Goal: Task Accomplishment & Management: Use online tool/utility

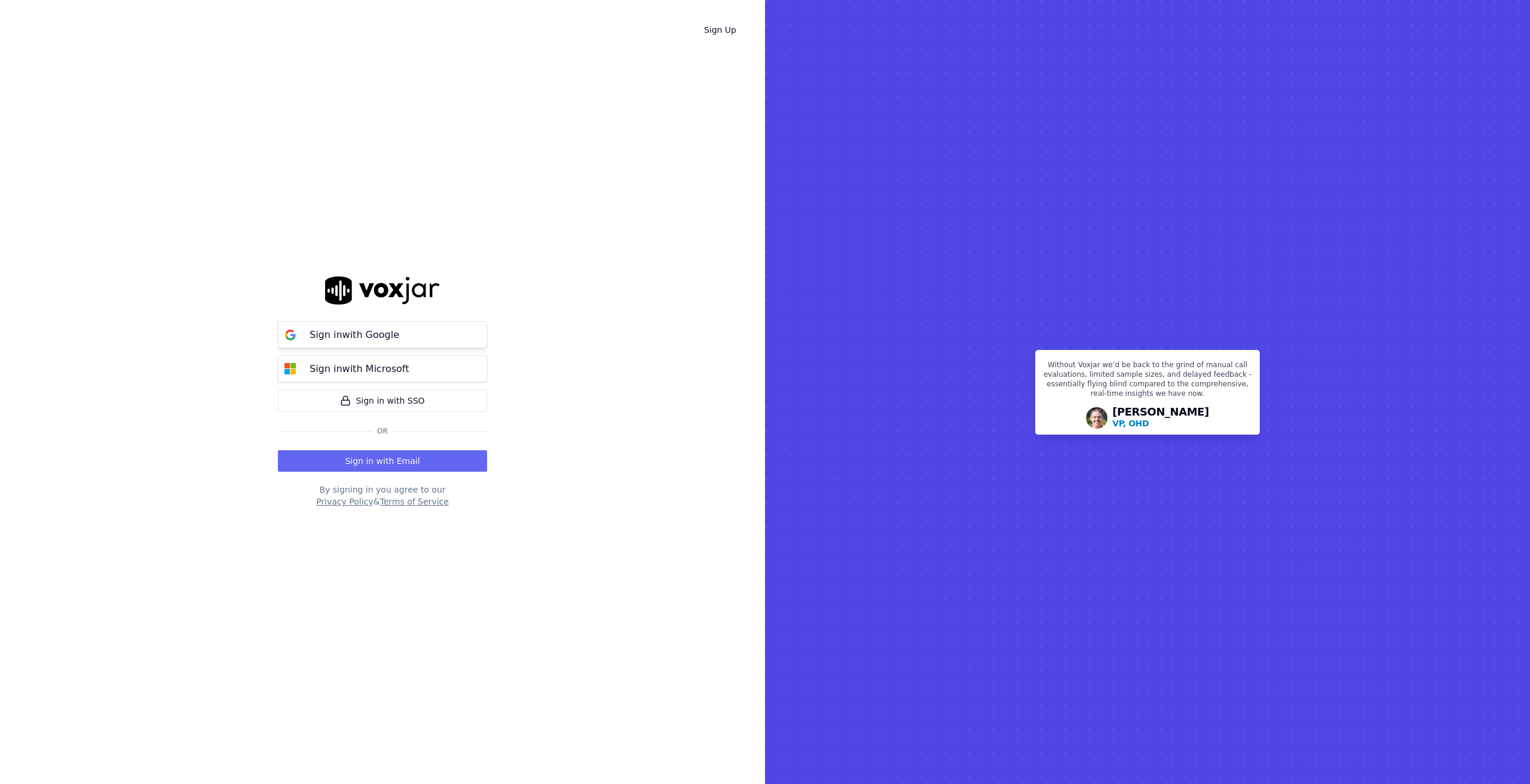
click at [360, 325] on button "Sign in with Google" at bounding box center [382, 334] width 209 height 27
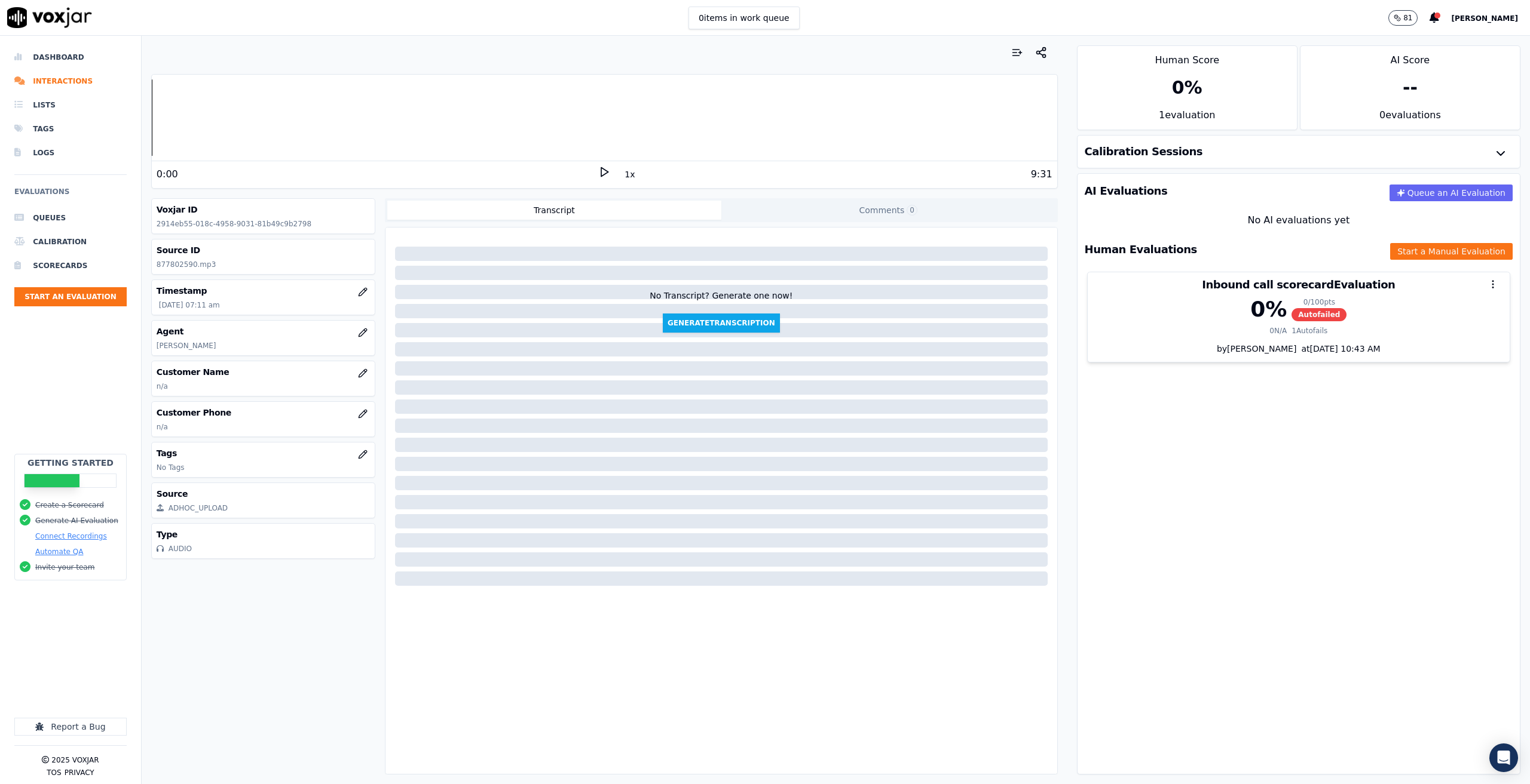
click at [599, 176] on icon at bounding box center [604, 172] width 12 height 12
click at [606, 176] on rect at bounding box center [606, 172] width 2 height 7
click at [598, 167] on icon at bounding box center [604, 172] width 12 height 12
click at [598, 170] on icon at bounding box center [604, 172] width 12 height 12
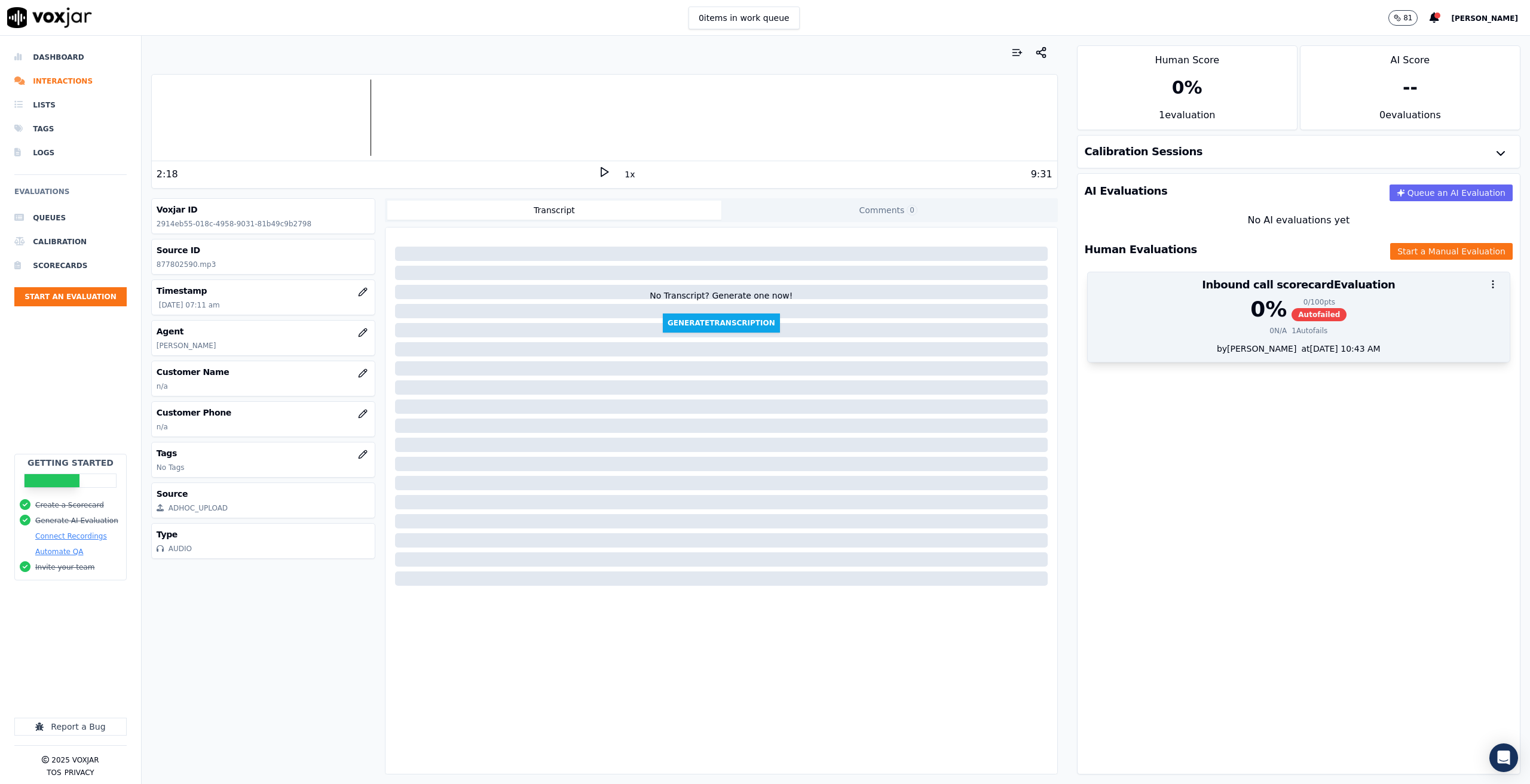
click at [1356, 304] on div "0 % 0 / 100 pts Autofailed" at bounding box center [1299, 309] width 408 height 24
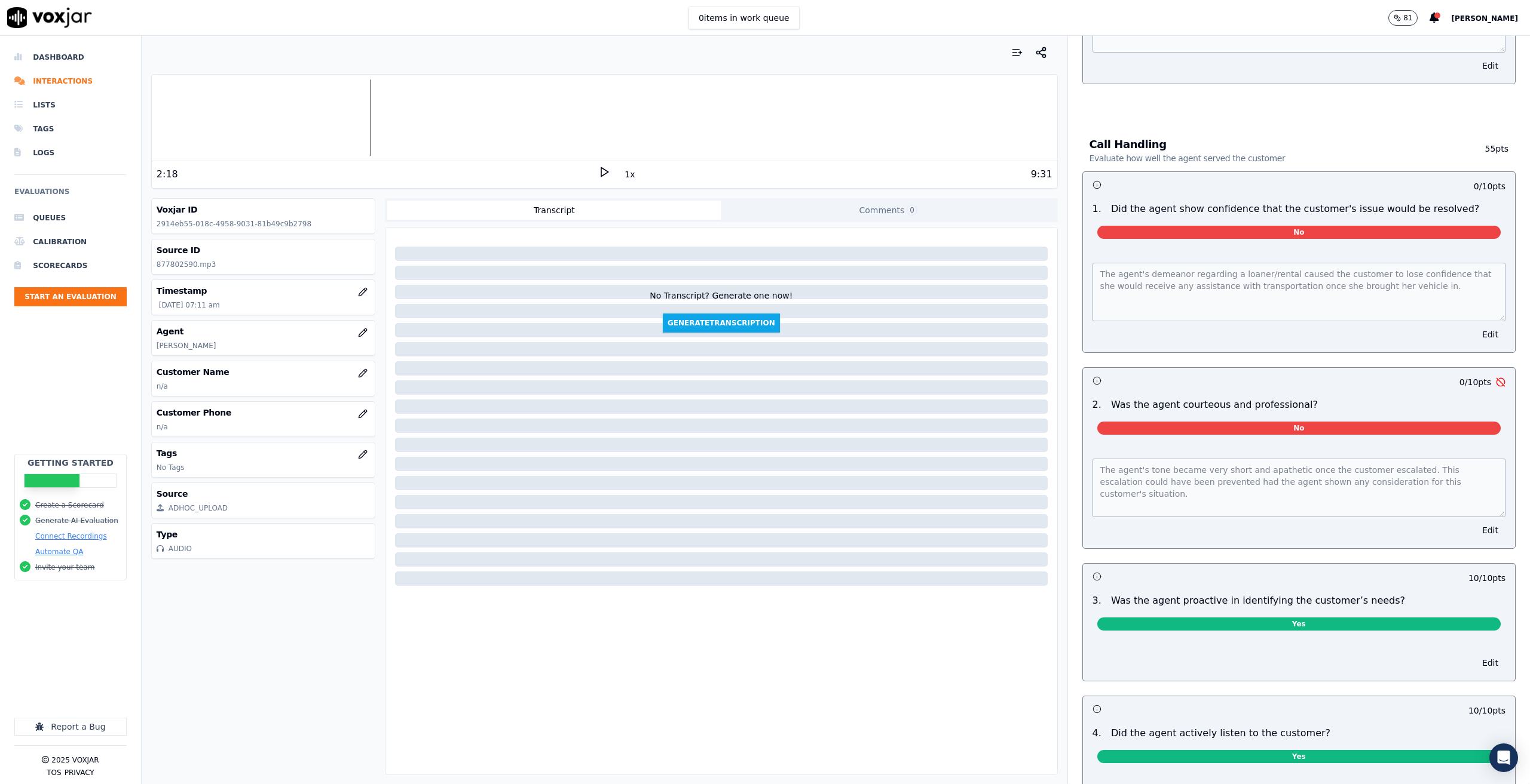
scroll to position [657, 0]
click at [368, 111] on div at bounding box center [604, 117] width 906 height 76
click at [601, 169] on polygon at bounding box center [604, 172] width 7 height 9
click at [598, 167] on icon at bounding box center [604, 172] width 12 height 12
click at [598, 171] on icon at bounding box center [604, 172] width 12 height 12
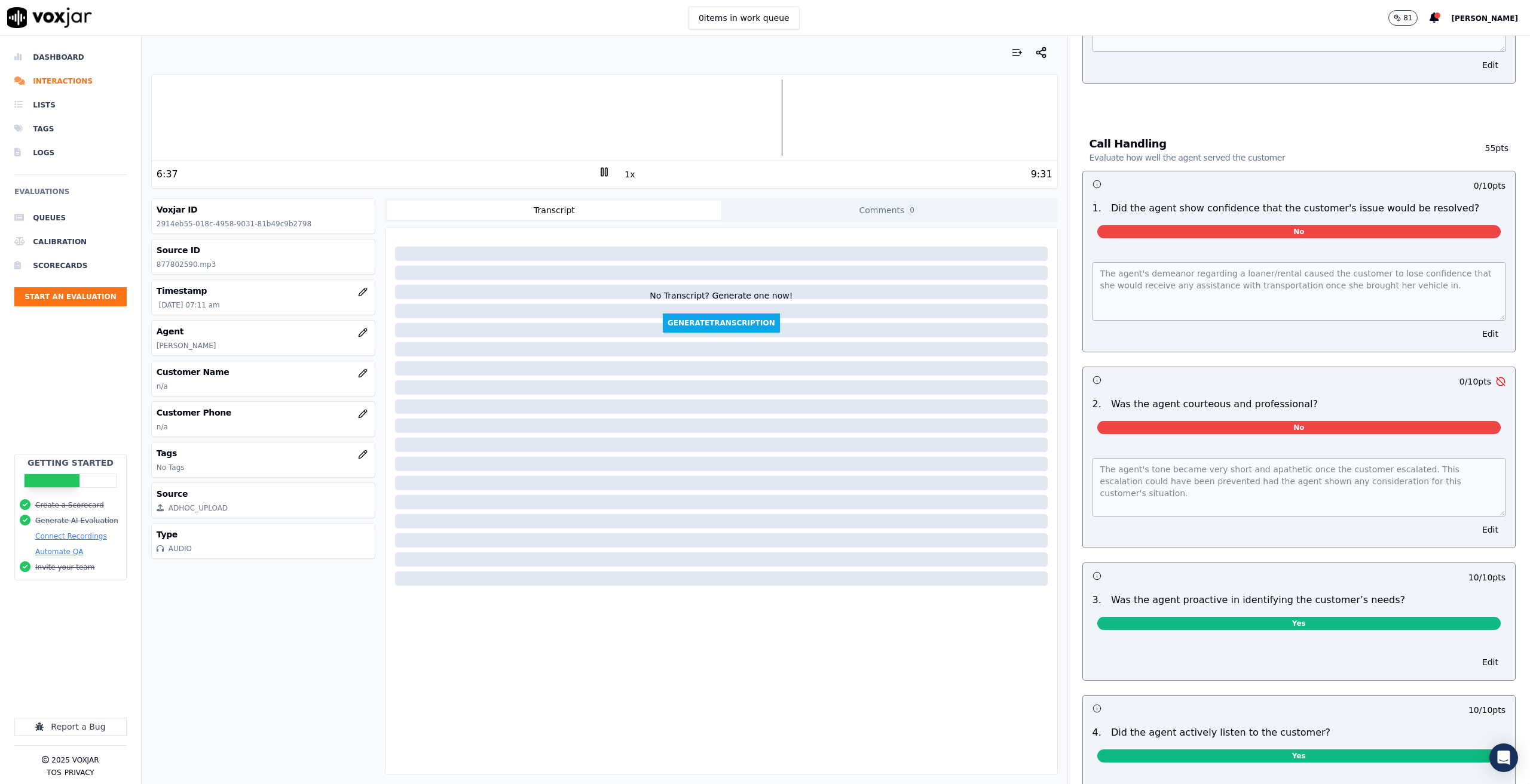
click at [599, 174] on icon at bounding box center [604, 172] width 12 height 12
click at [762, 118] on div at bounding box center [604, 117] width 906 height 76
click at [601, 176] on polygon at bounding box center [604, 172] width 7 height 9
click at [601, 171] on rect at bounding box center [602, 172] width 2 height 7
click at [51, 73] on li "Interactions" at bounding box center [71, 81] width 112 height 24
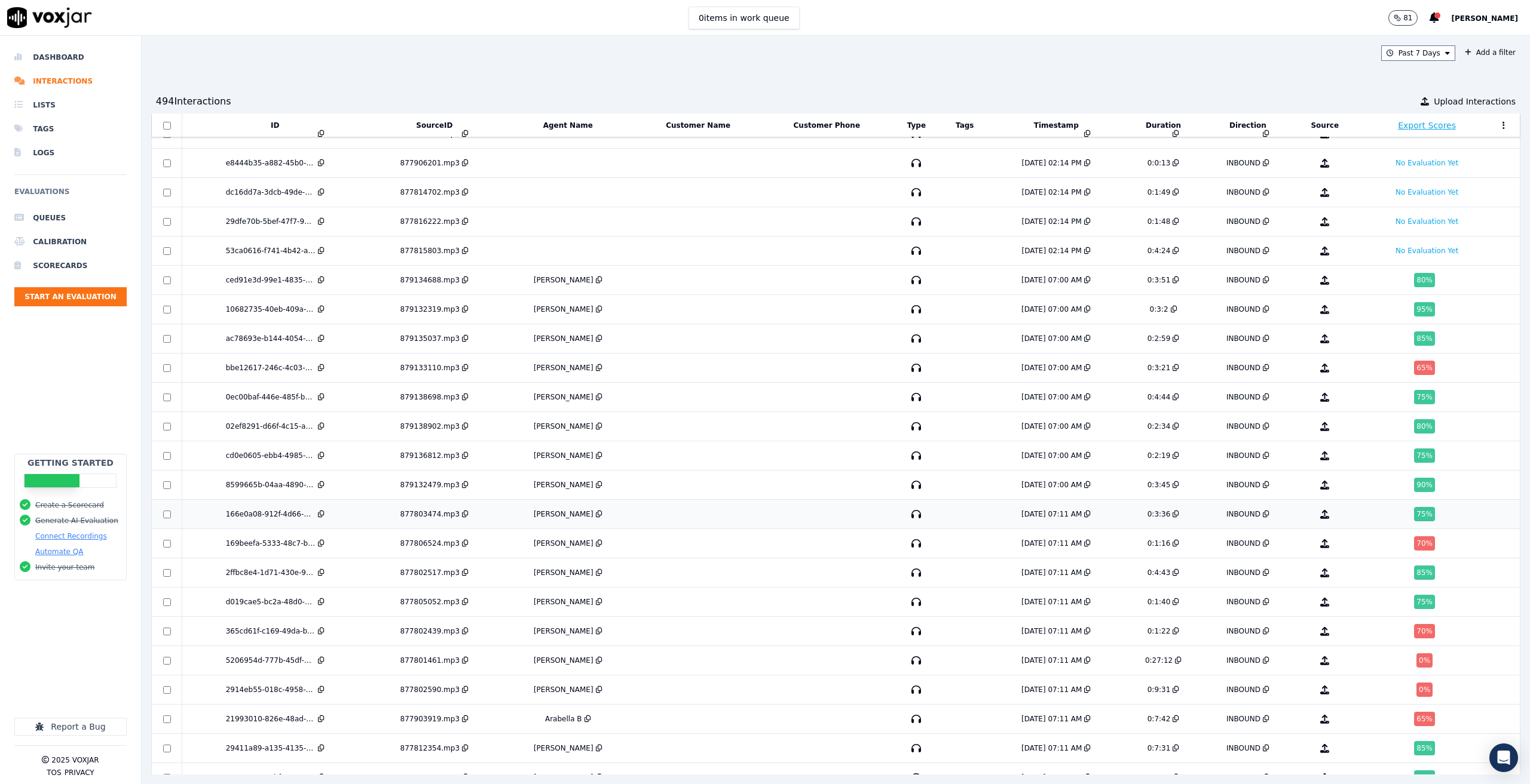
scroll to position [993, 0]
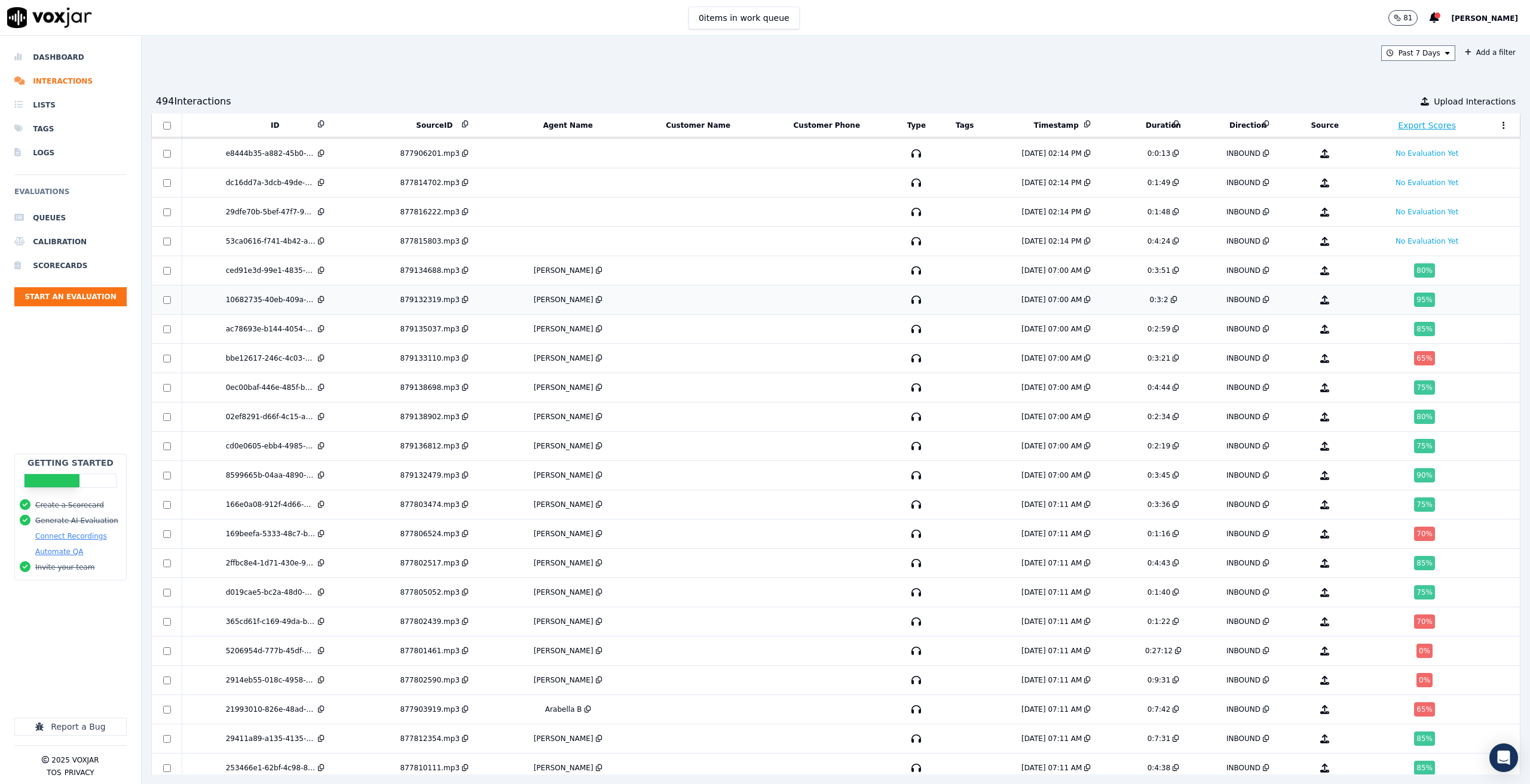
click at [201, 290] on td "10682735-40eb-409a-a954-9e994d46cade" at bounding box center [275, 300] width 186 height 29
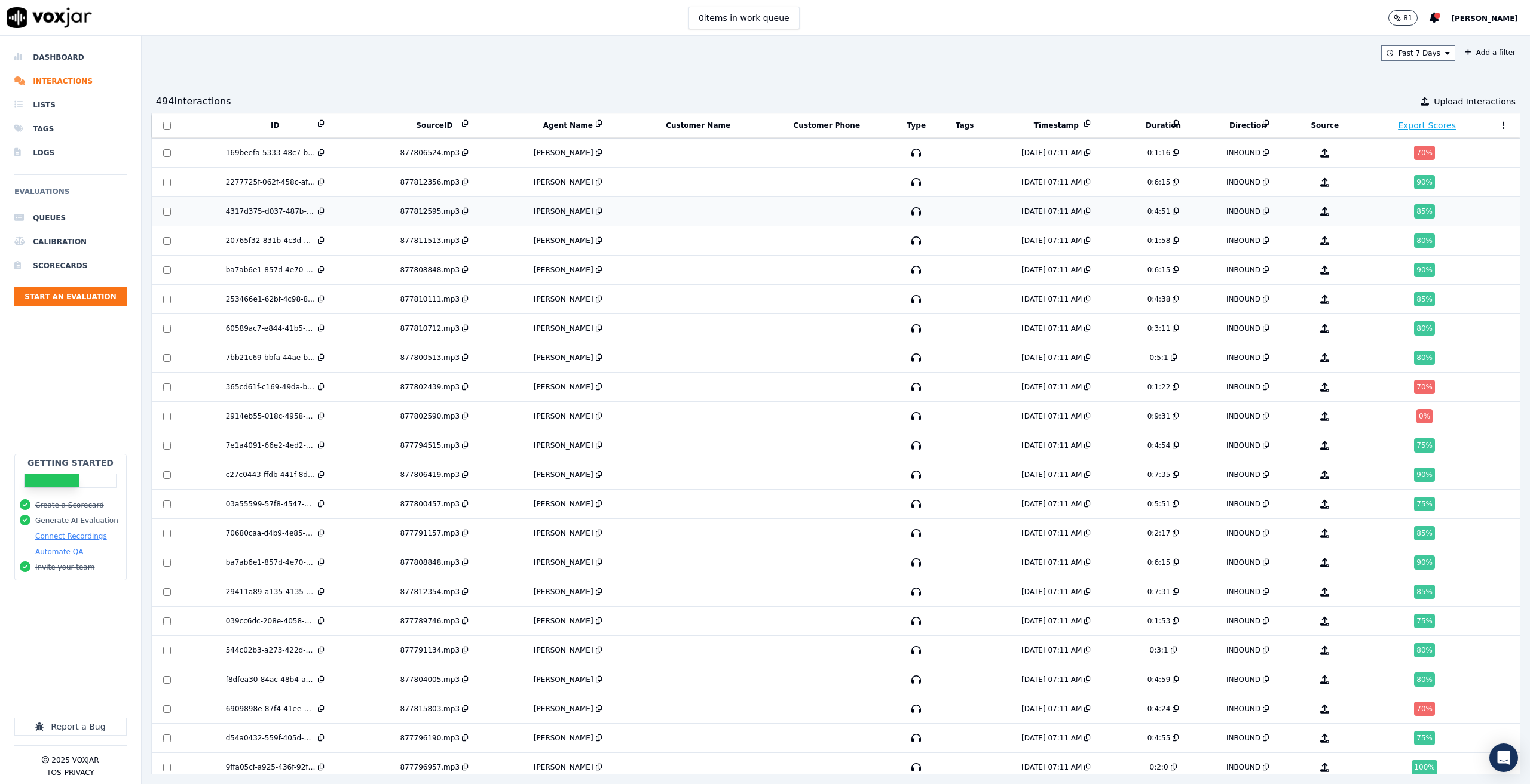
scroll to position [2676, 0]
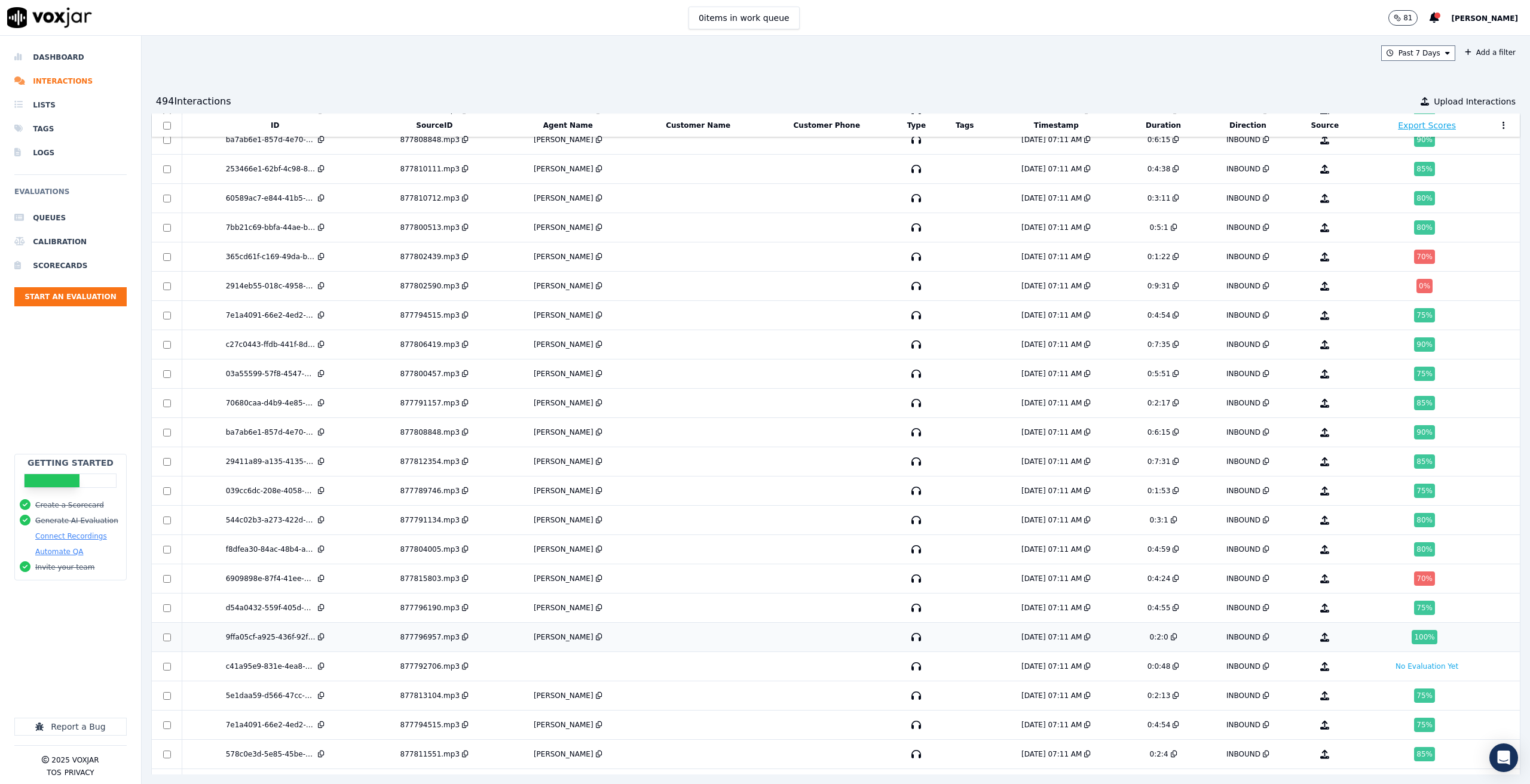
click at [233, 633] on div "9ffa05cf-a925-436f-92f3-efbe2d96cb84" at bounding box center [270, 637] width 89 height 9
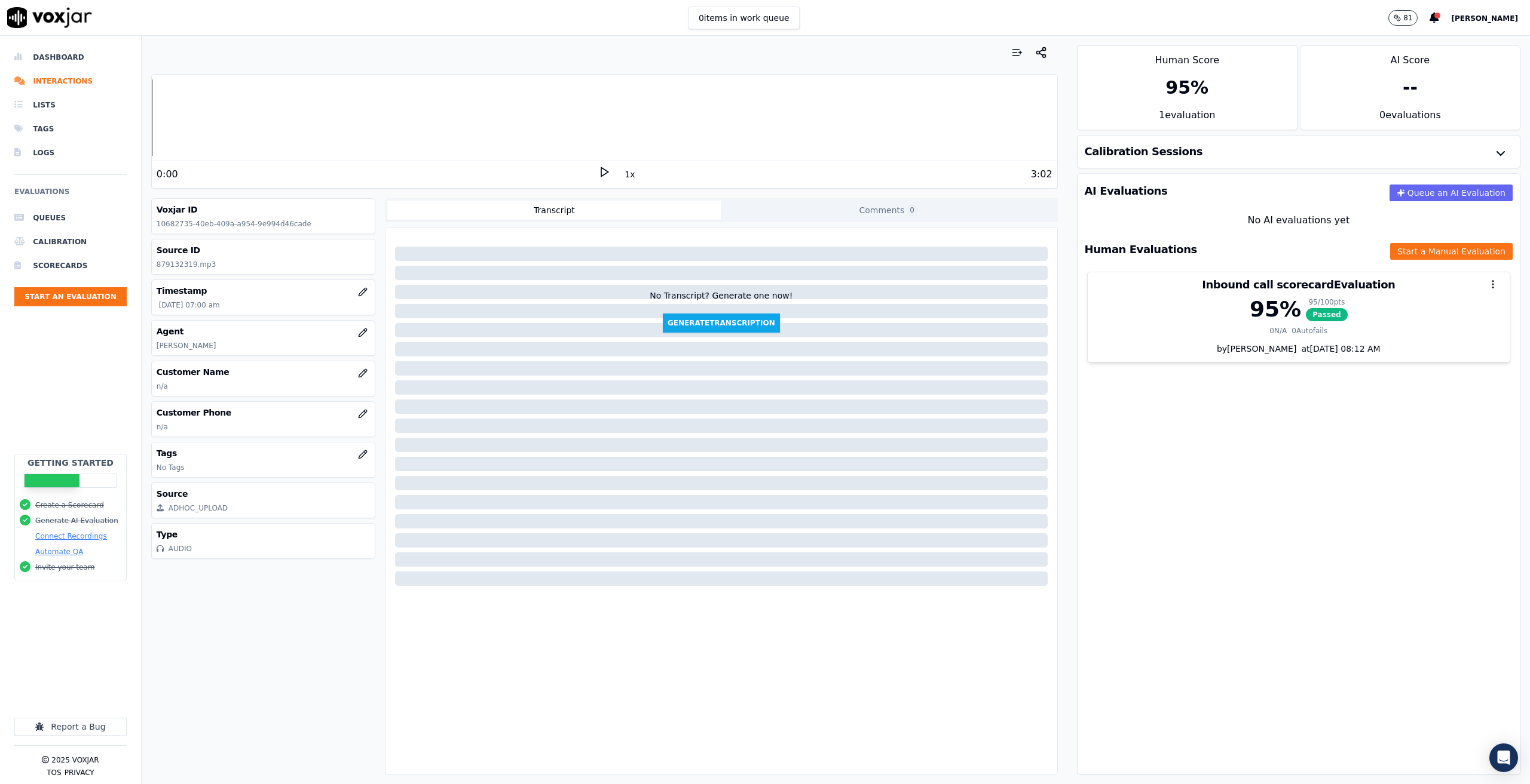
drag, startPoint x: 596, startPoint y: 174, endPoint x: 763, endPoint y: 197, distance: 168.6
click at [763, 197] on div "Your browser does not support the audio element. 0:00 1x 3:02 Voxjar ID 1068273…" at bounding box center [604, 410] width 926 height 748
click at [598, 171] on icon at bounding box center [604, 172] width 12 height 12
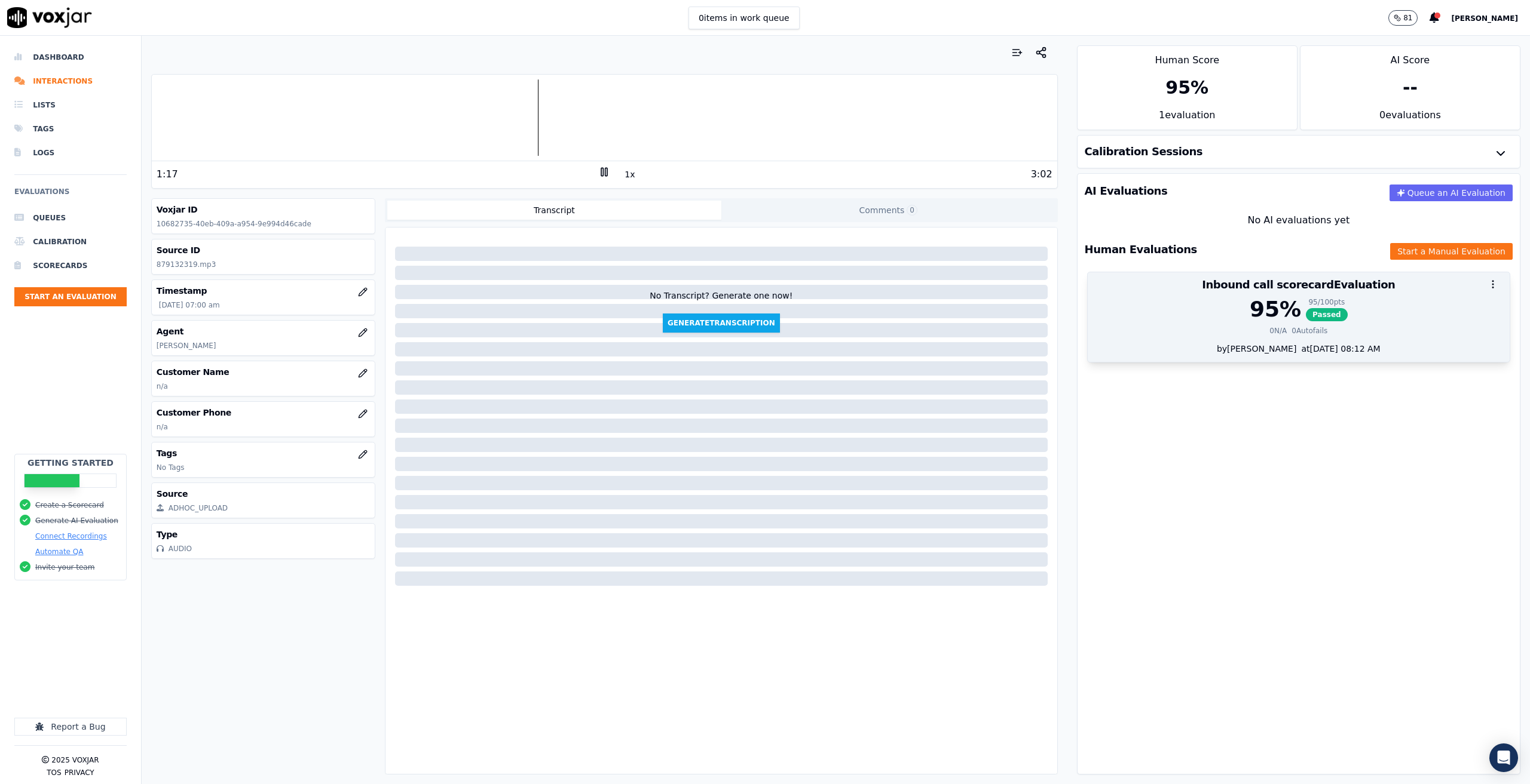
click at [1269, 334] on div "0 N/A" at bounding box center [1278, 330] width 18 height 9
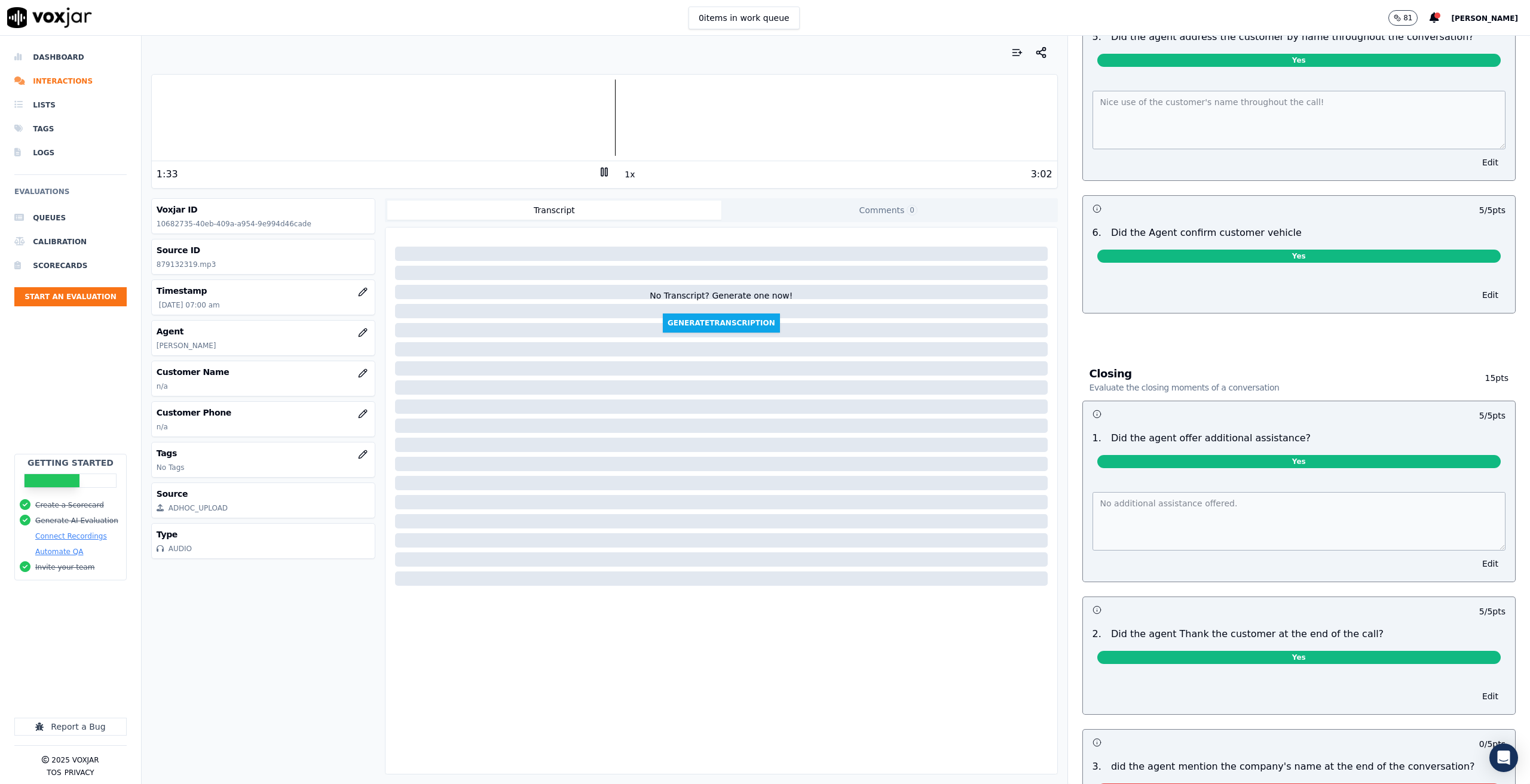
scroll to position [1369, 0]
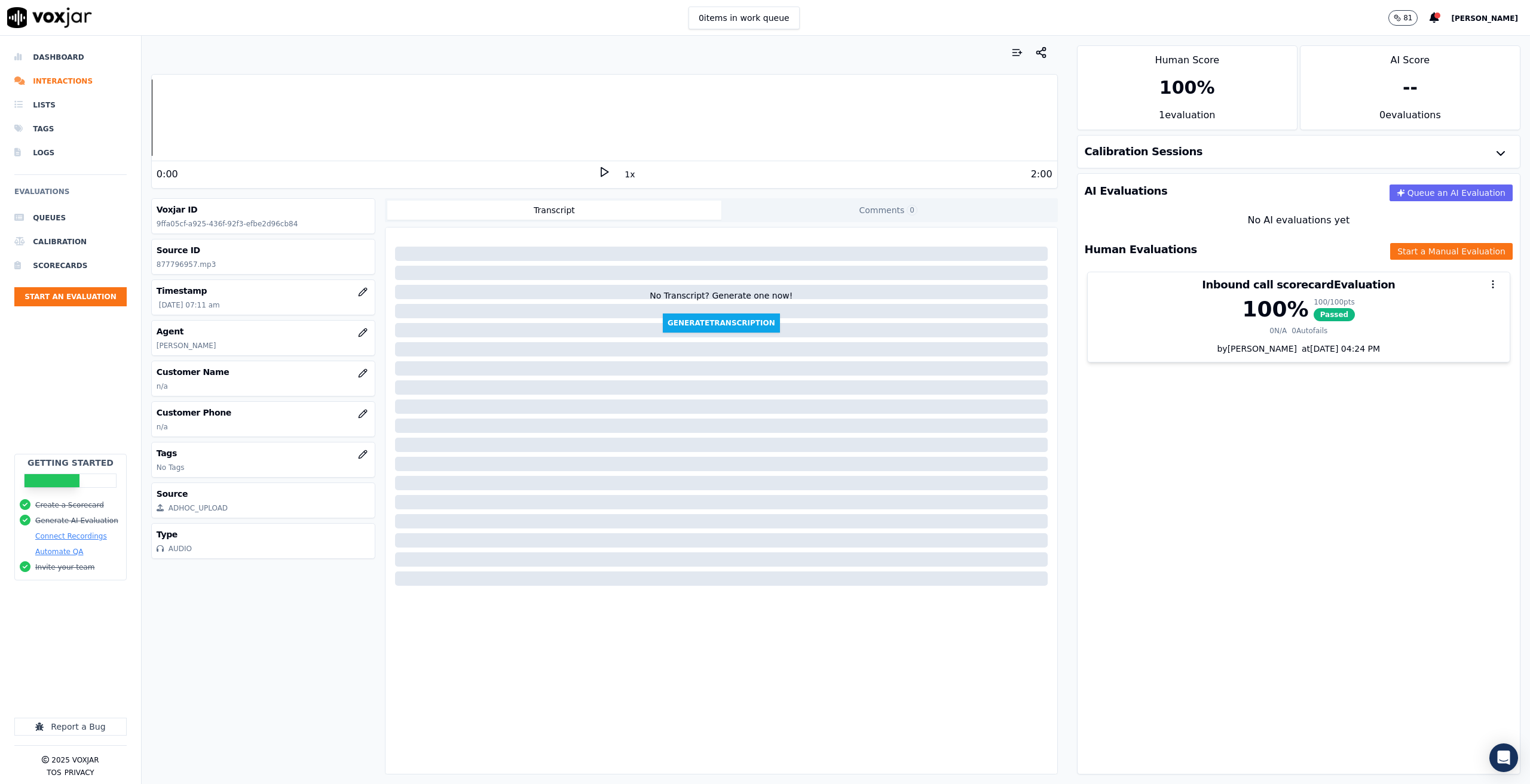
click at [599, 169] on icon at bounding box center [604, 172] width 12 height 12
click at [601, 167] on icon at bounding box center [604, 172] width 12 height 12
click at [72, 77] on li "Interactions" at bounding box center [71, 81] width 112 height 24
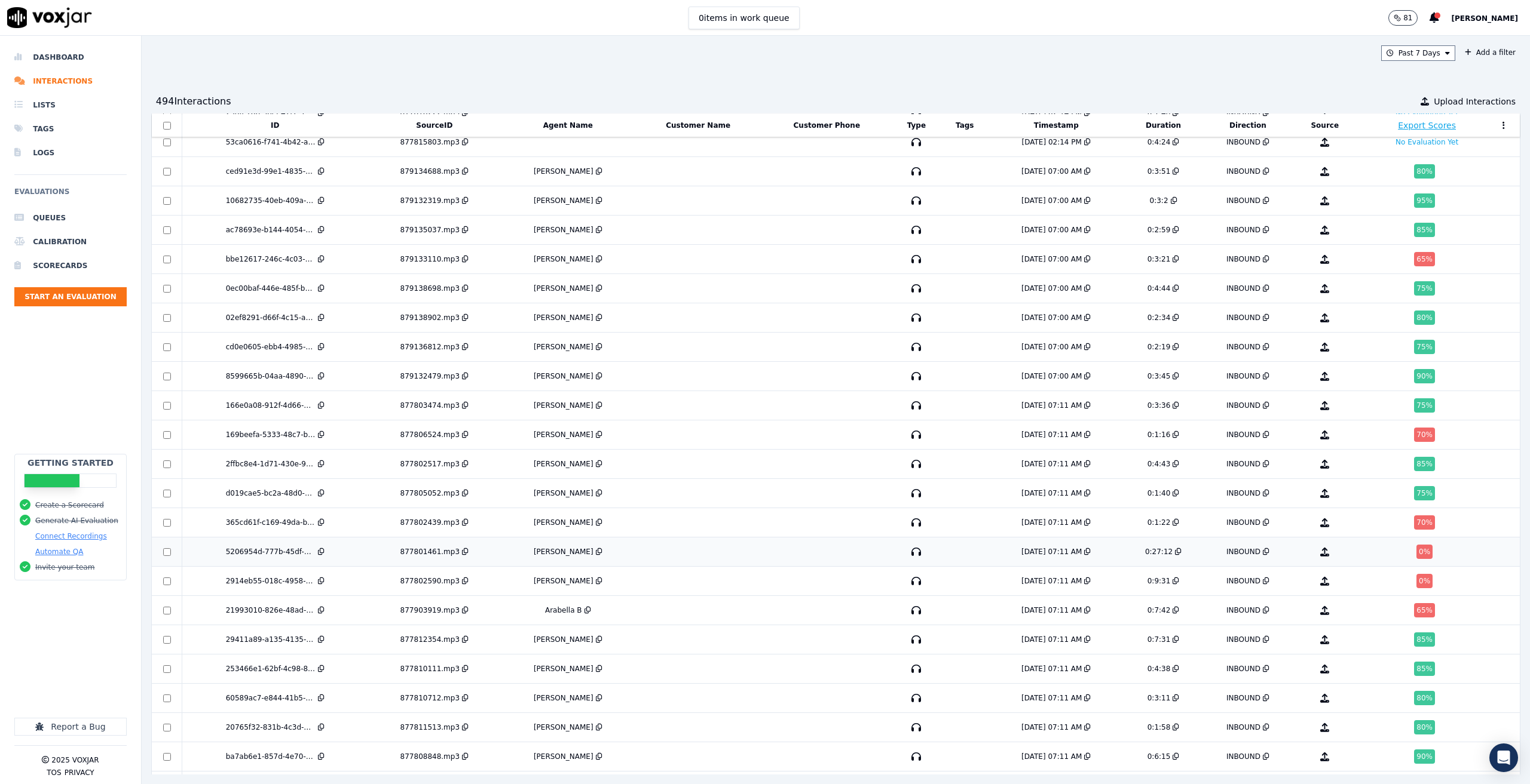
scroll to position [1146, 0]
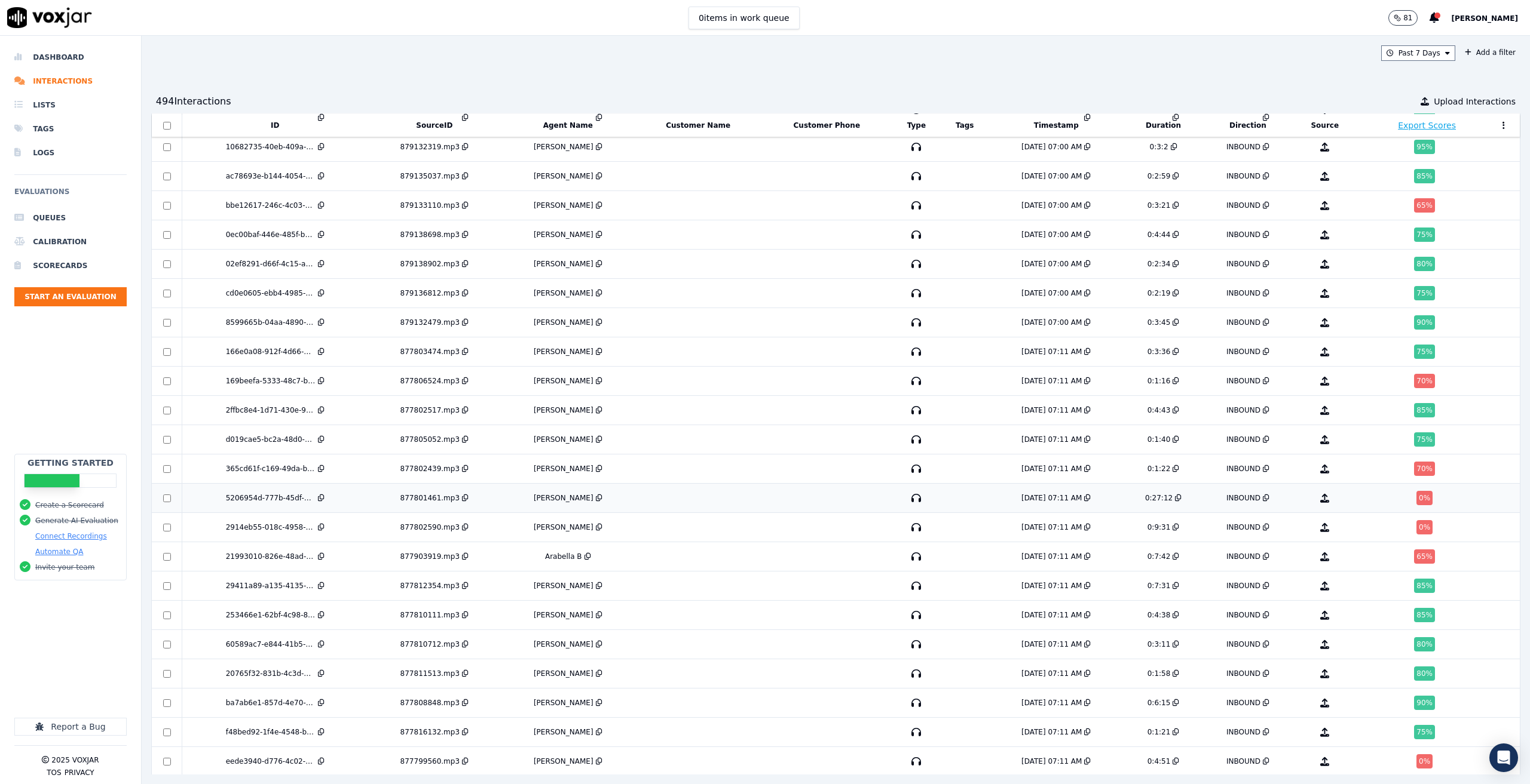
click at [401, 503] on td "877801461.mp3" at bounding box center [434, 498] width 133 height 29
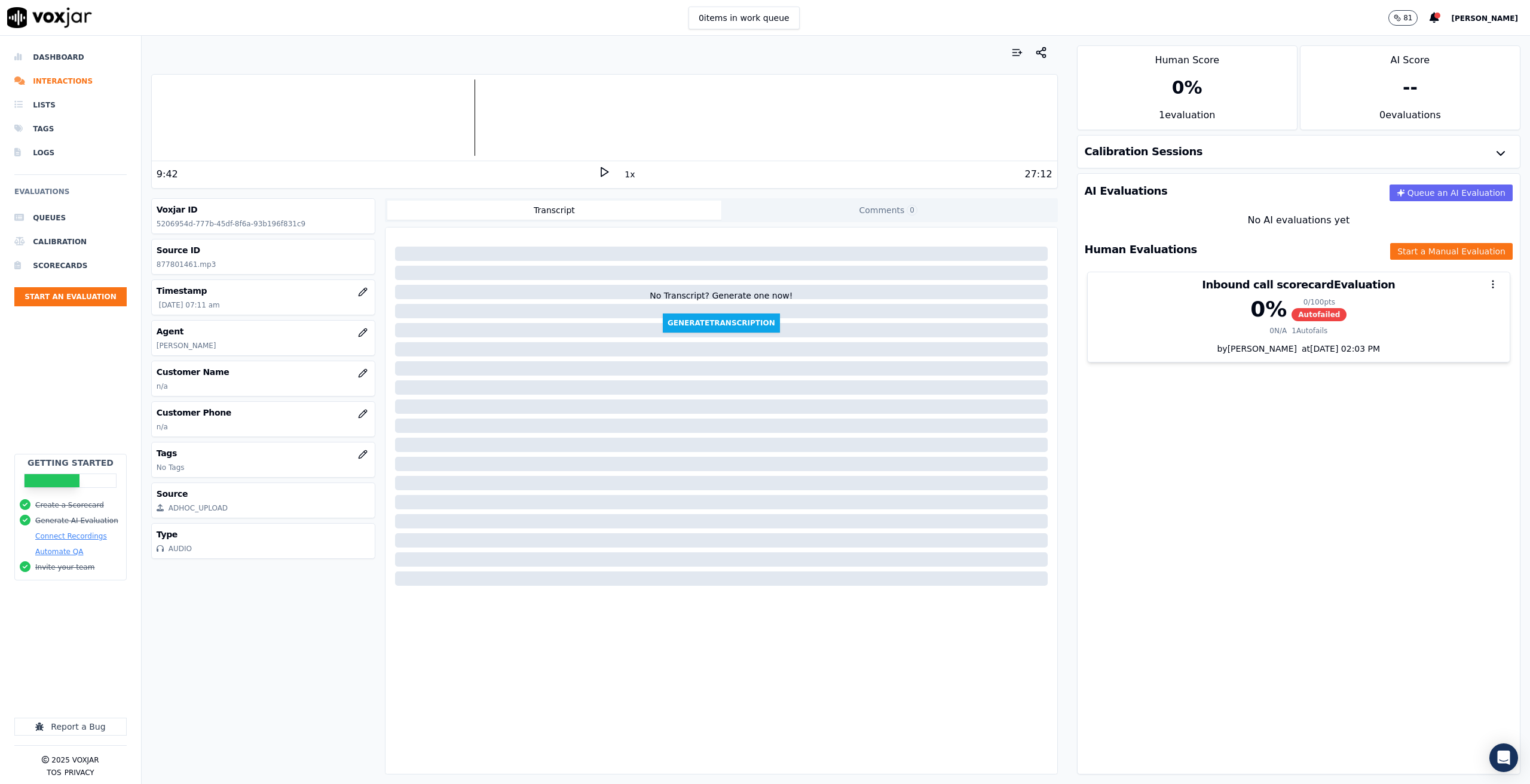
click at [601, 174] on polygon at bounding box center [604, 172] width 7 height 9
click at [602, 169] on icon at bounding box center [604, 172] width 12 height 12
click at [1000, 120] on div at bounding box center [604, 117] width 906 height 76
click at [598, 174] on icon at bounding box center [604, 172] width 12 height 12
click at [599, 177] on icon at bounding box center [604, 172] width 12 height 12
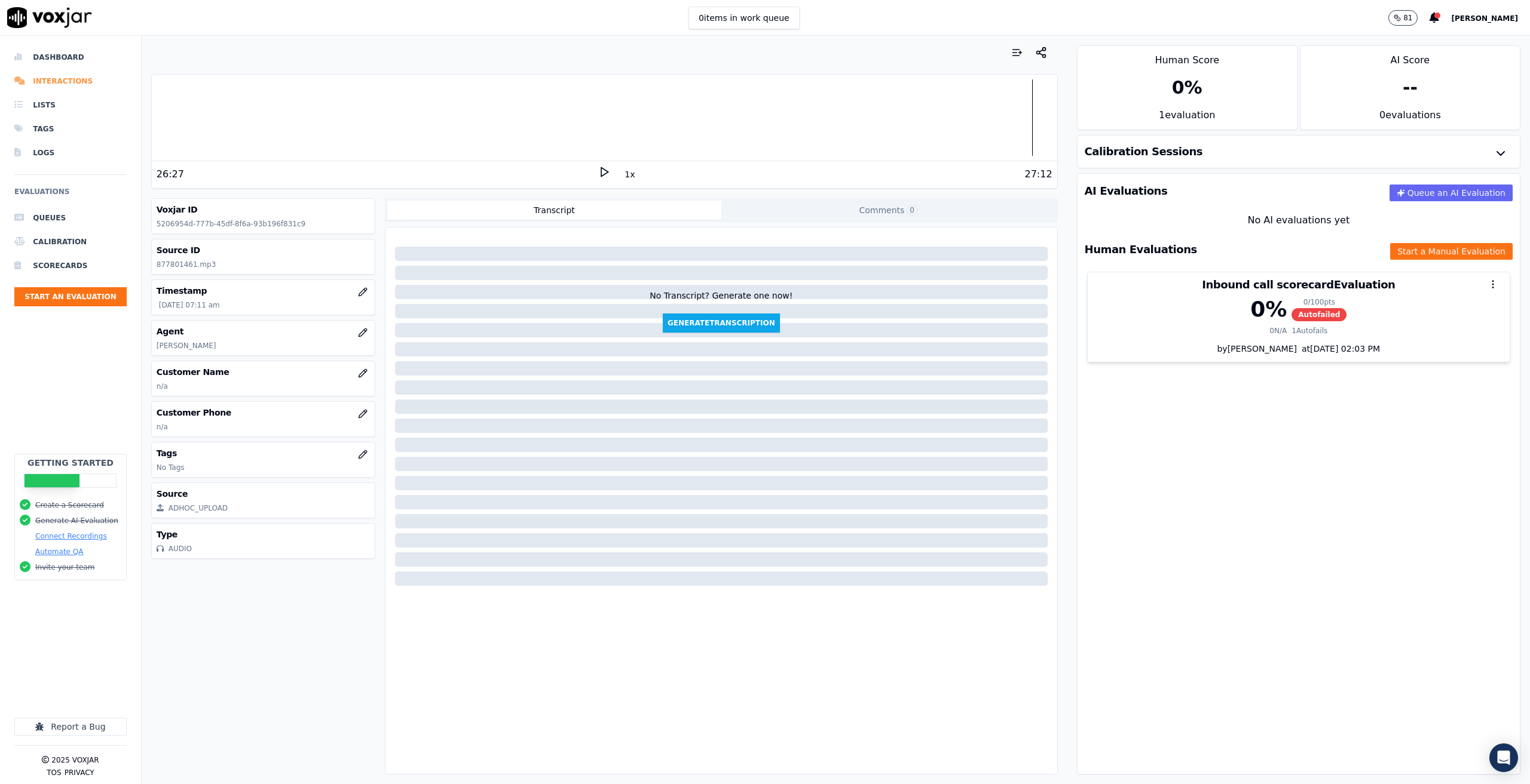
click at [44, 84] on li "Interactions" at bounding box center [71, 81] width 112 height 24
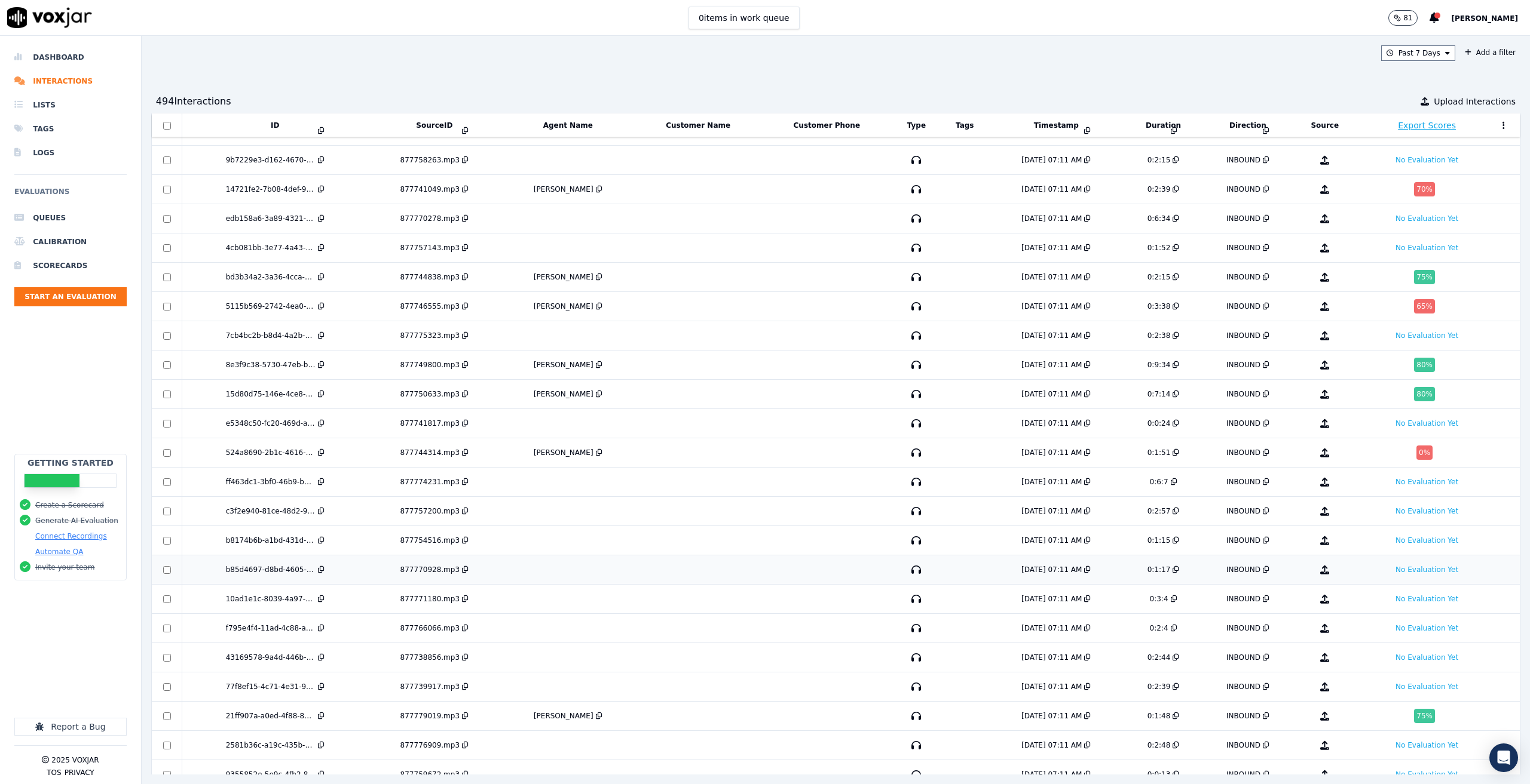
scroll to position [4912, 0]
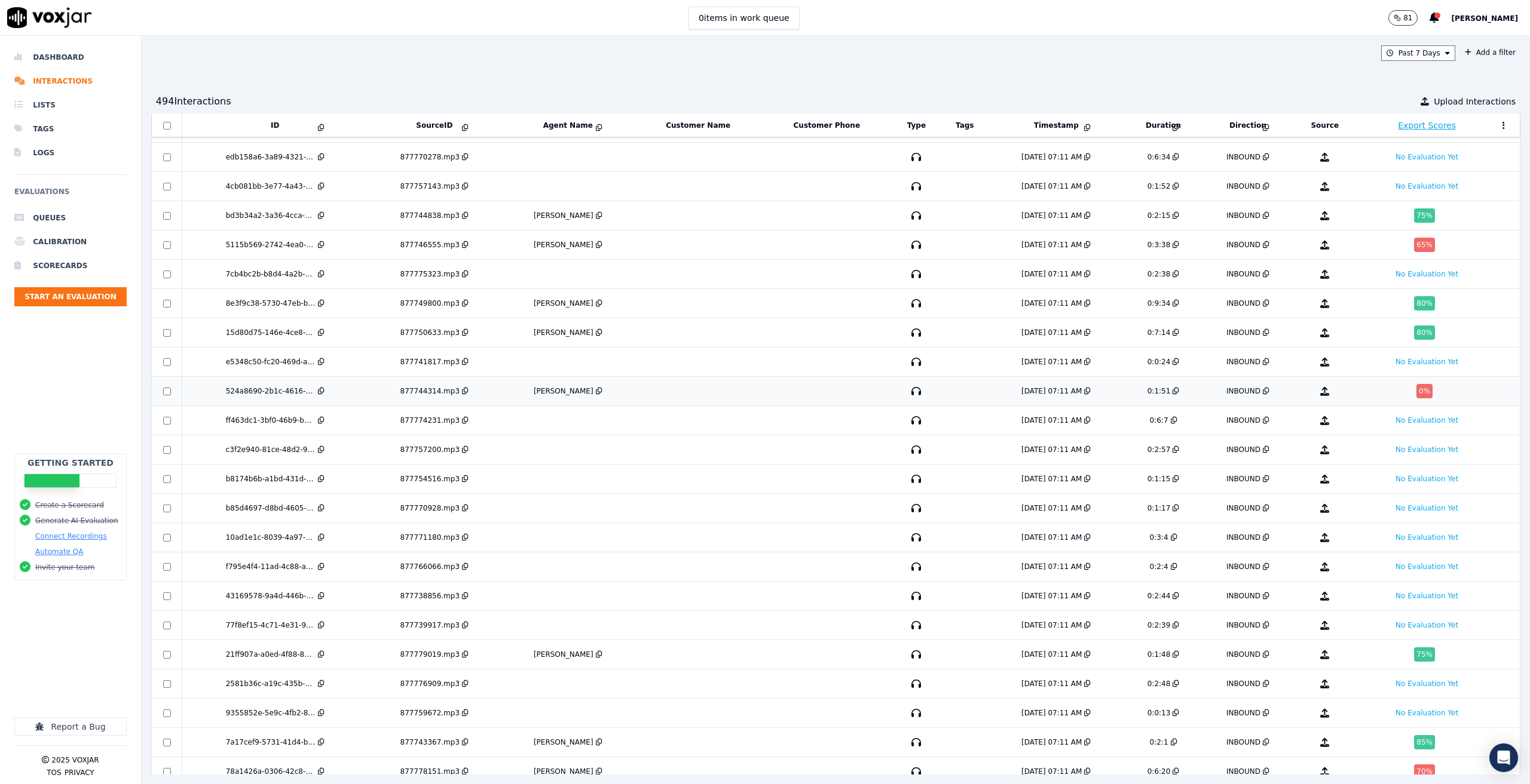
click at [701, 391] on td at bounding box center [698, 391] width 127 height 29
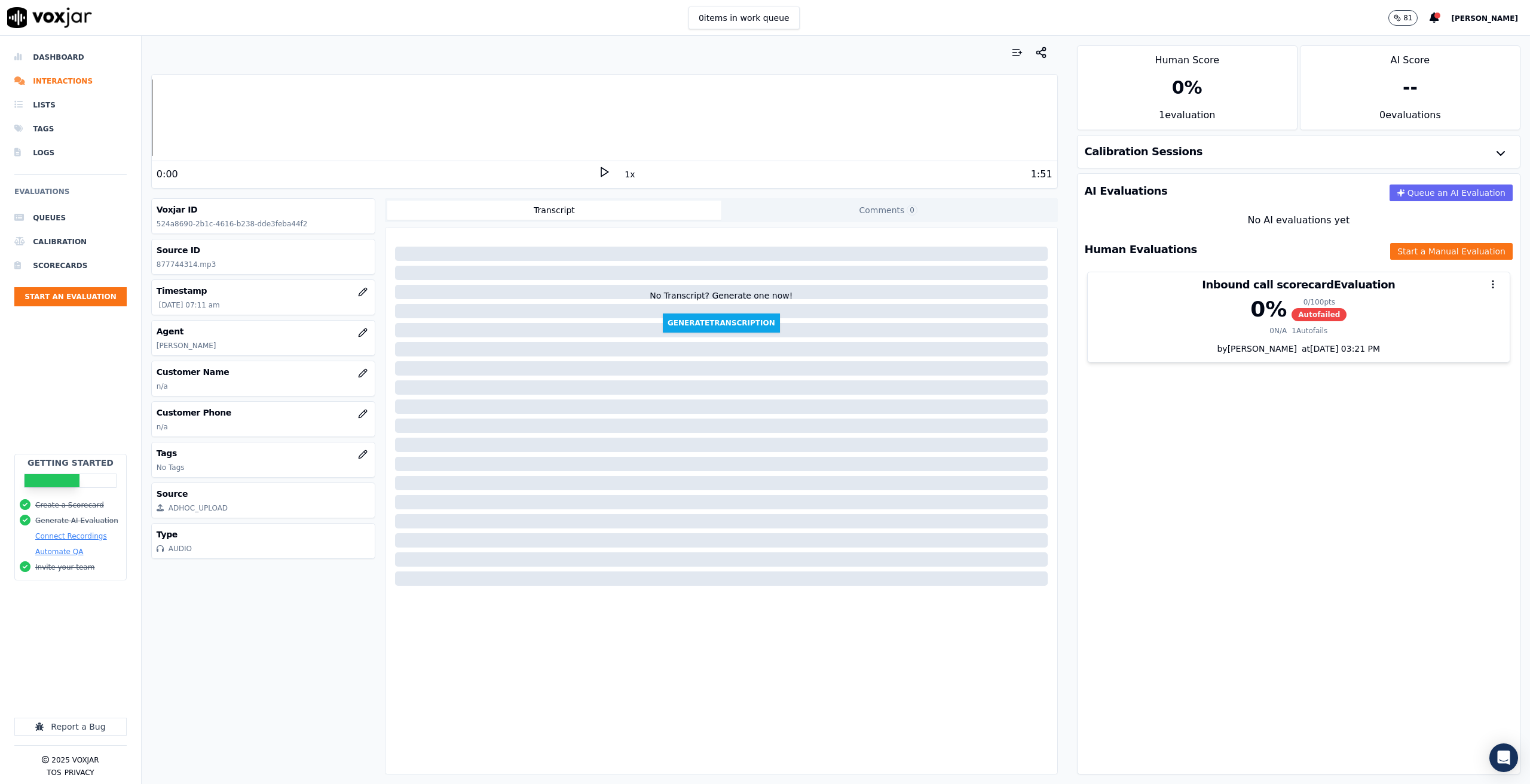
click at [601, 176] on icon at bounding box center [604, 172] width 12 height 12
click at [606, 176] on rect at bounding box center [606, 172] width 2 height 7
click at [599, 176] on icon at bounding box center [604, 172] width 12 height 12
click at [606, 176] on rect at bounding box center [606, 172] width 2 height 7
click at [138, 114] on div "Dashboard Interactions Lists Tags Logs Evaluations Queues Calibration Scorecard…" at bounding box center [765, 410] width 1530 height 748
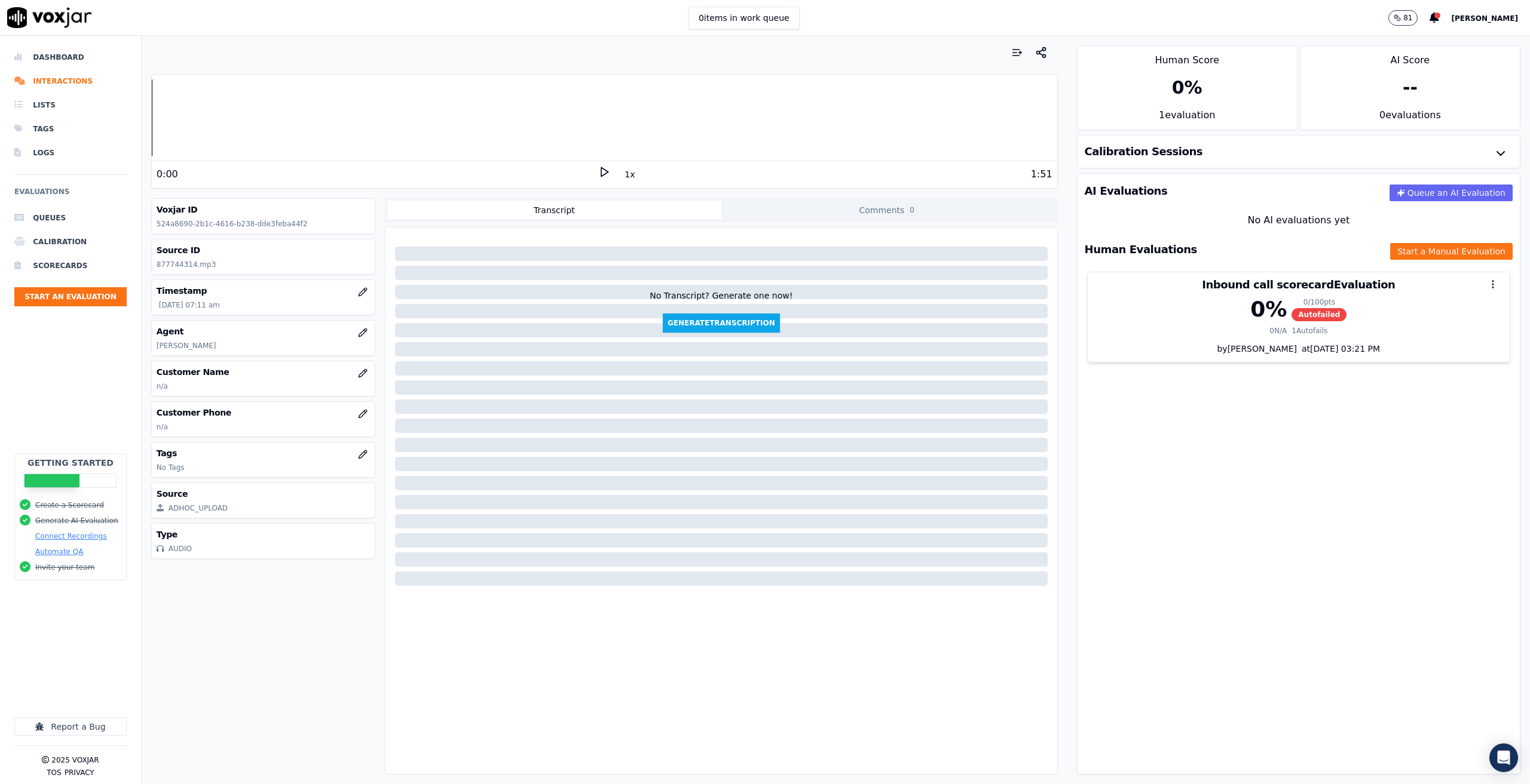
click at [601, 171] on polygon at bounding box center [604, 172] width 7 height 9
click at [598, 177] on icon at bounding box center [604, 172] width 12 height 12
click at [157, 132] on div at bounding box center [604, 117] width 906 height 76
click at [601, 173] on polygon at bounding box center [604, 172] width 7 height 9
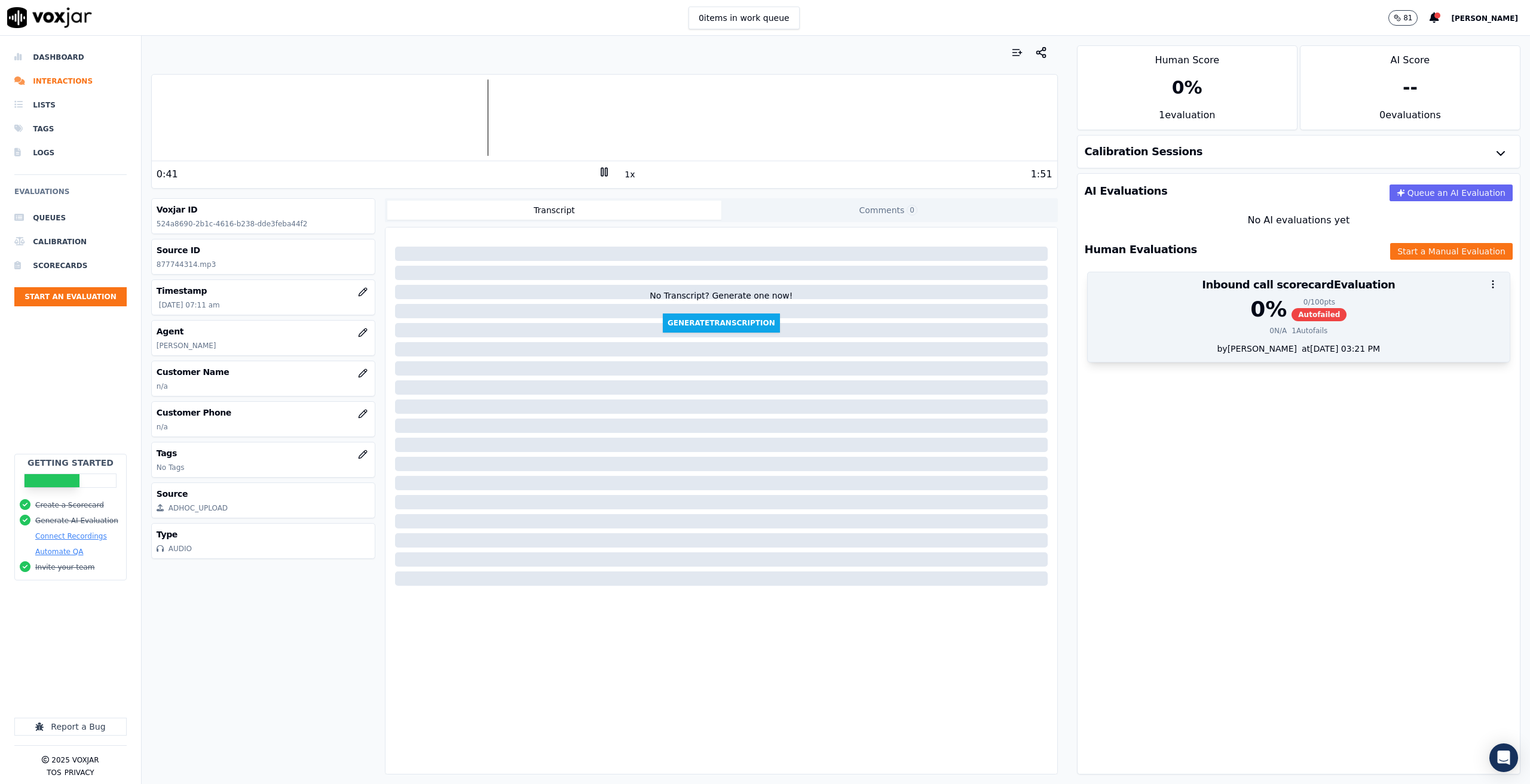
click at [1288, 342] on div "0 % 0 / 100 pts Autofailed 0 N/A 1 Autofails" at bounding box center [1298, 320] width 422 height 46
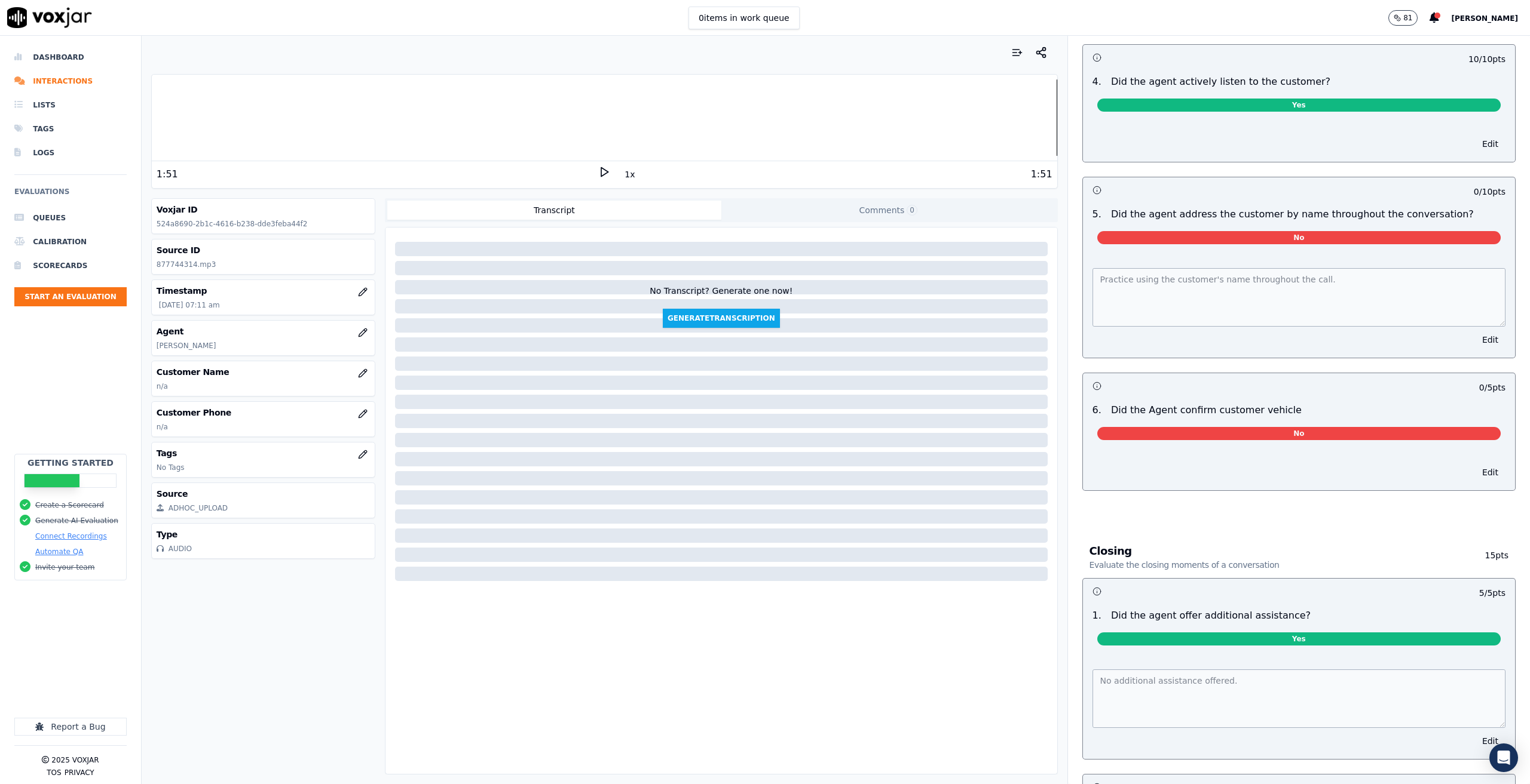
scroll to position [1246, 0]
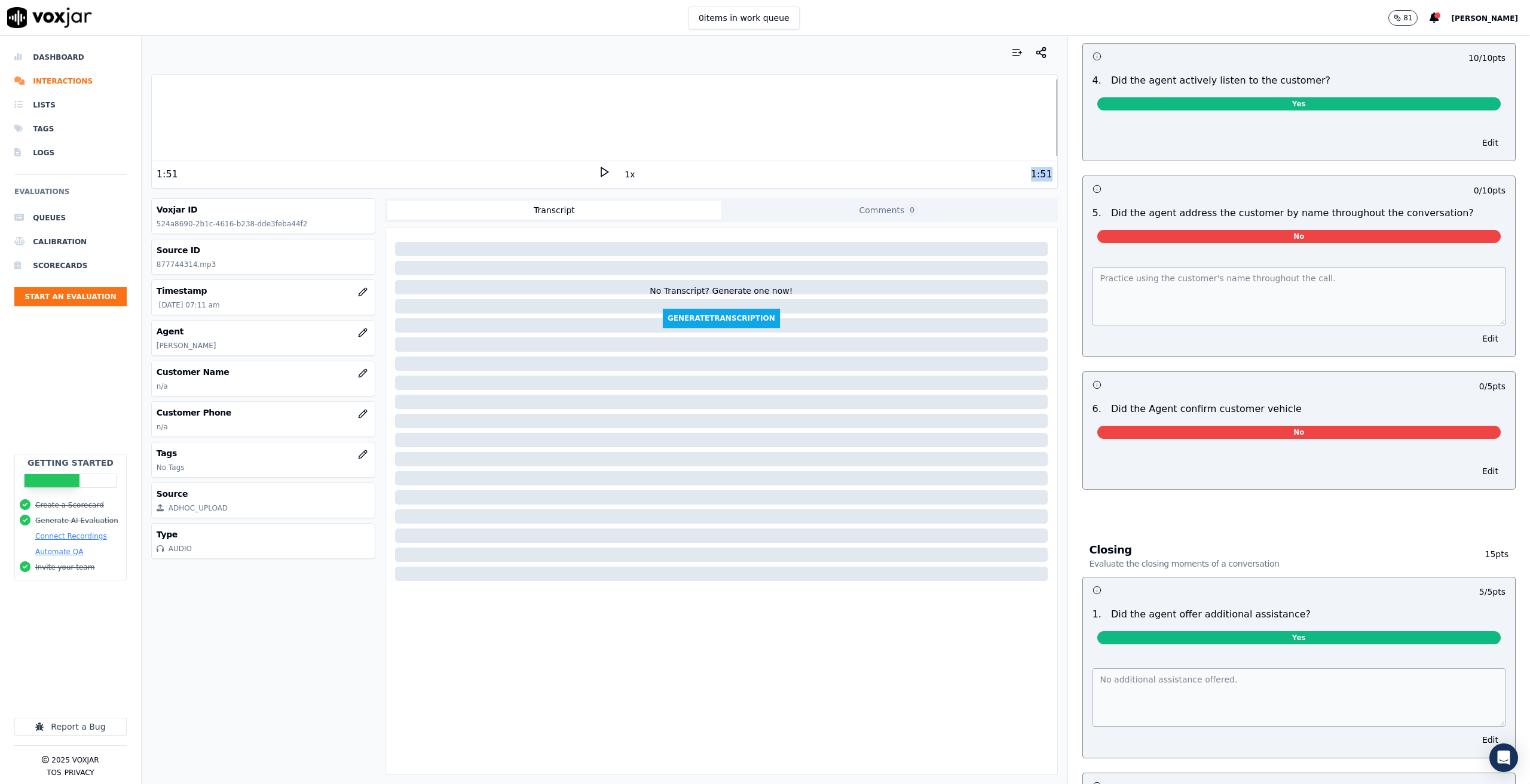
drag, startPoint x: 1022, startPoint y: 166, endPoint x: 1041, endPoint y: 167, distance: 19.0
click at [1041, 167] on div "1:51 1x 1:51" at bounding box center [604, 174] width 906 height 26
click at [35, 81] on li "Interactions" at bounding box center [71, 81] width 112 height 24
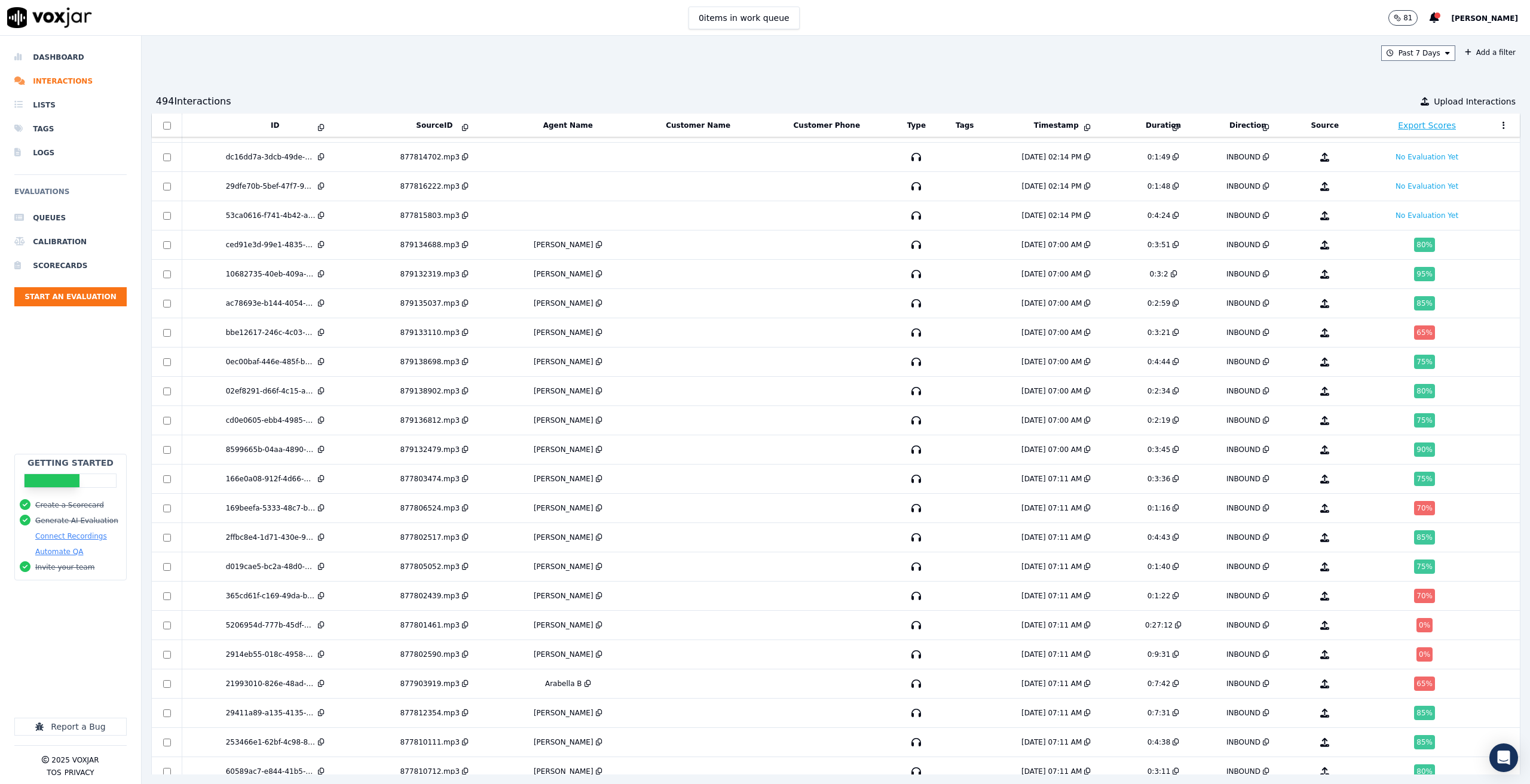
scroll to position [907, 0]
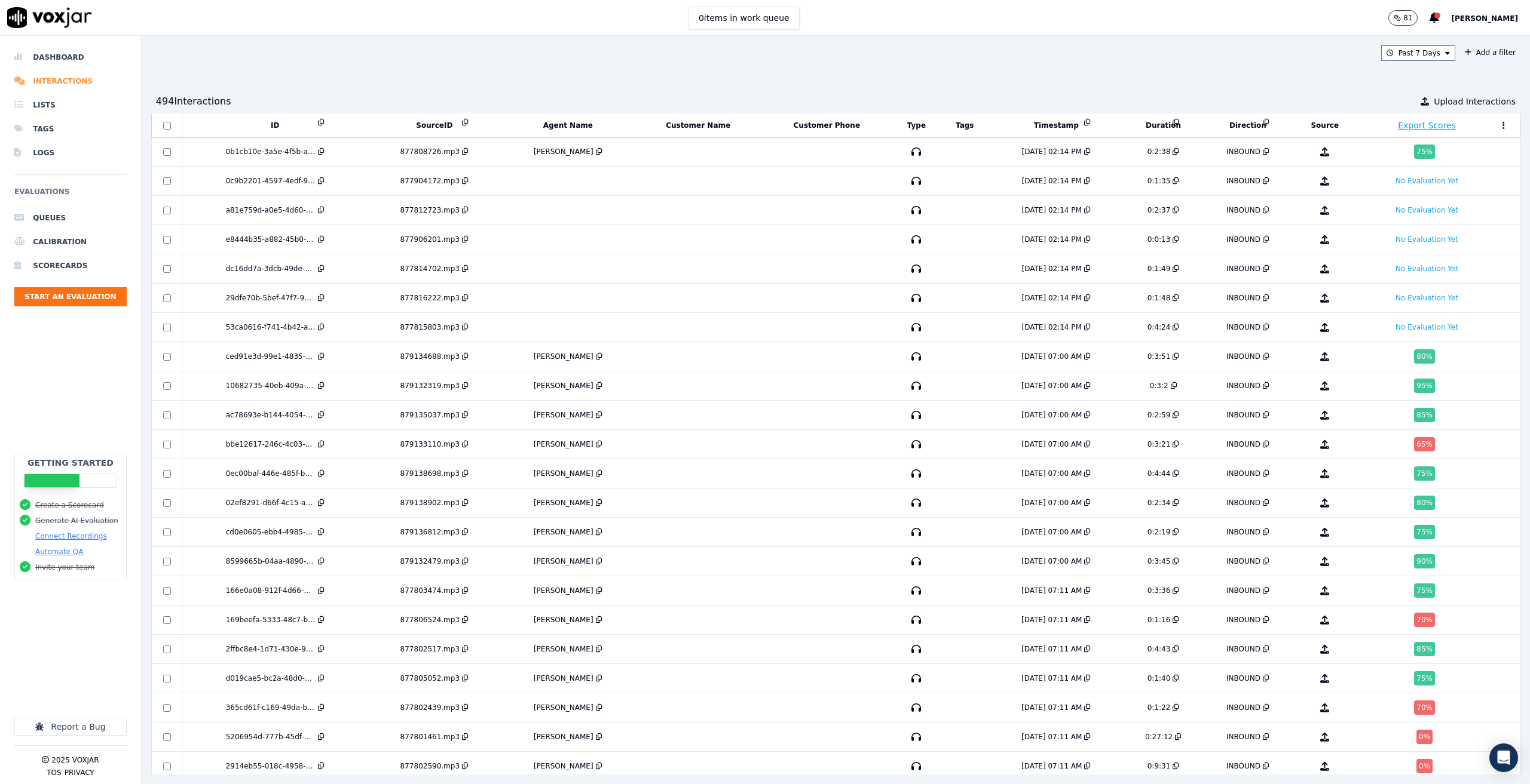
click at [75, 85] on li "Interactions" at bounding box center [71, 81] width 112 height 24
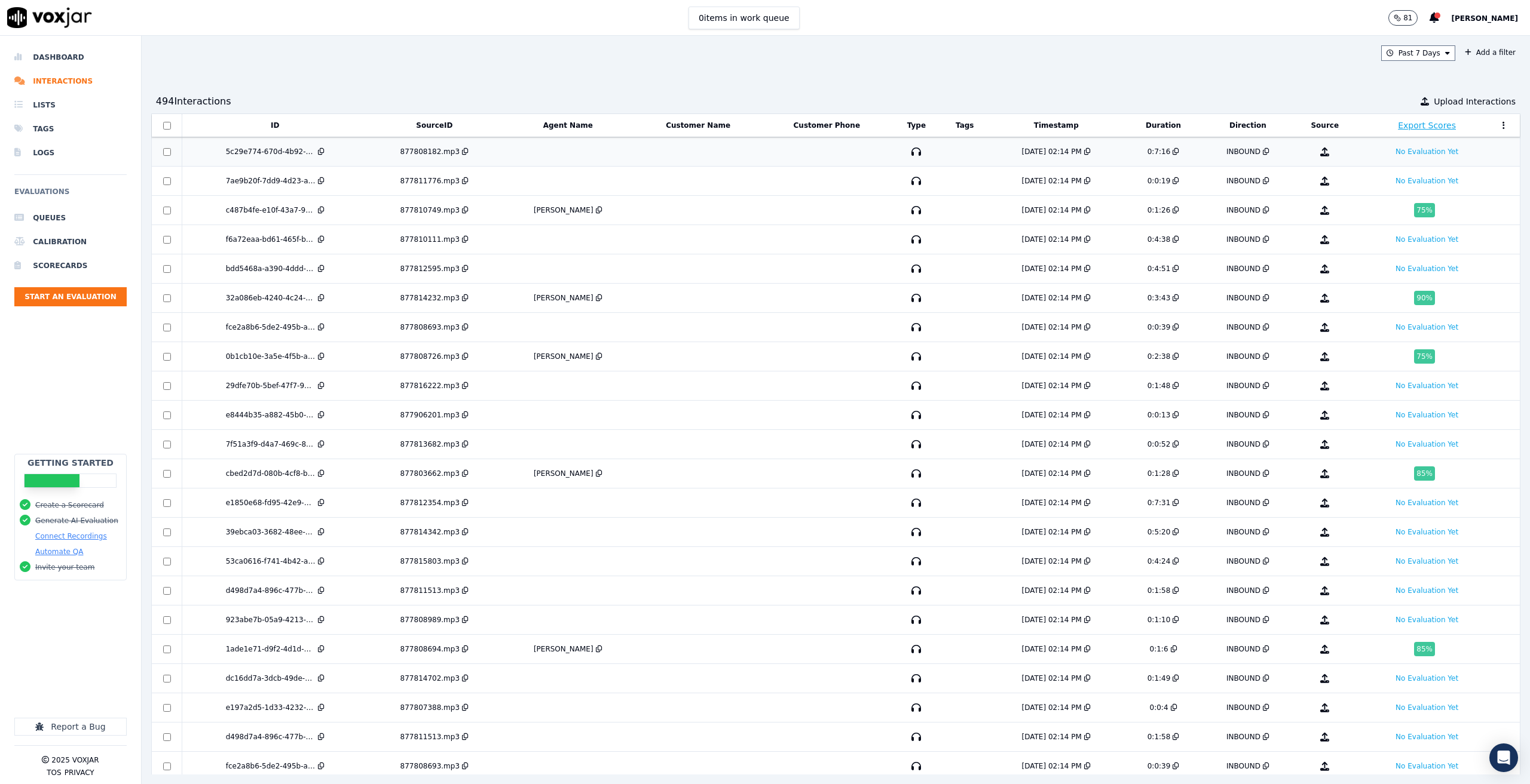
click at [362, 151] on div "5c29e774-670d-4b92-a15d-7f9f949a705b" at bounding box center [274, 151] width 176 height 9
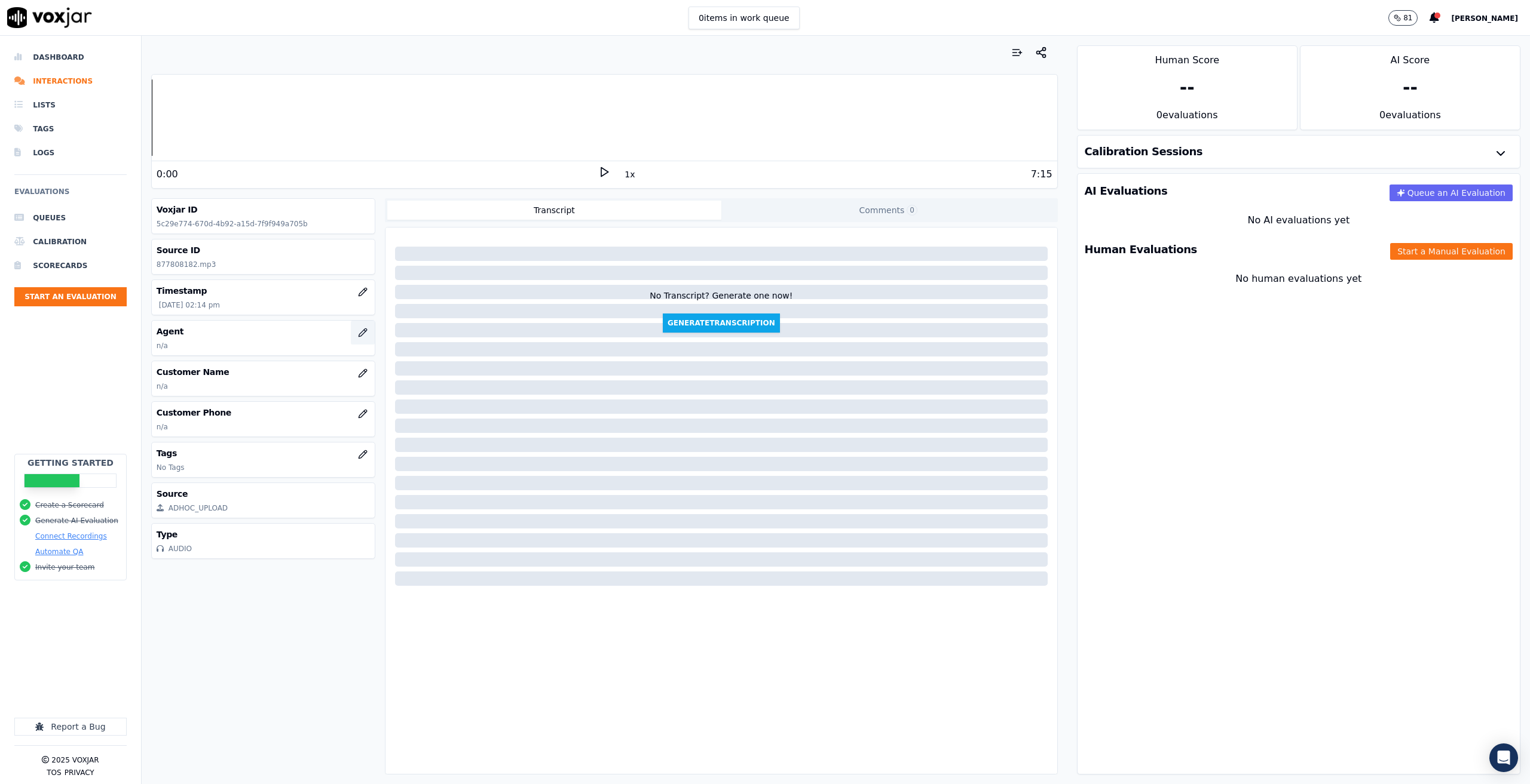
click at [361, 334] on button "button" at bounding box center [362, 332] width 24 height 24
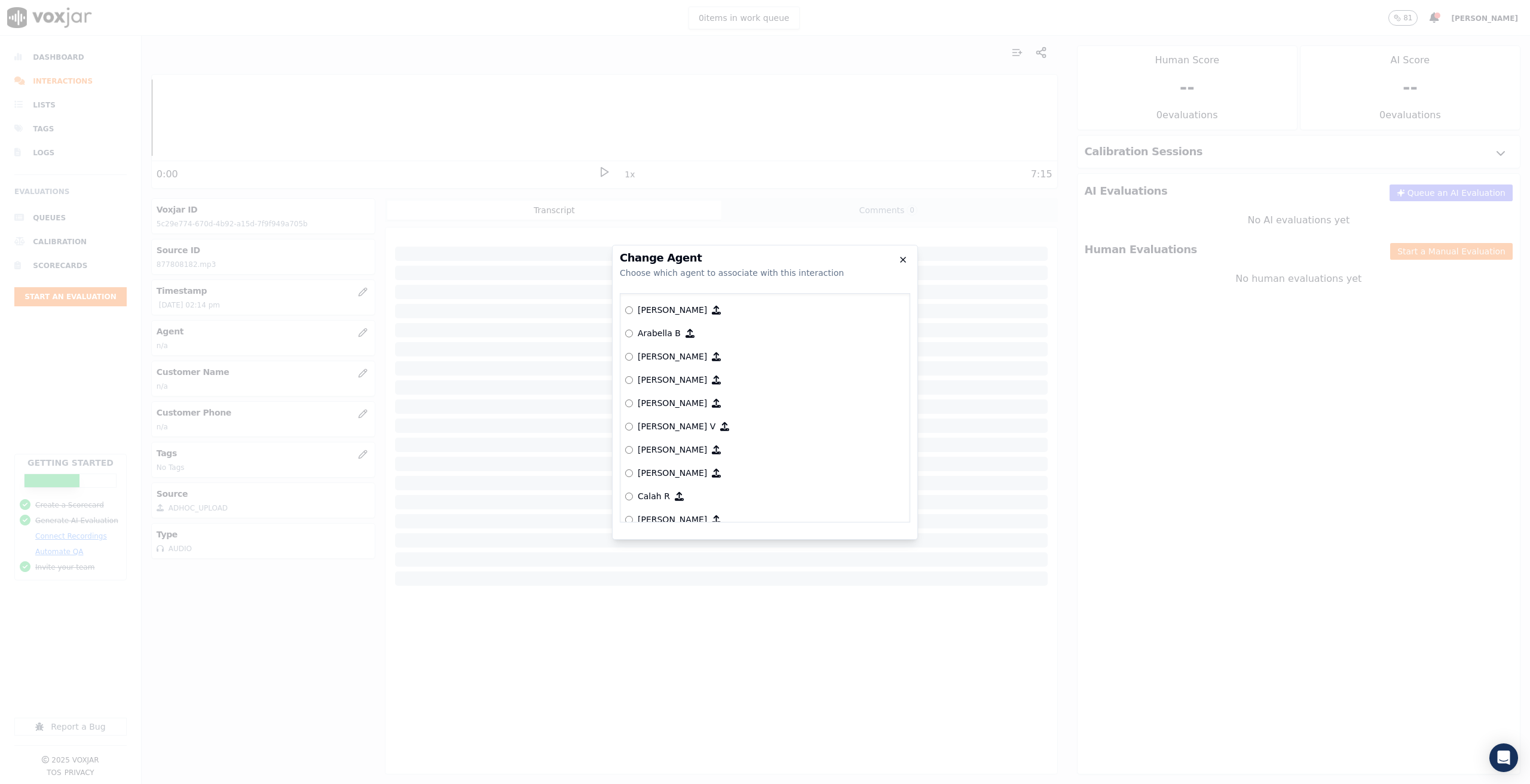
click at [901, 257] on icon "button" at bounding box center [903, 260] width 5 height 5
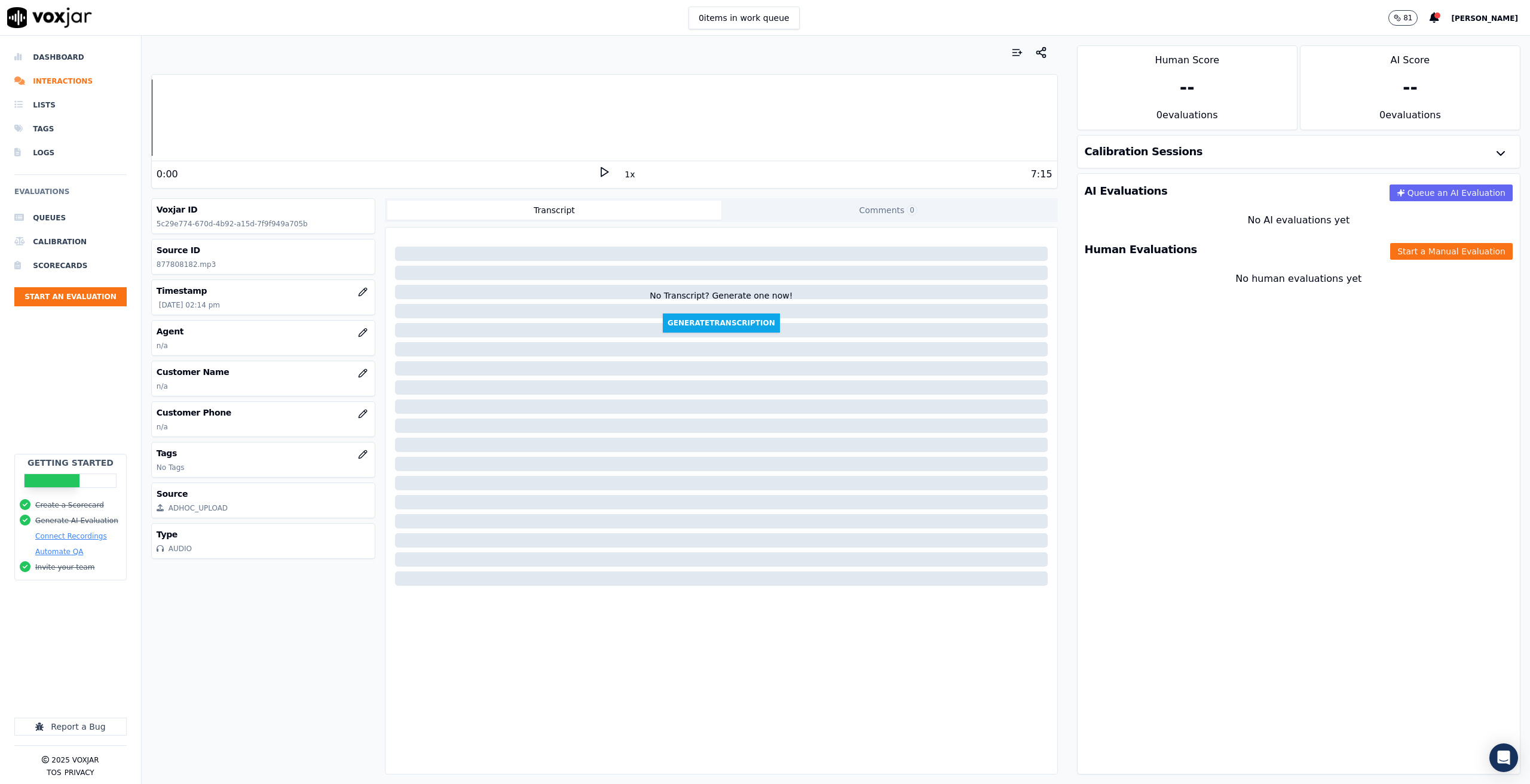
click at [598, 172] on icon at bounding box center [604, 172] width 12 height 12
click at [139, 119] on div "Dashboard Interactions Lists Tags Logs Evaluations Queues Calibration Scorecard…" at bounding box center [765, 410] width 1530 height 748
click at [600, 170] on icon at bounding box center [604, 172] width 12 height 12
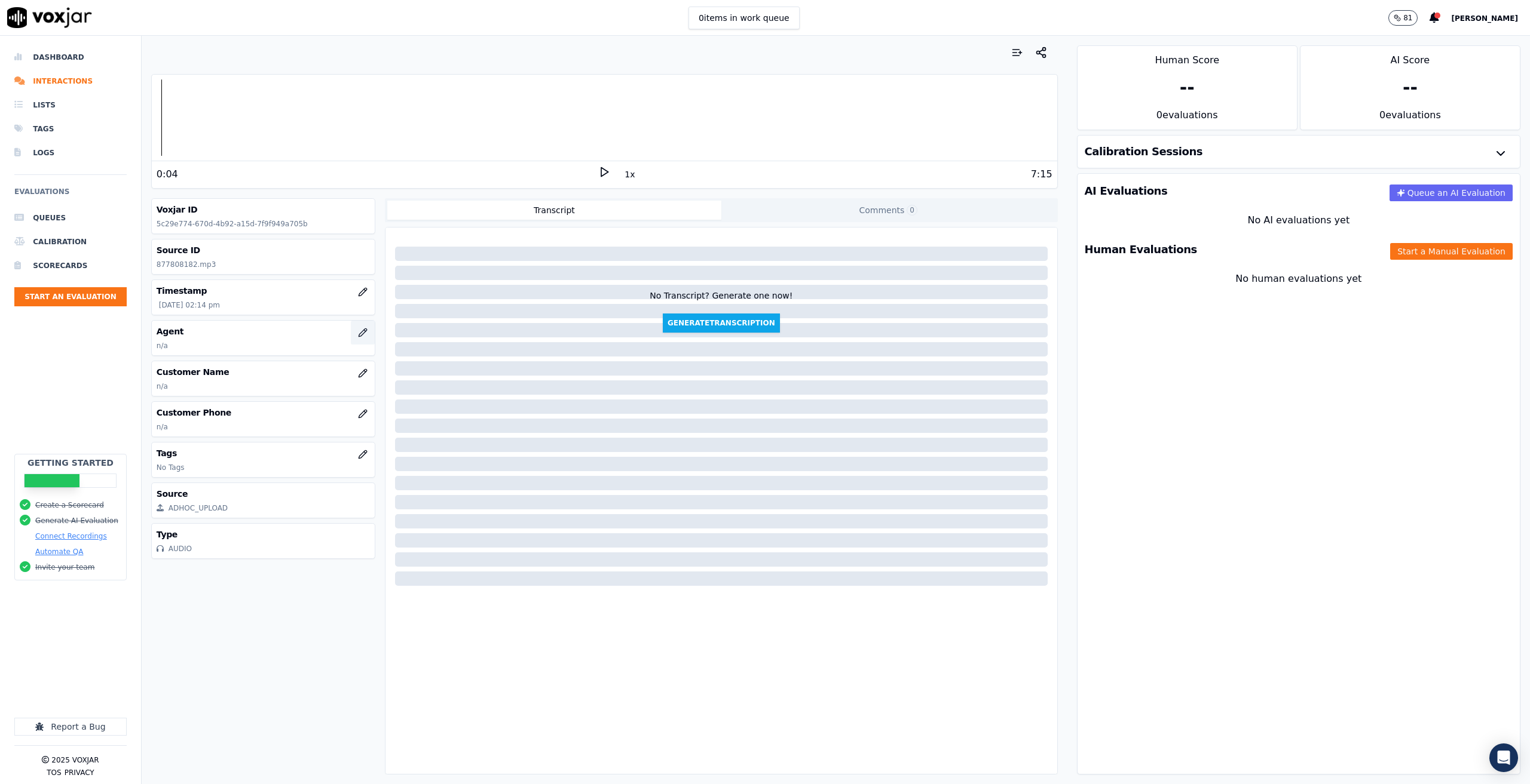
click at [351, 338] on button "button" at bounding box center [362, 332] width 24 height 24
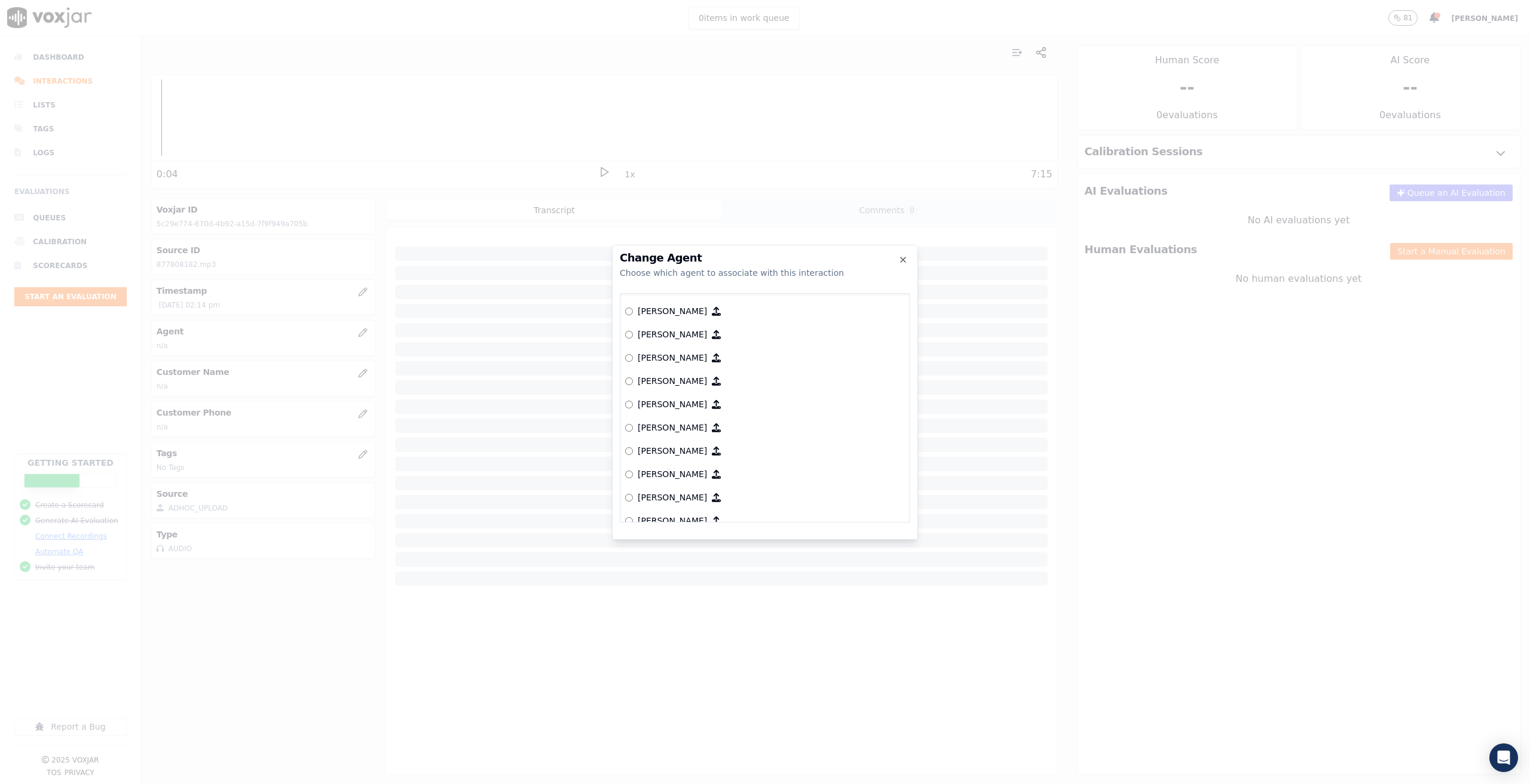
scroll to position [359, 0]
click at [861, 538] on button "Connect This Agent" at bounding box center [860, 532] width 101 height 21
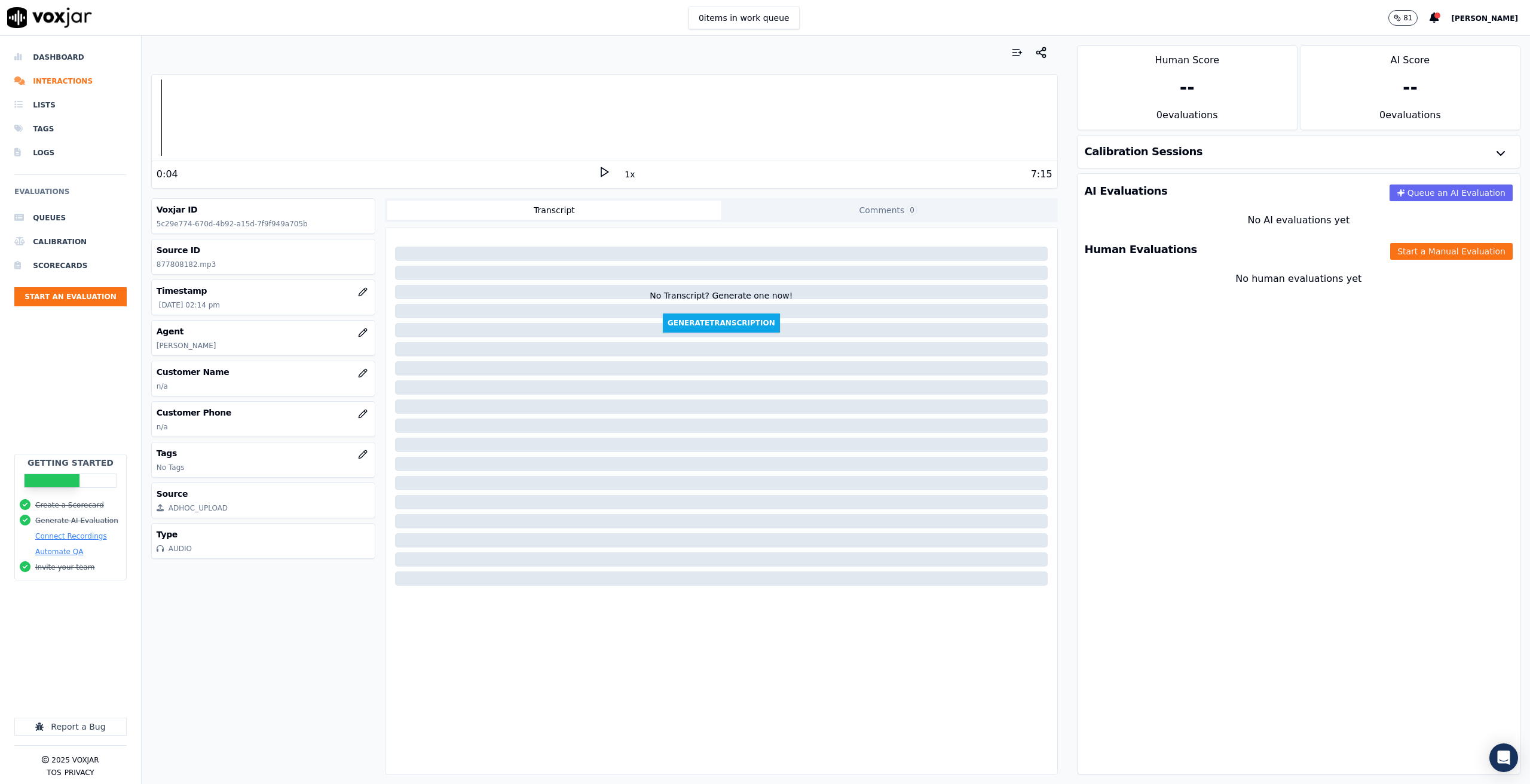
click at [602, 172] on polygon at bounding box center [604, 172] width 7 height 9
click at [598, 169] on icon at bounding box center [604, 172] width 12 height 12
click at [598, 170] on icon at bounding box center [604, 172] width 12 height 12
click at [598, 173] on icon at bounding box center [604, 172] width 12 height 12
click at [209, 120] on div at bounding box center [604, 117] width 906 height 76
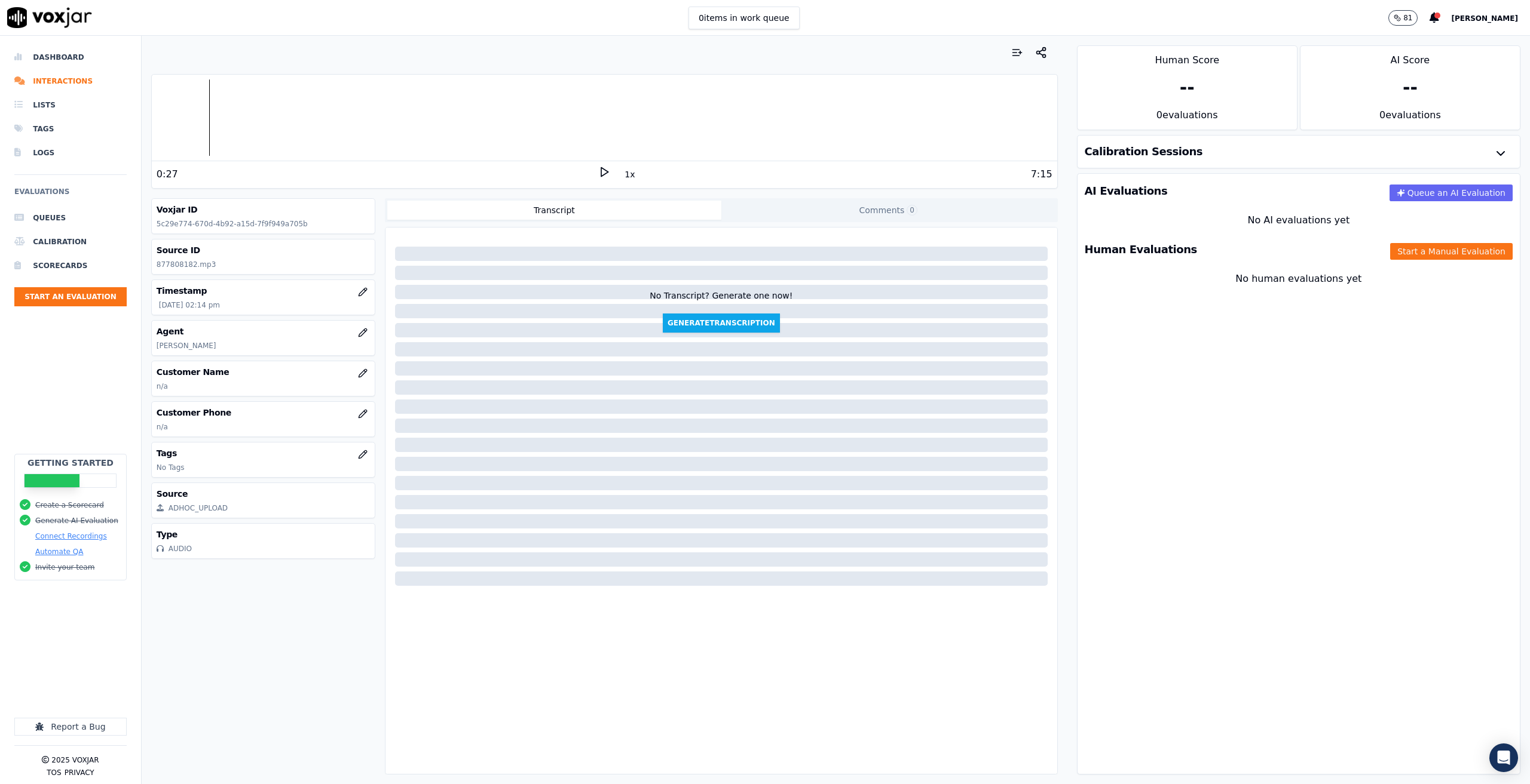
click at [598, 174] on icon at bounding box center [604, 172] width 12 height 12
click at [598, 171] on icon at bounding box center [604, 172] width 12 height 12
click at [598, 173] on icon at bounding box center [604, 172] width 12 height 12
click at [606, 176] on rect at bounding box center [606, 172] width 2 height 7
click at [598, 171] on icon at bounding box center [604, 172] width 12 height 12
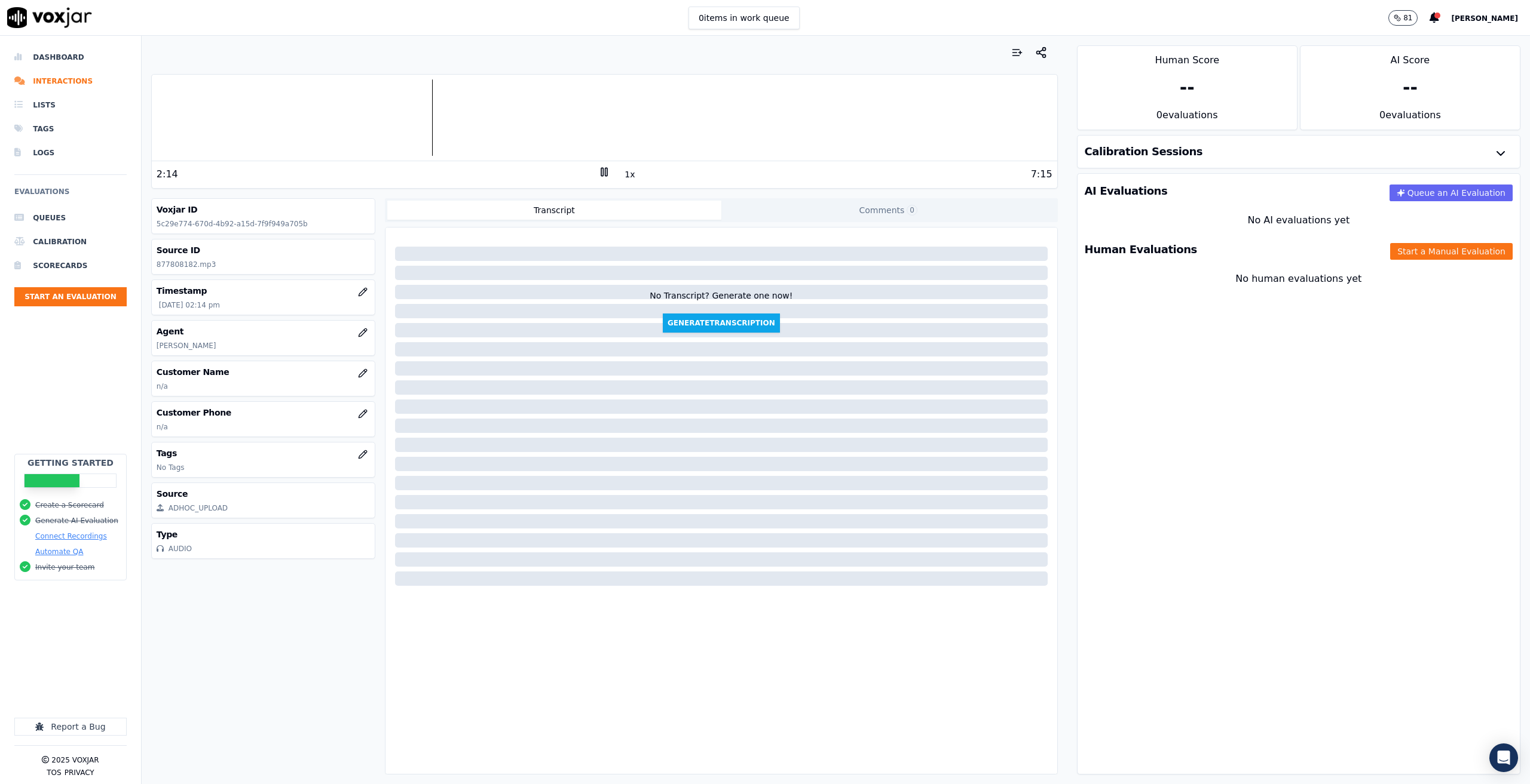
click at [598, 171] on icon at bounding box center [604, 172] width 12 height 12
click at [606, 170] on rect at bounding box center [606, 172] width 2 height 7
click at [202, 114] on div at bounding box center [604, 117] width 906 height 76
click at [1438, 250] on button "Start a Manual Evaluation" at bounding box center [1451, 251] width 122 height 17
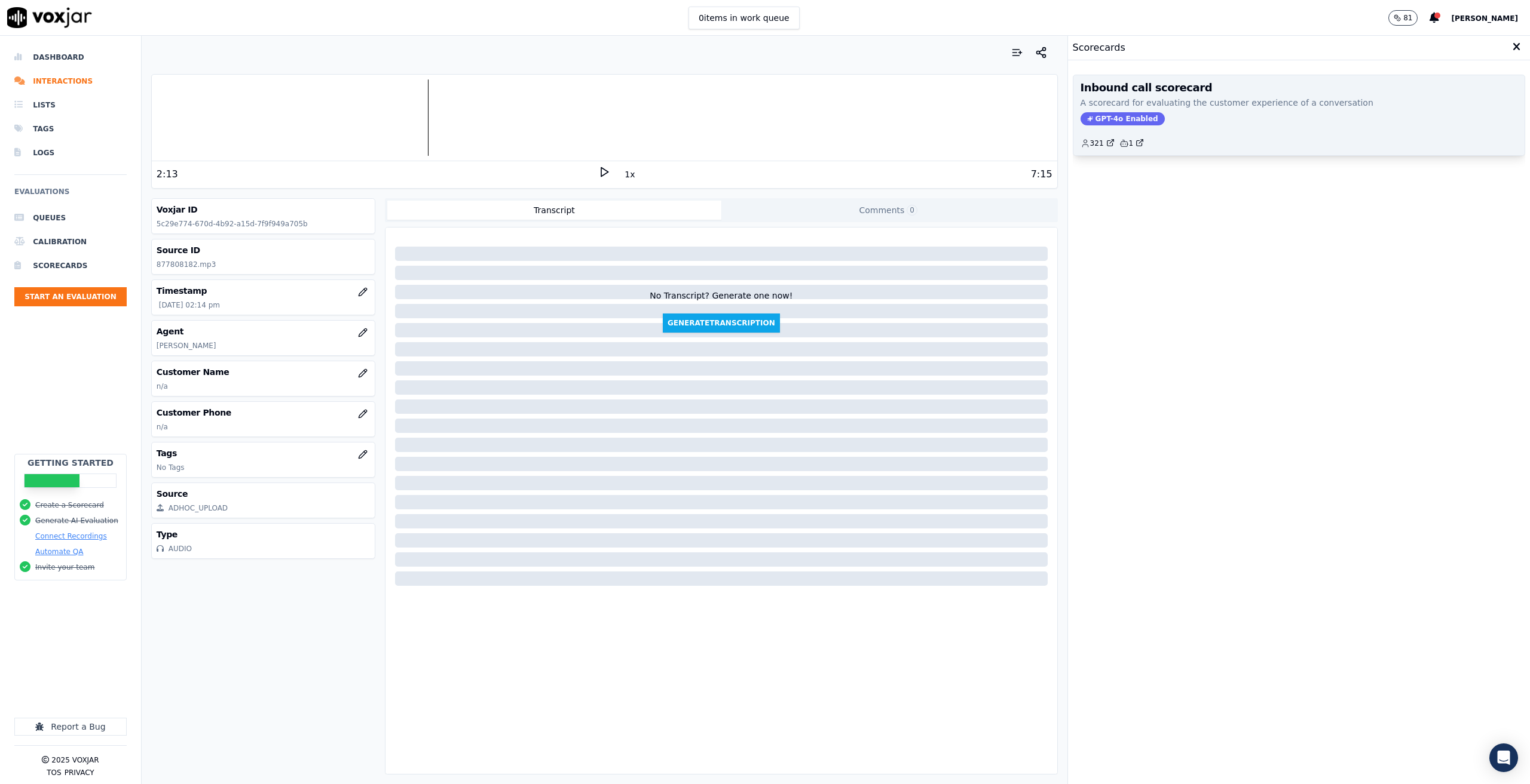
click at [1239, 102] on p "A scorecard for evaluating the customer experience of a conversation" at bounding box center [1299, 102] width 437 height 12
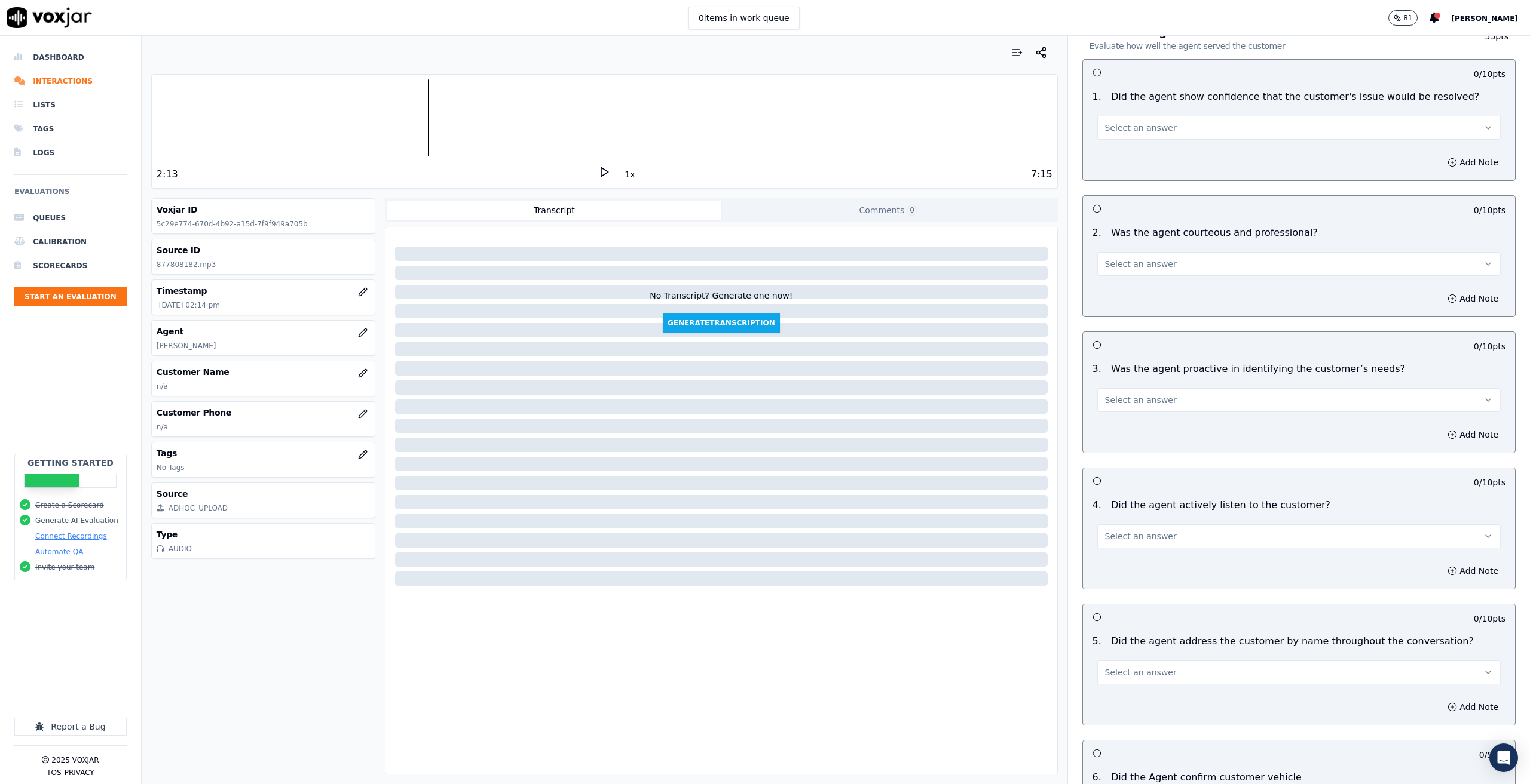
scroll to position [669, 0]
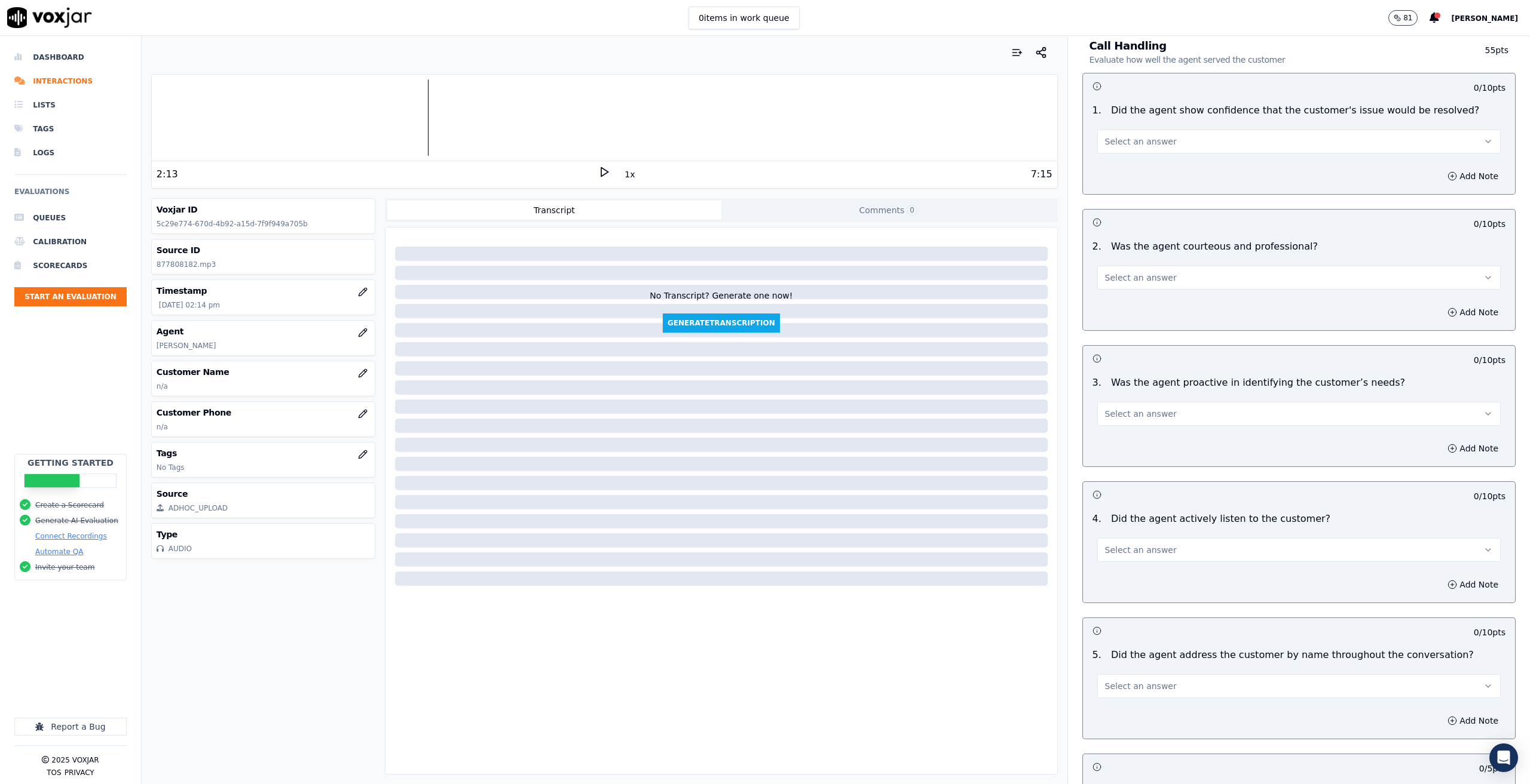
click at [1232, 277] on div "2 . Was the agent courteous and professional? Select an answer" at bounding box center [1299, 265] width 432 height 60
click at [1231, 267] on button "Select an answer" at bounding box center [1299, 277] width 403 height 24
click at [1143, 309] on div "No" at bounding box center [1279, 309] width 382 height 19
click at [1446, 304] on button "Add Note" at bounding box center [1472, 312] width 65 height 17
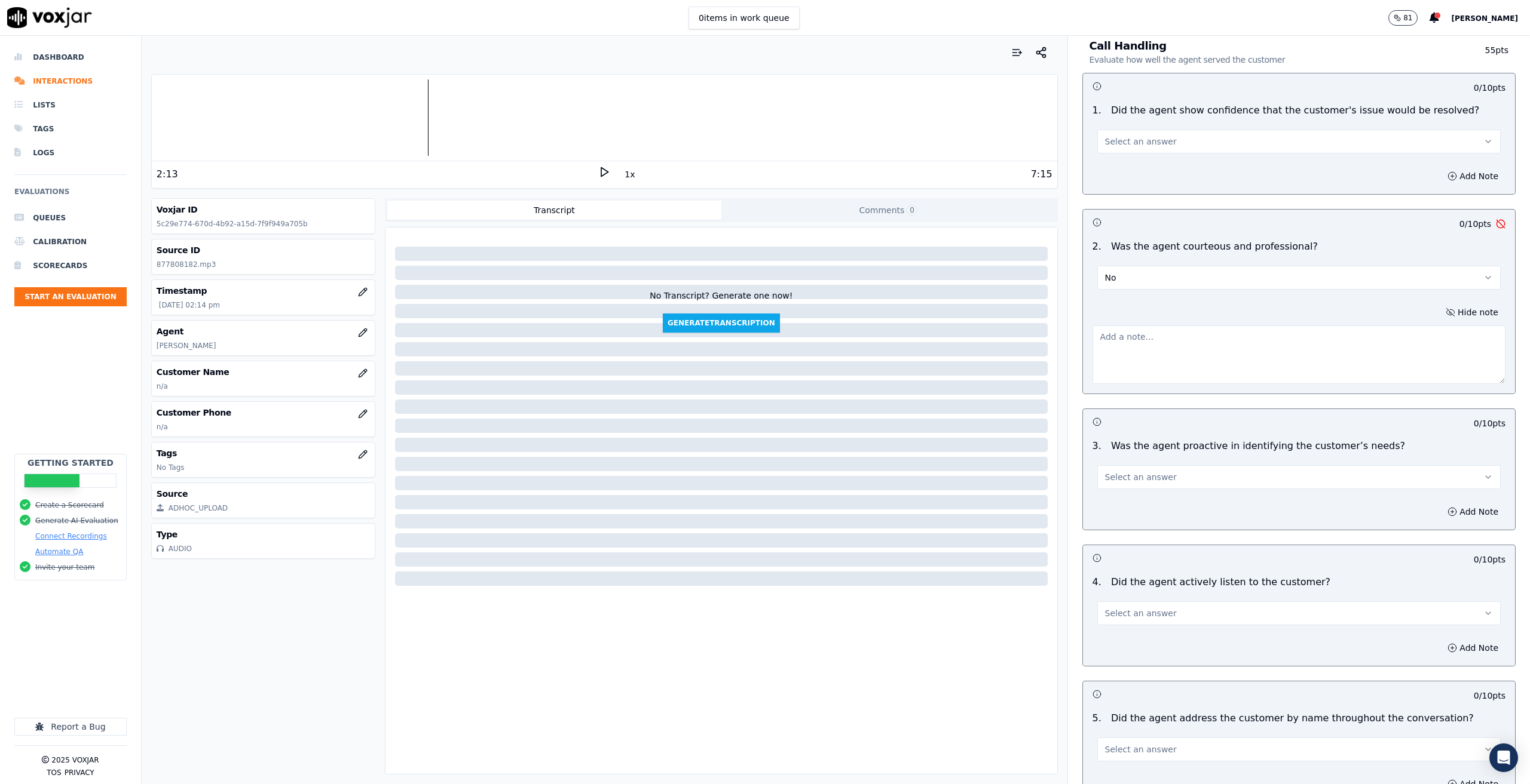
click at [1212, 344] on textarea at bounding box center [1299, 355] width 413 height 59
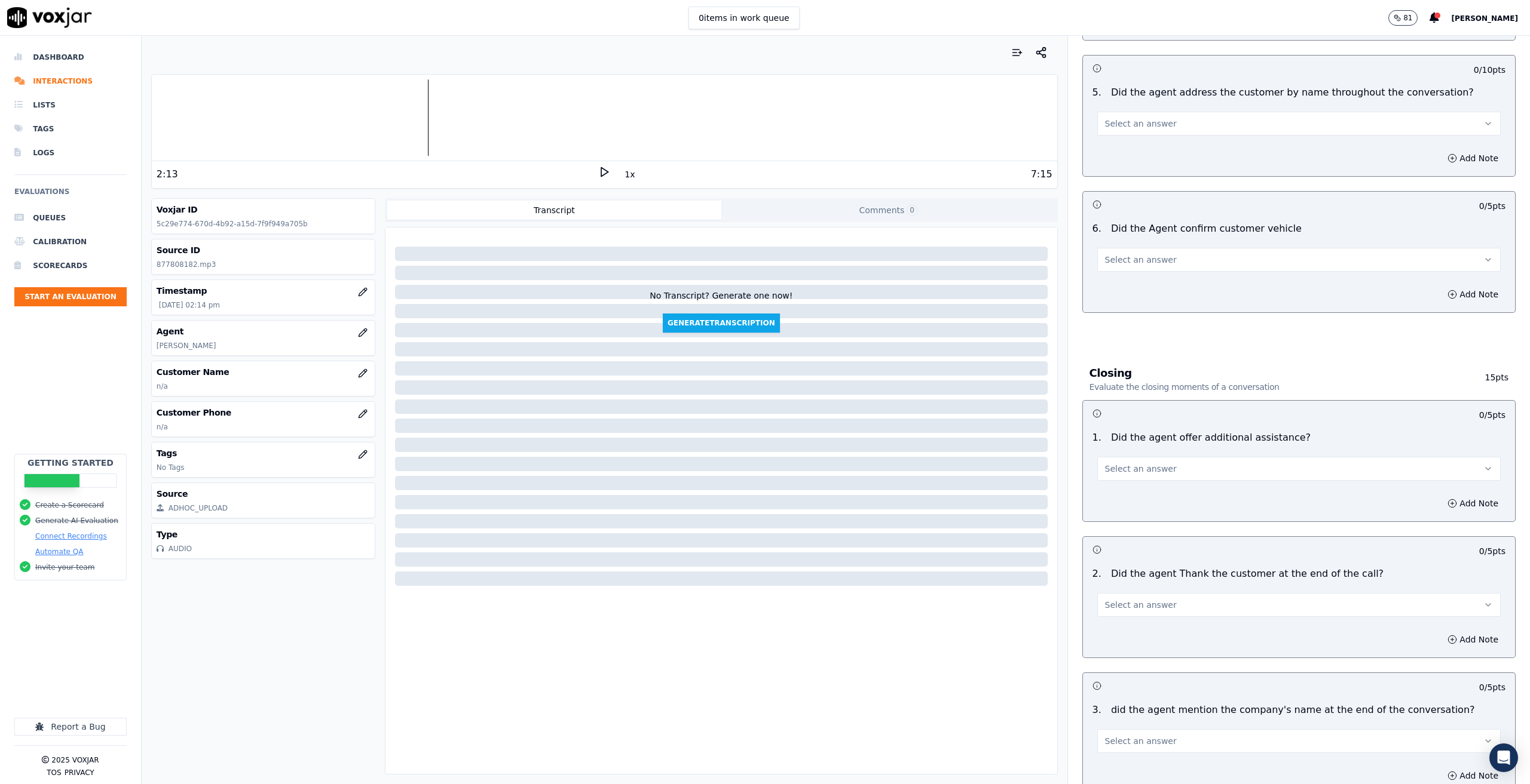
scroll to position [1389, 0]
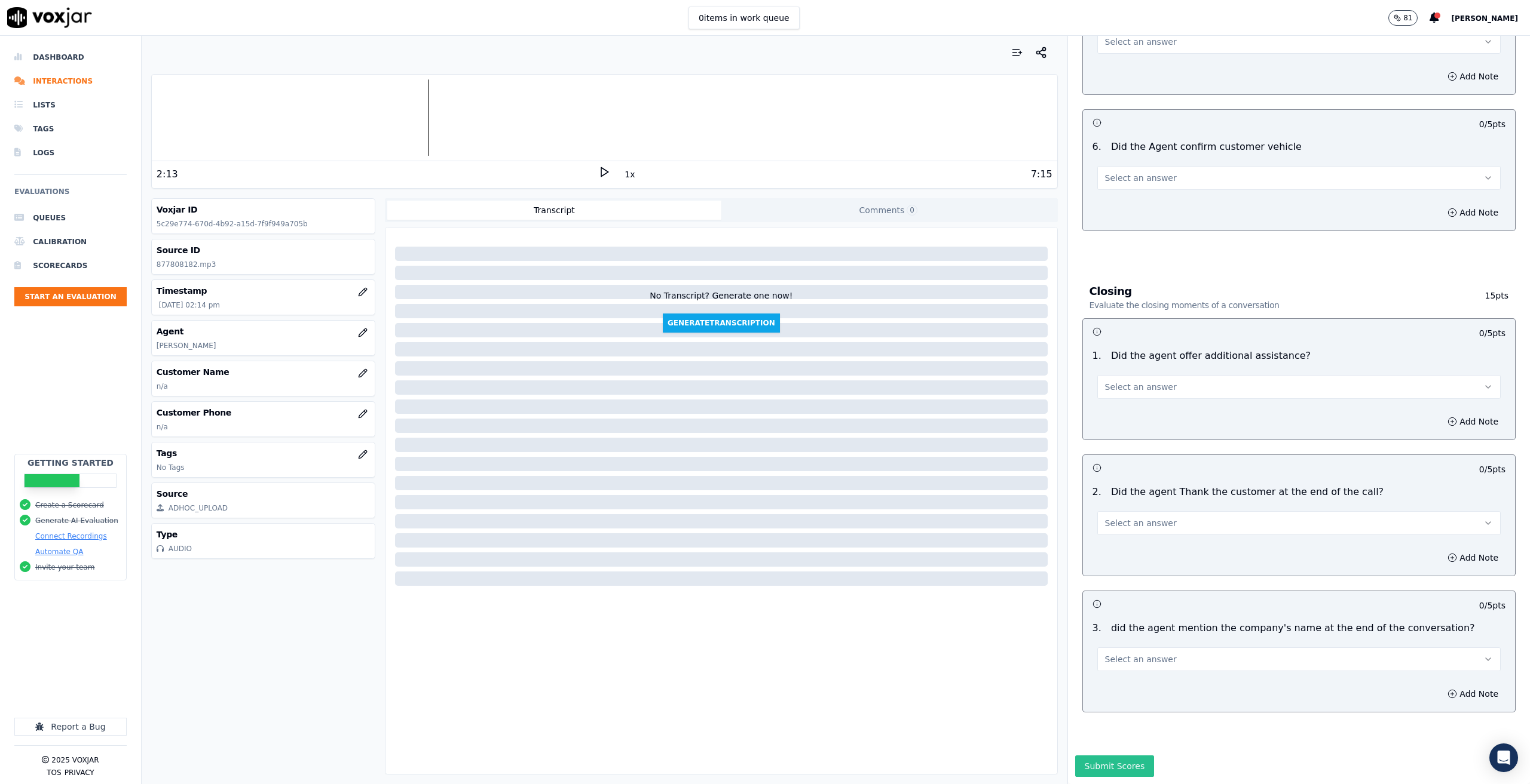
type textarea "Blind transfer to service"
click at [1086, 756] on button "Submit Scores" at bounding box center [1114, 767] width 79 height 21
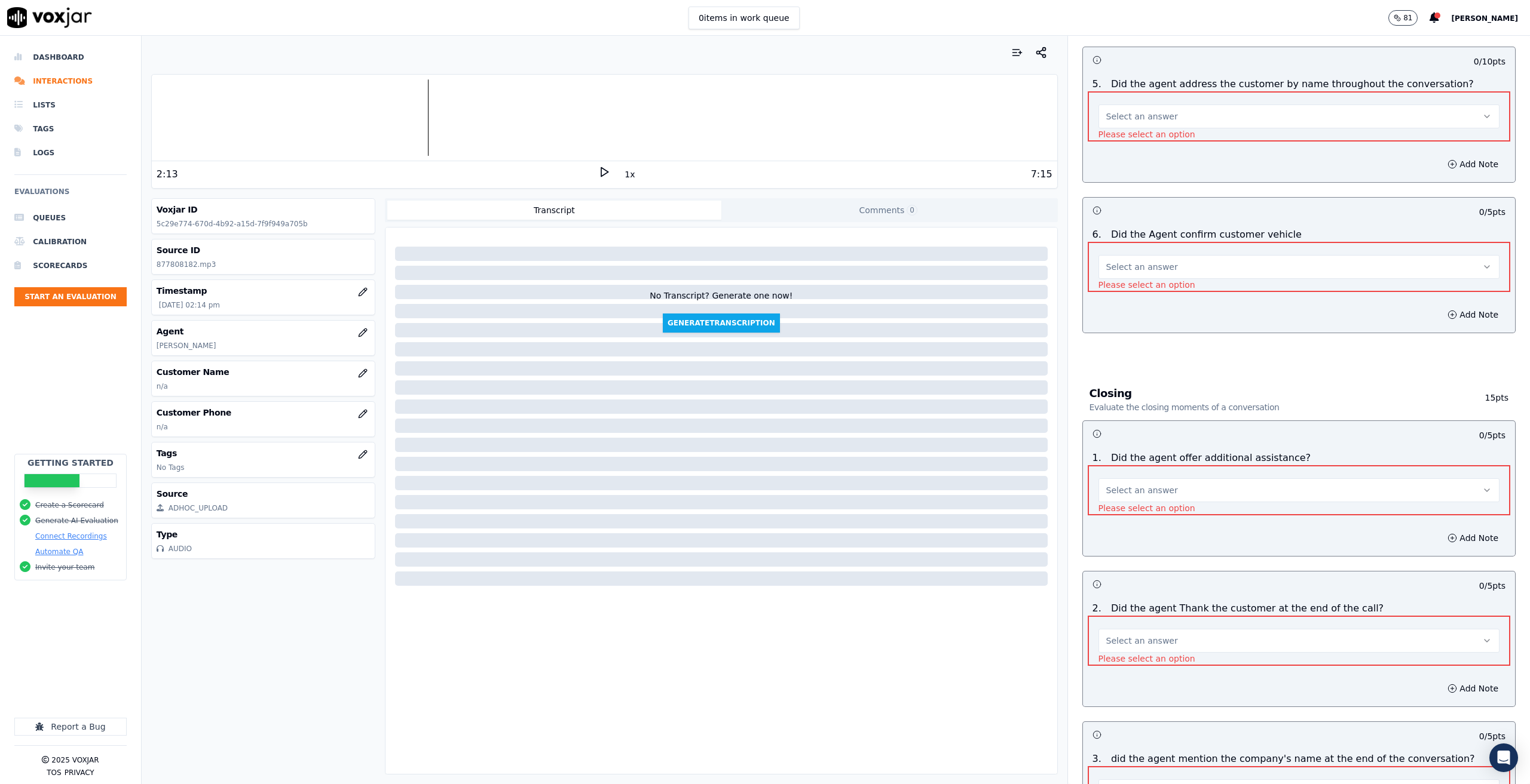
scroll to position [1490, 0]
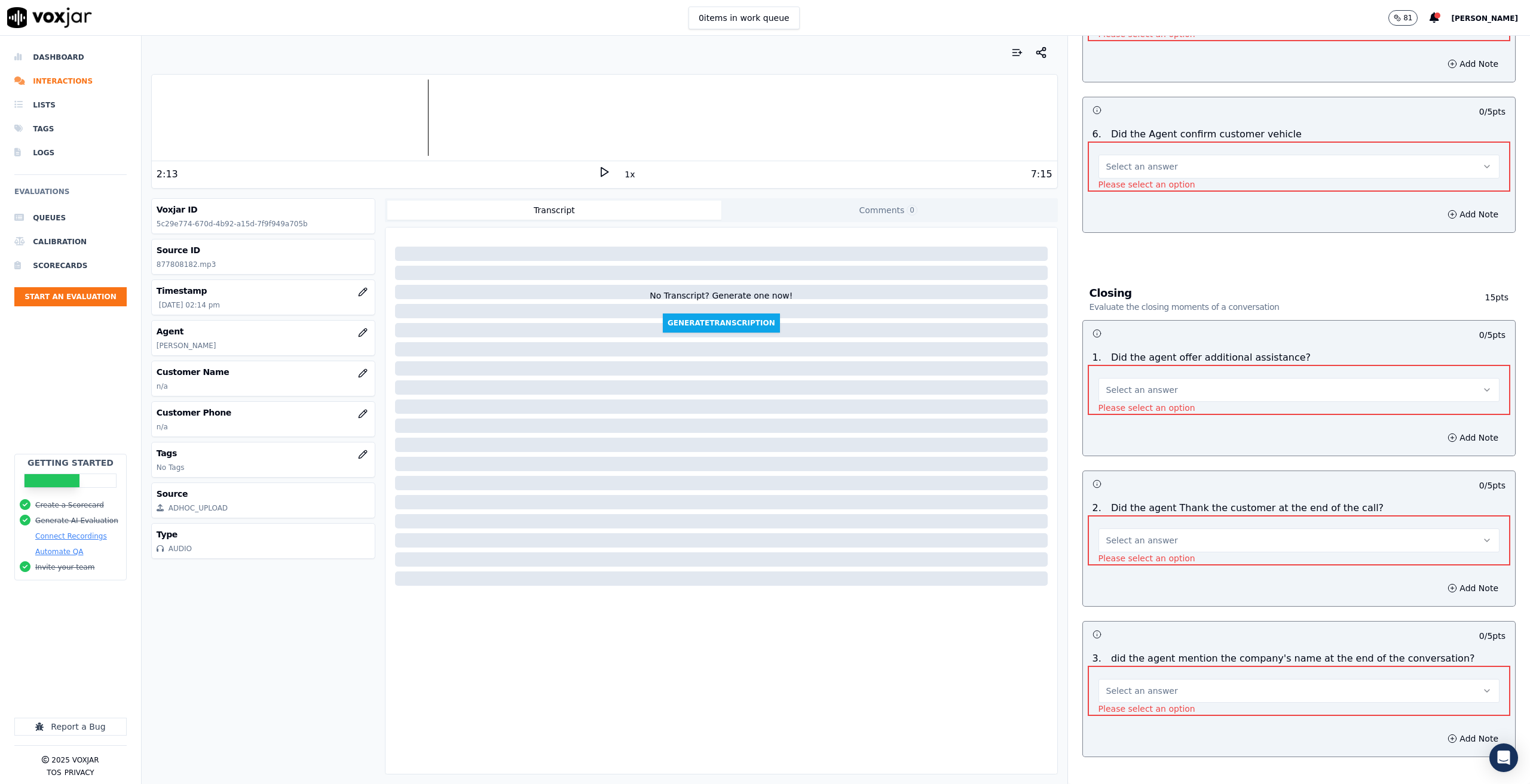
click at [1176, 378] on button "Select an answer" at bounding box center [1299, 390] width 401 height 24
click at [1129, 434] on div "N/A" at bounding box center [1279, 440] width 380 height 19
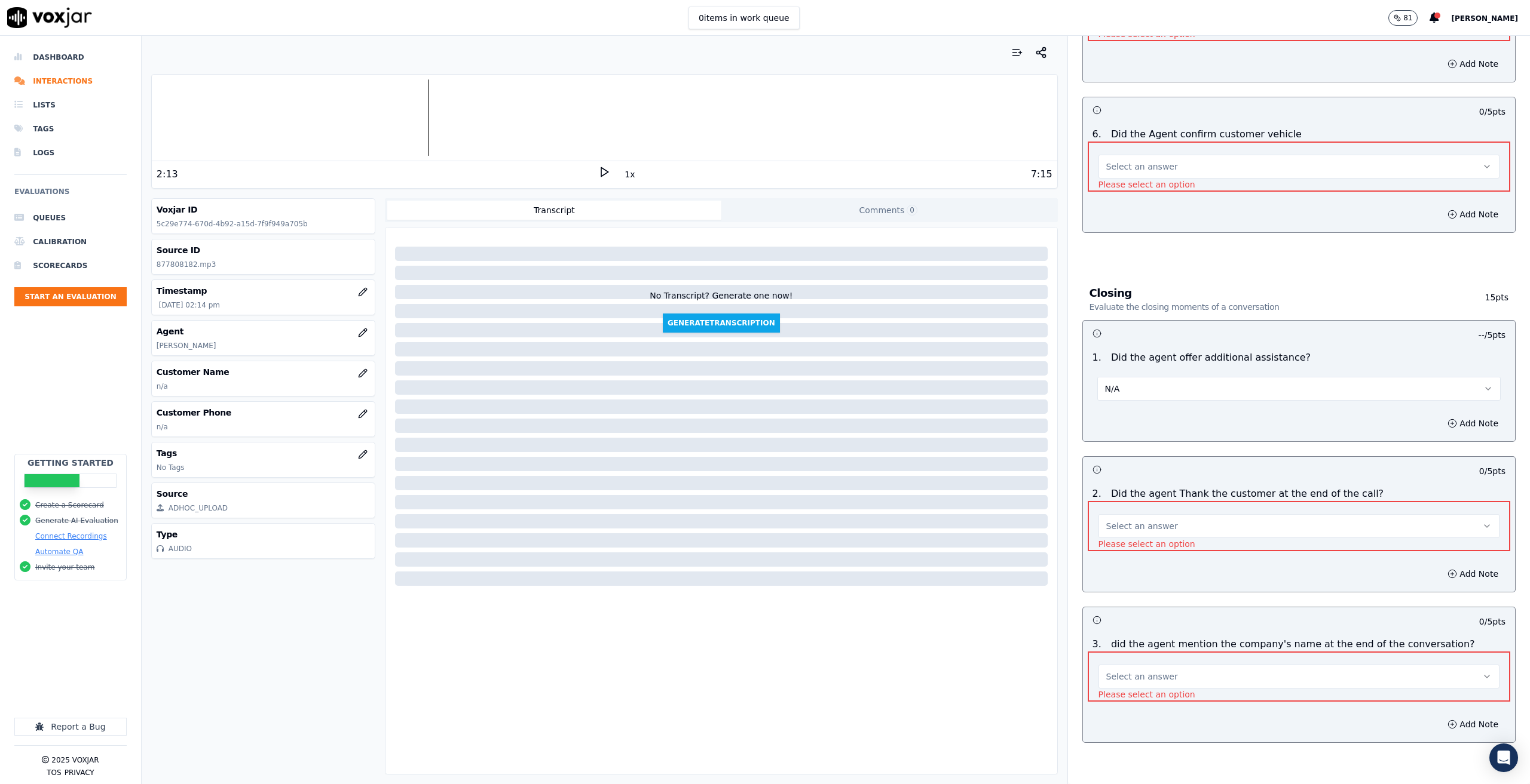
click at [1141, 514] on button "Select an answer" at bounding box center [1299, 526] width 401 height 24
click at [1128, 577] on div "N/A" at bounding box center [1279, 577] width 380 height 19
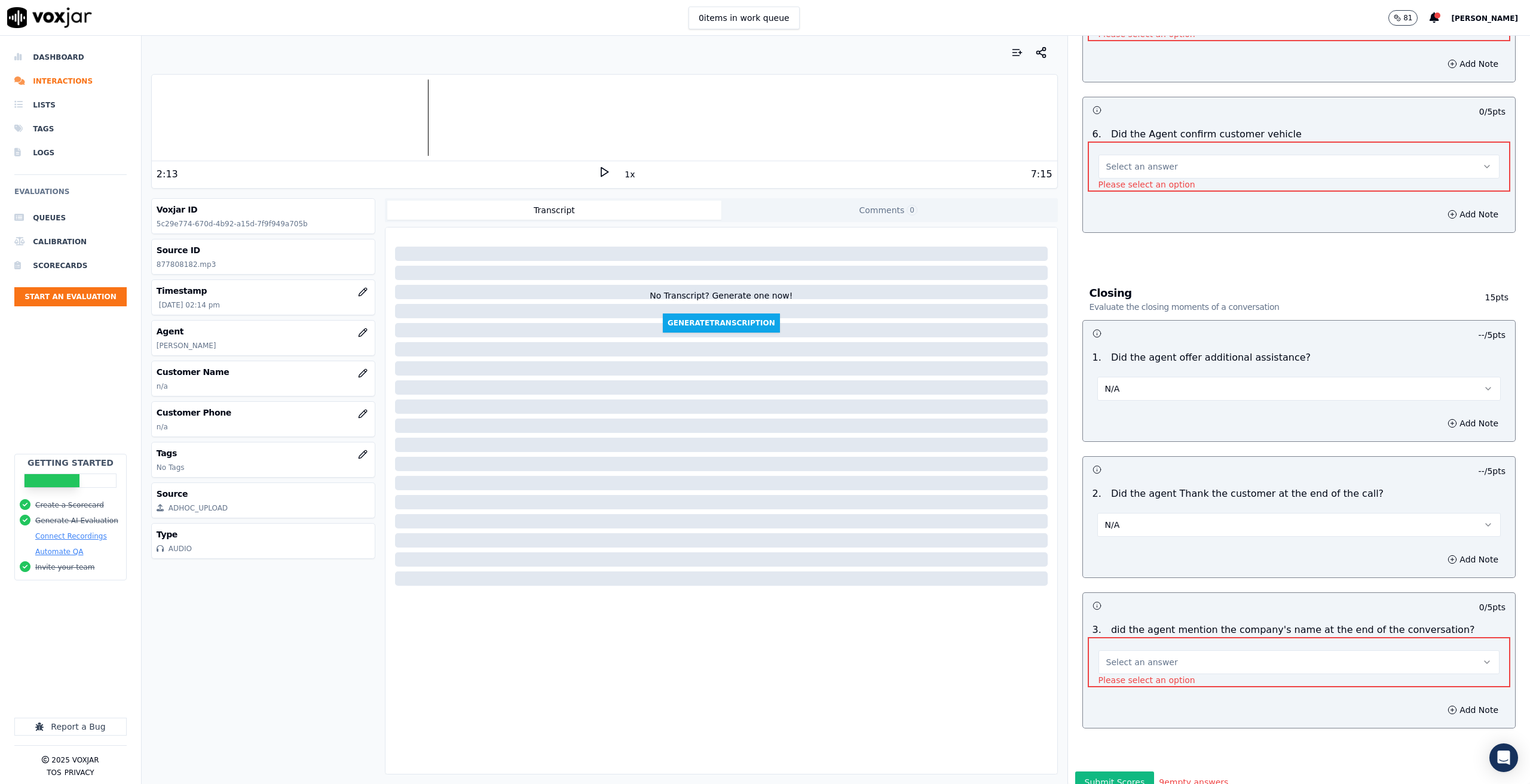
click at [1128, 657] on span "Select an answer" at bounding box center [1142, 662] width 72 height 12
click at [1130, 720] on div "N/A" at bounding box center [1279, 713] width 380 height 19
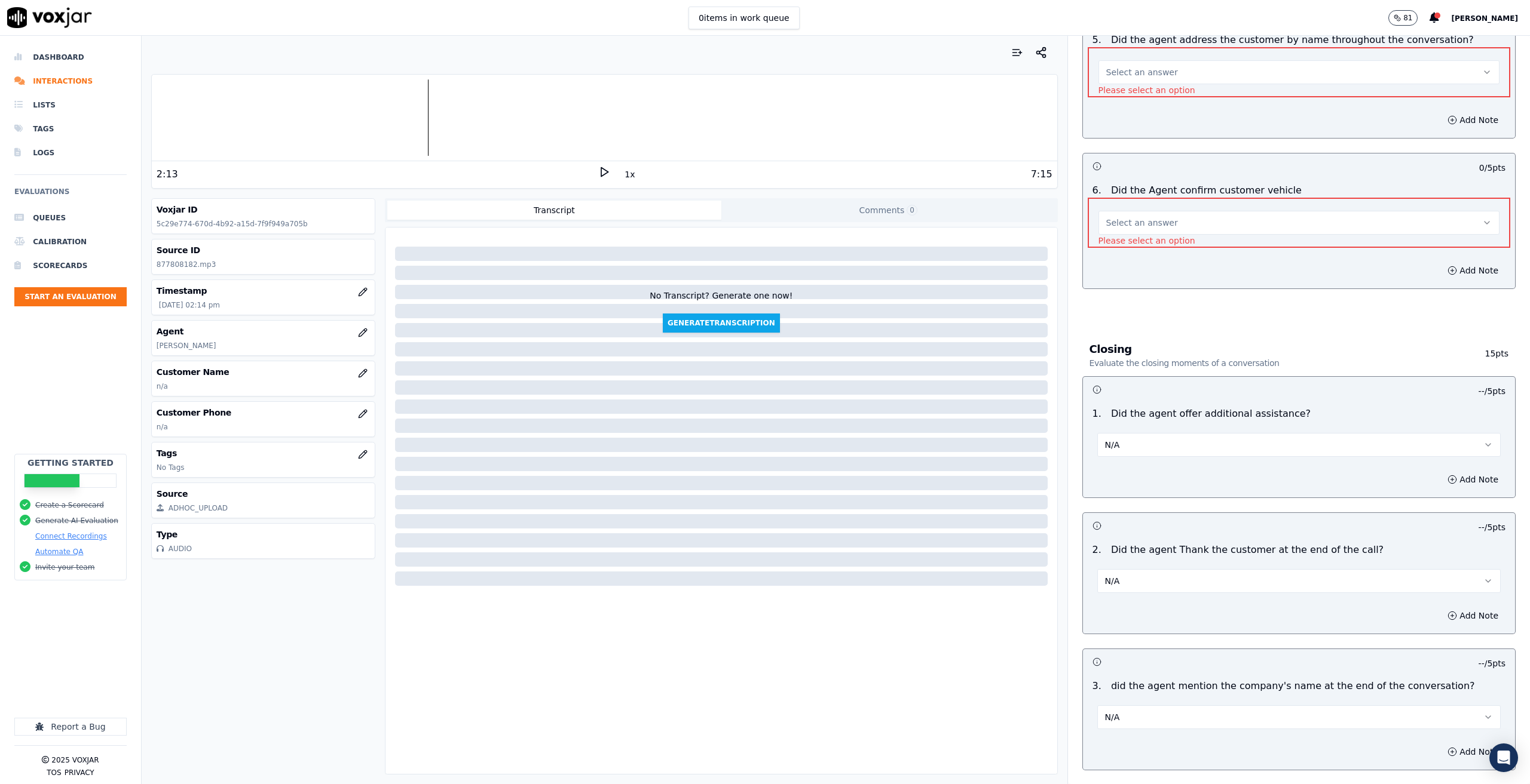
scroll to position [1191, 0]
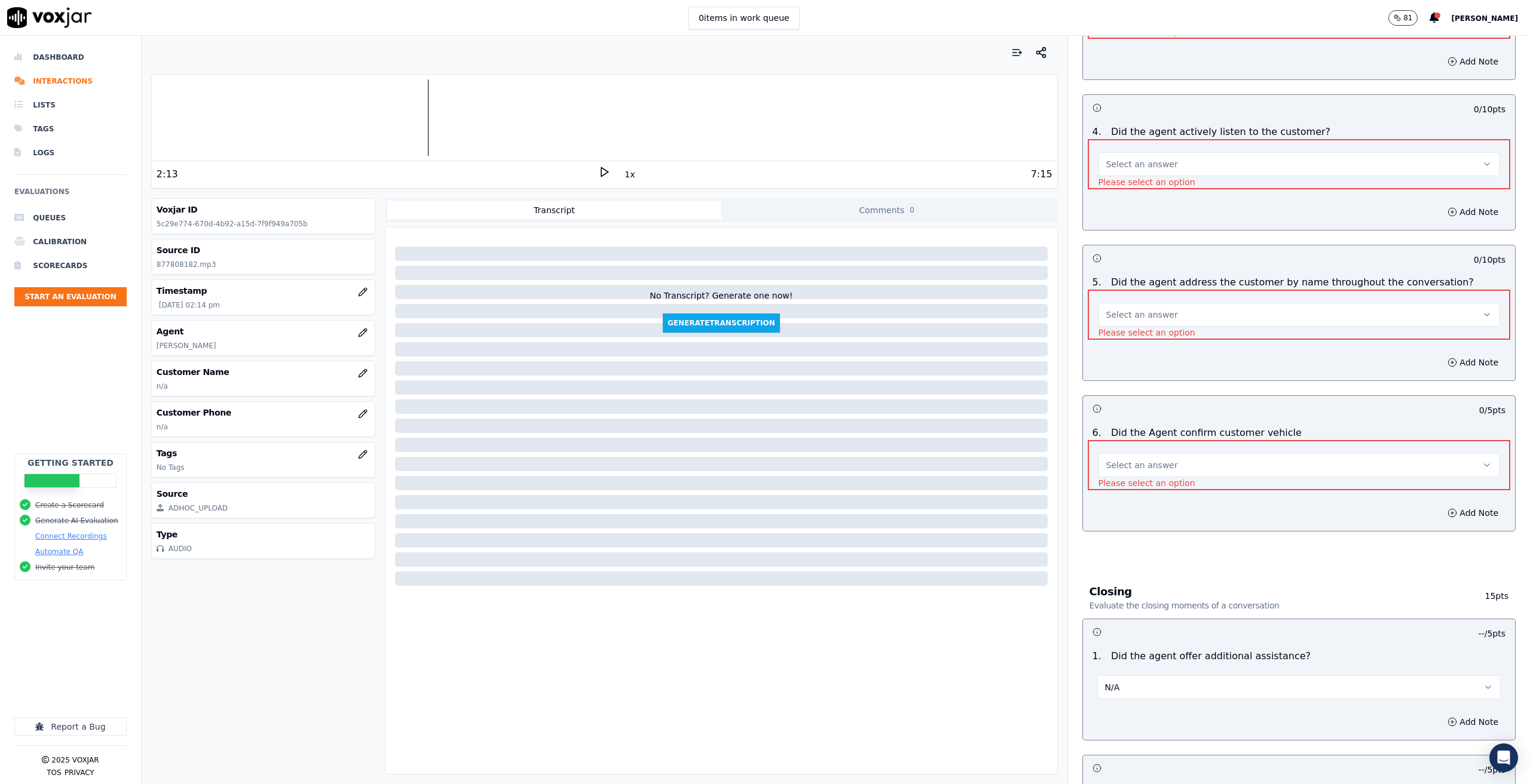
click at [1166, 460] on button "Select an answer" at bounding box center [1299, 465] width 401 height 24
click at [1141, 513] on div "N/A" at bounding box center [1279, 516] width 380 height 19
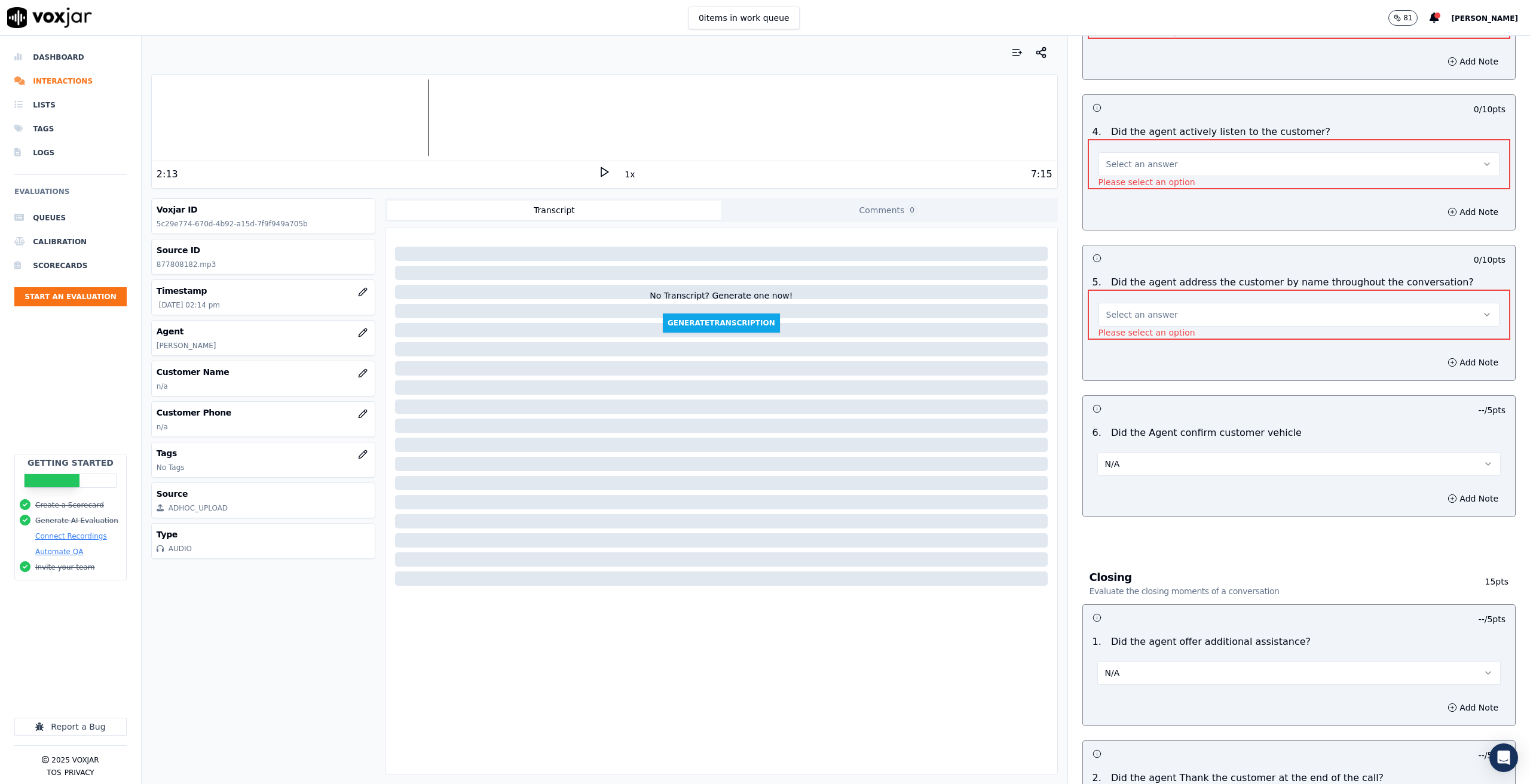
click at [1177, 303] on button "Select an answer" at bounding box center [1299, 315] width 401 height 24
click at [1133, 364] on div "N/A" at bounding box center [1279, 365] width 380 height 19
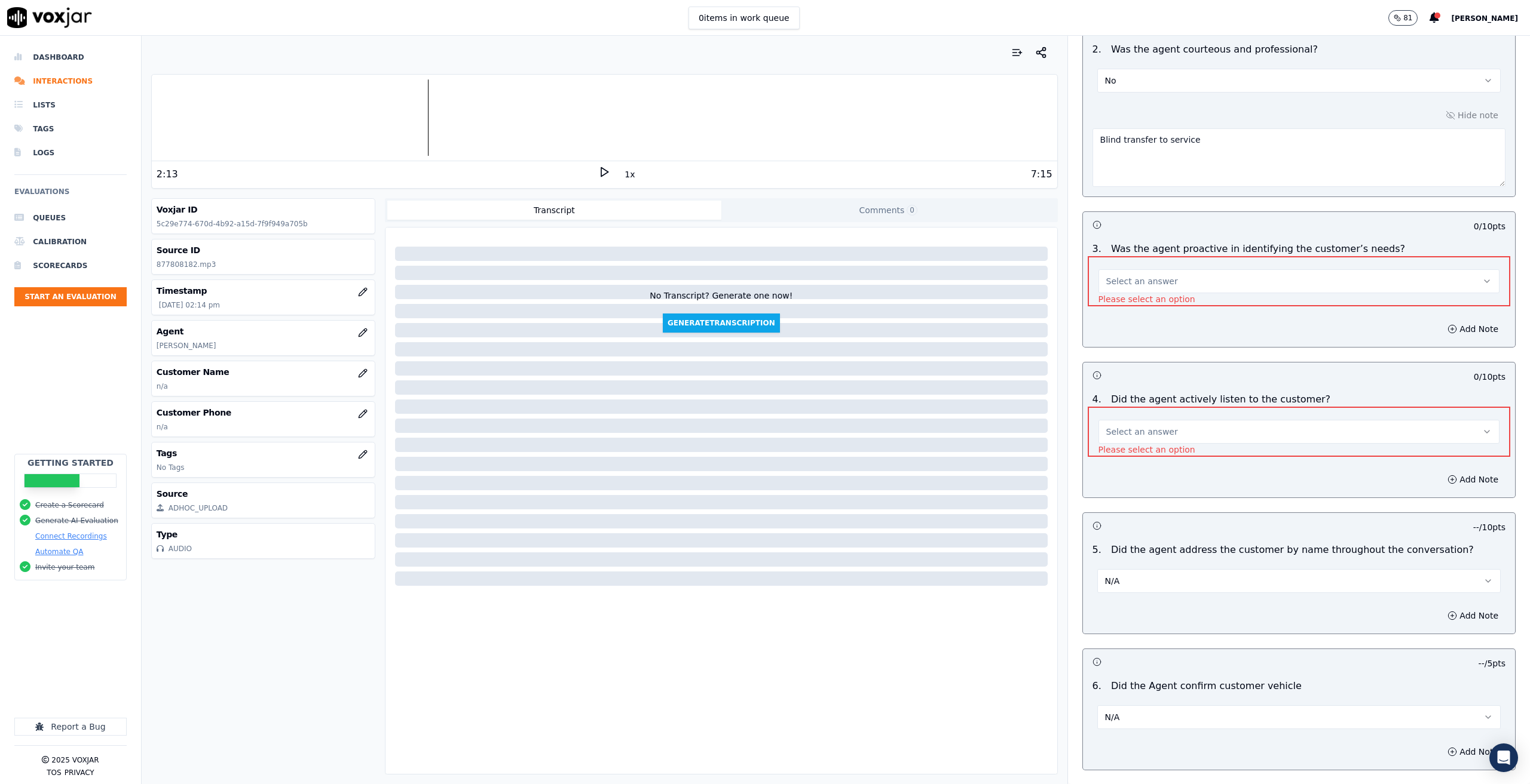
scroll to position [893, 0]
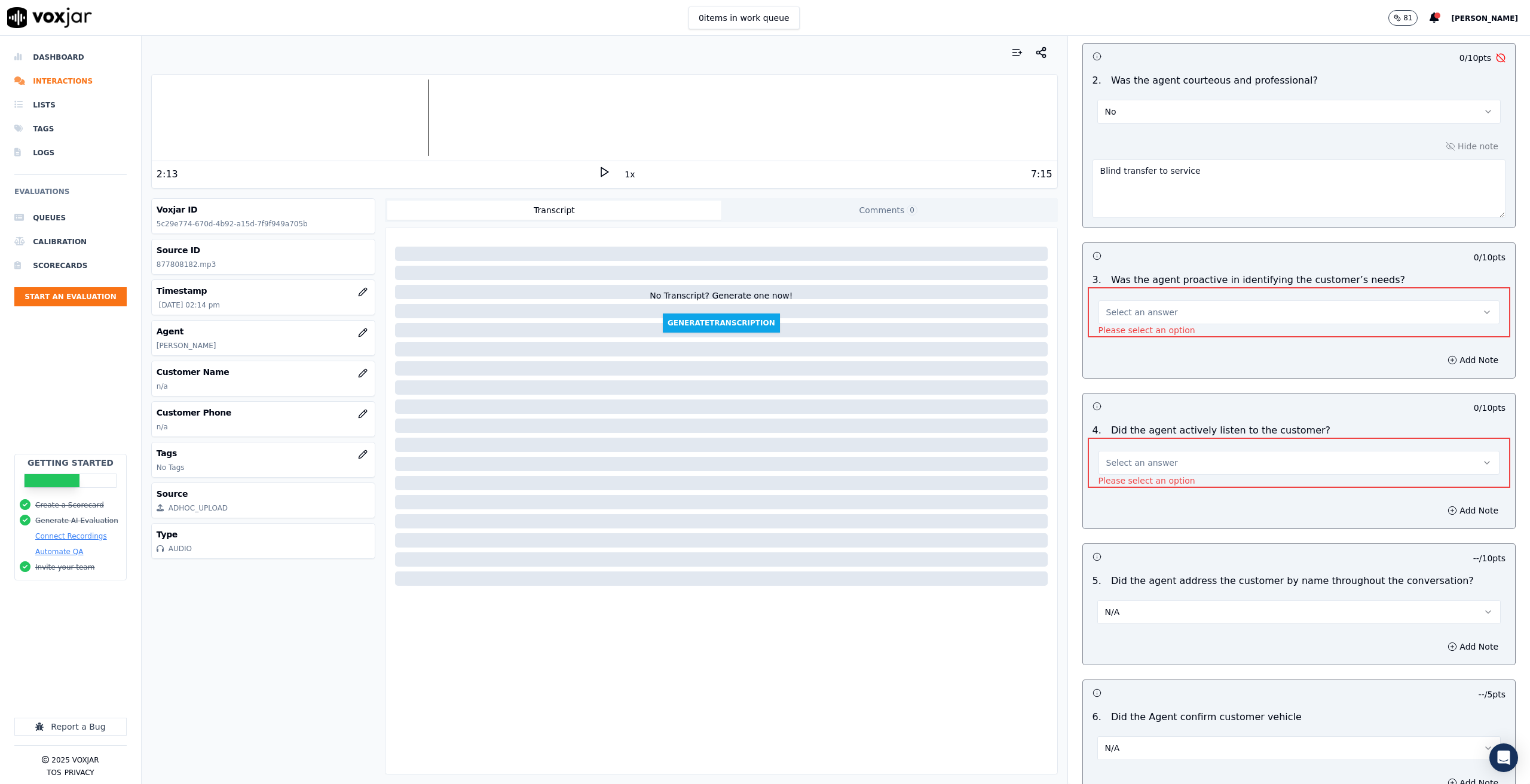
click at [1159, 451] on button "Select an answer" at bounding box center [1299, 463] width 401 height 24
click at [1134, 511] on div "N/A" at bounding box center [1279, 514] width 380 height 19
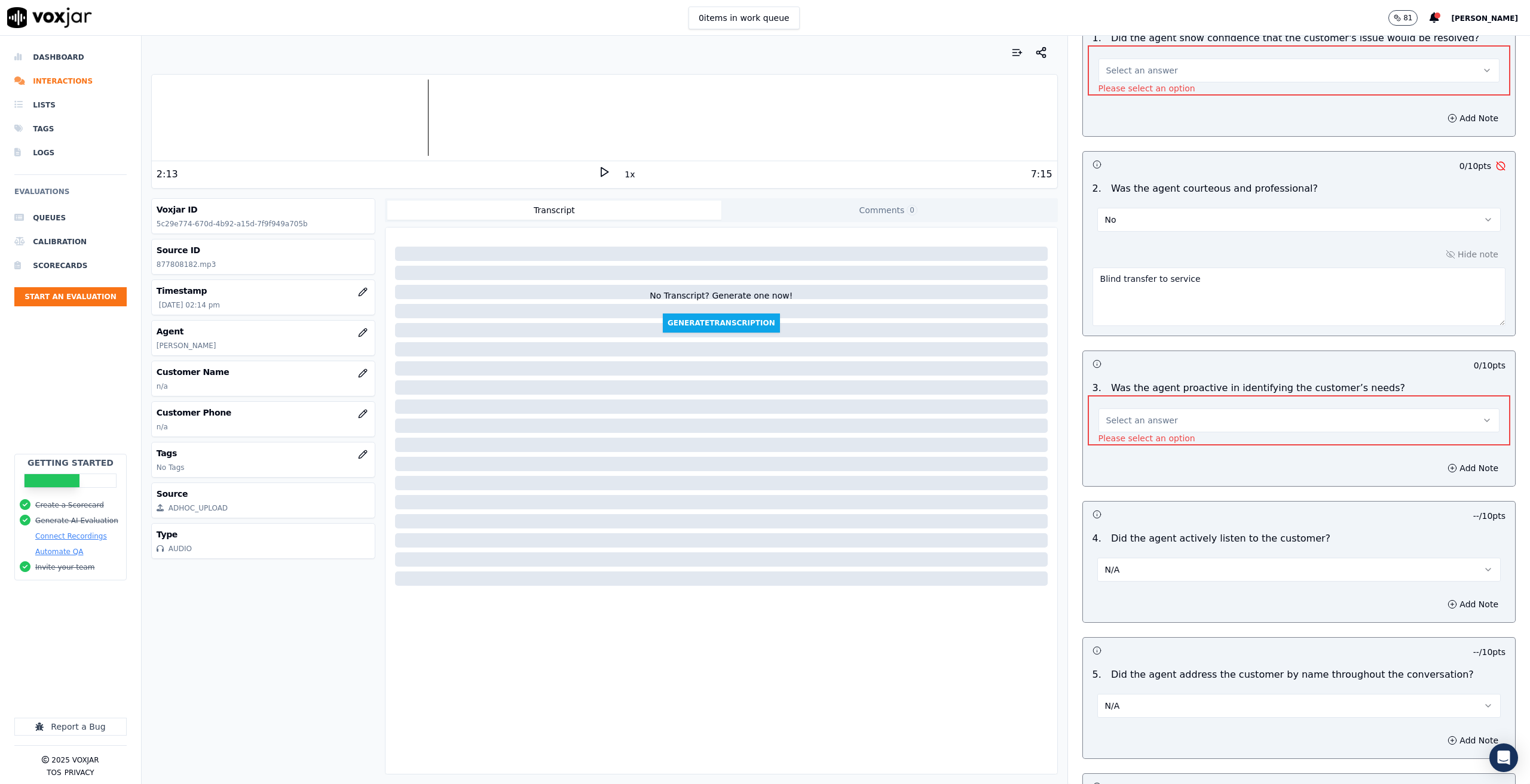
scroll to position [773, 0]
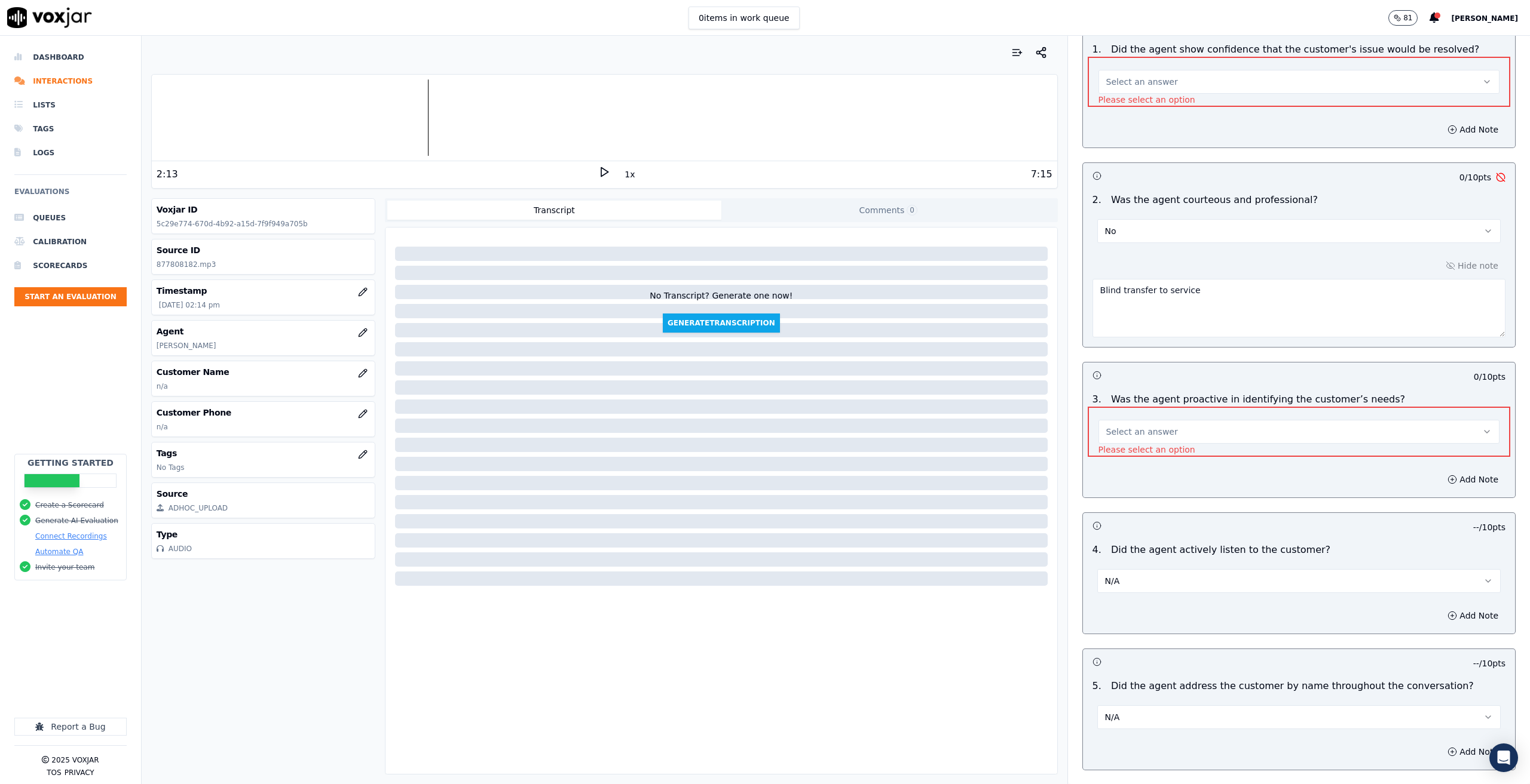
click at [1169, 420] on button "Select an answer" at bounding box center [1299, 432] width 401 height 24
click at [1114, 484] on div "N/A" at bounding box center [1279, 482] width 380 height 19
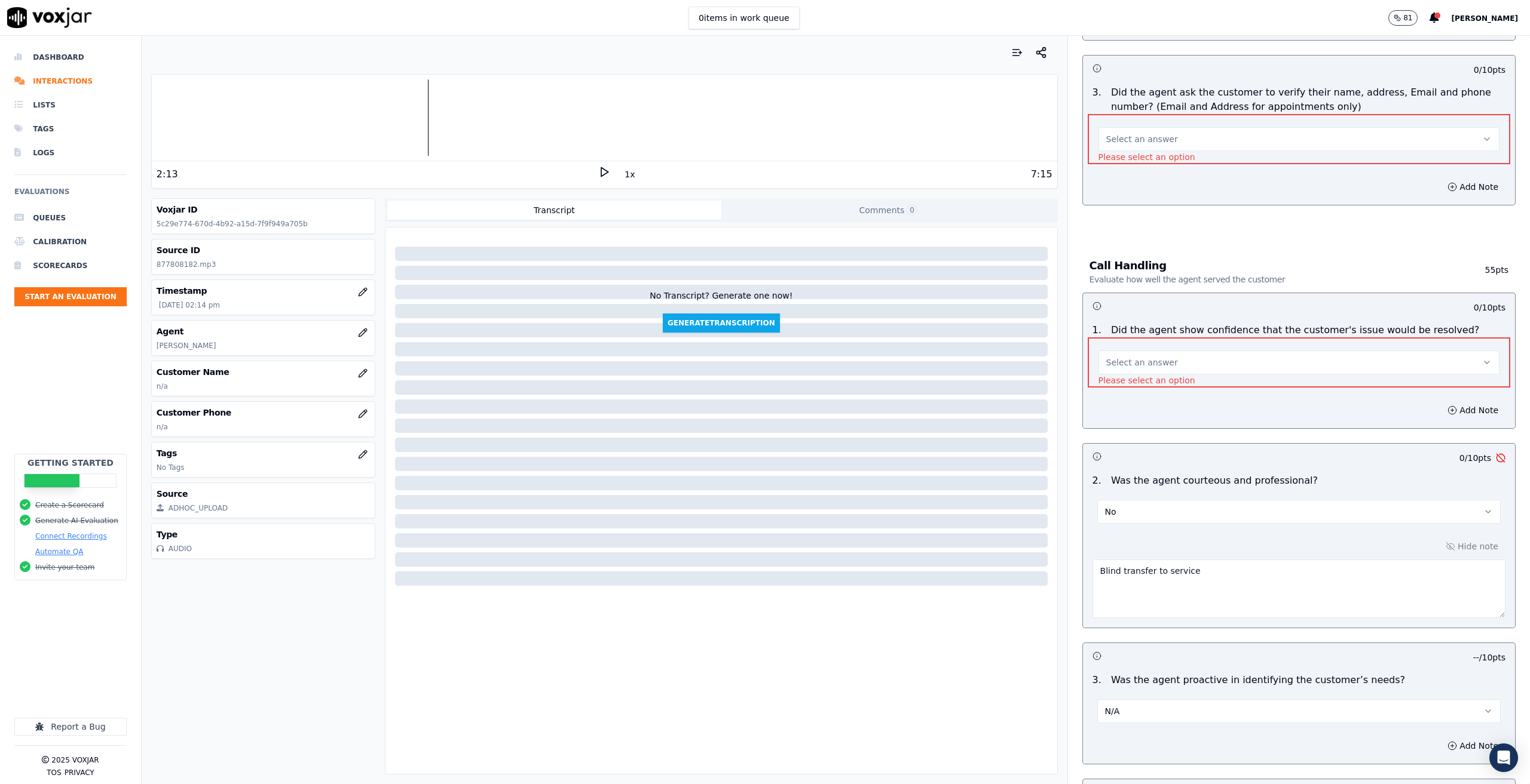
scroll to position [474, 0]
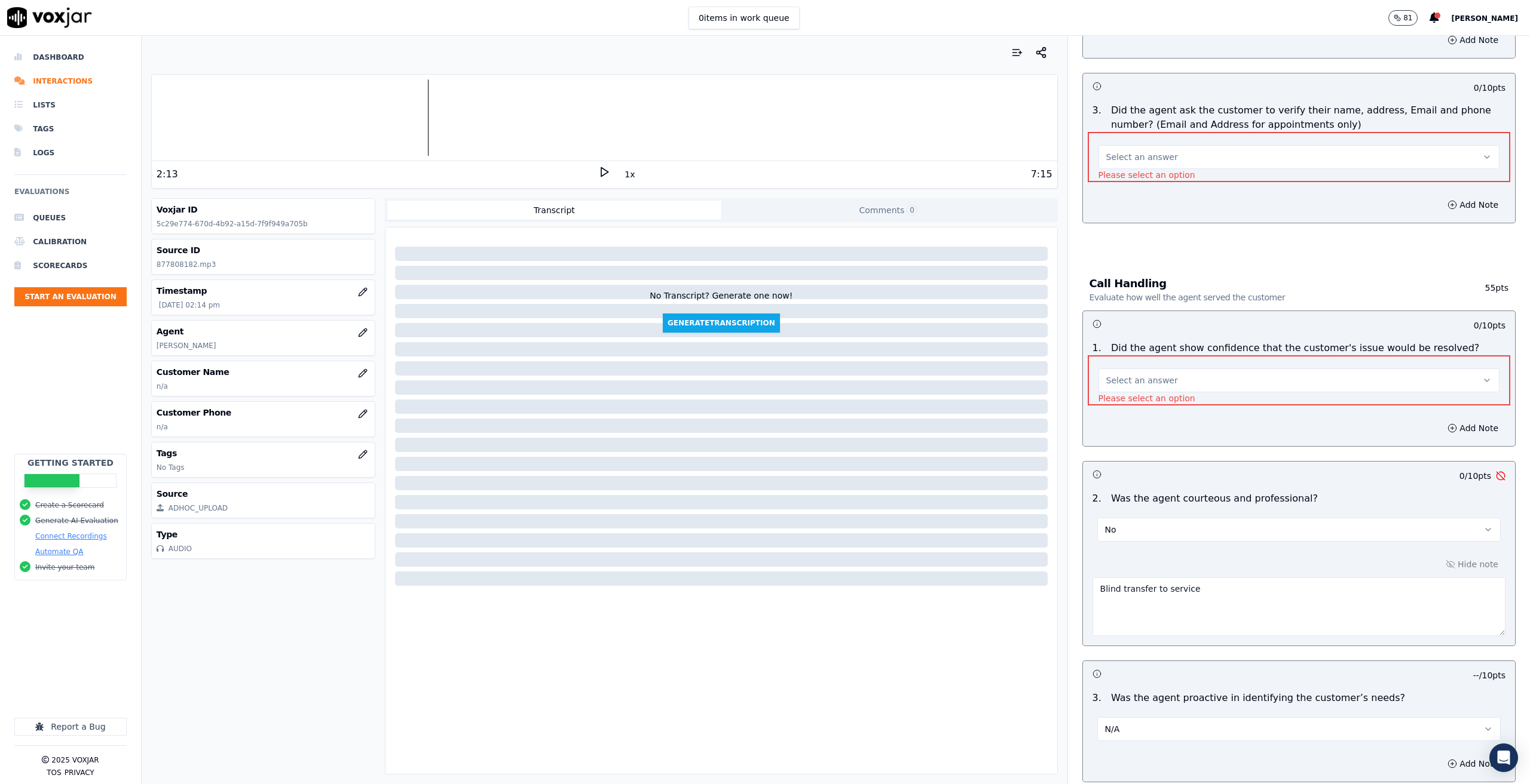
click at [1153, 375] on span "Select an answer" at bounding box center [1142, 380] width 72 height 12
click at [1143, 425] on div "N/A" at bounding box center [1279, 431] width 380 height 19
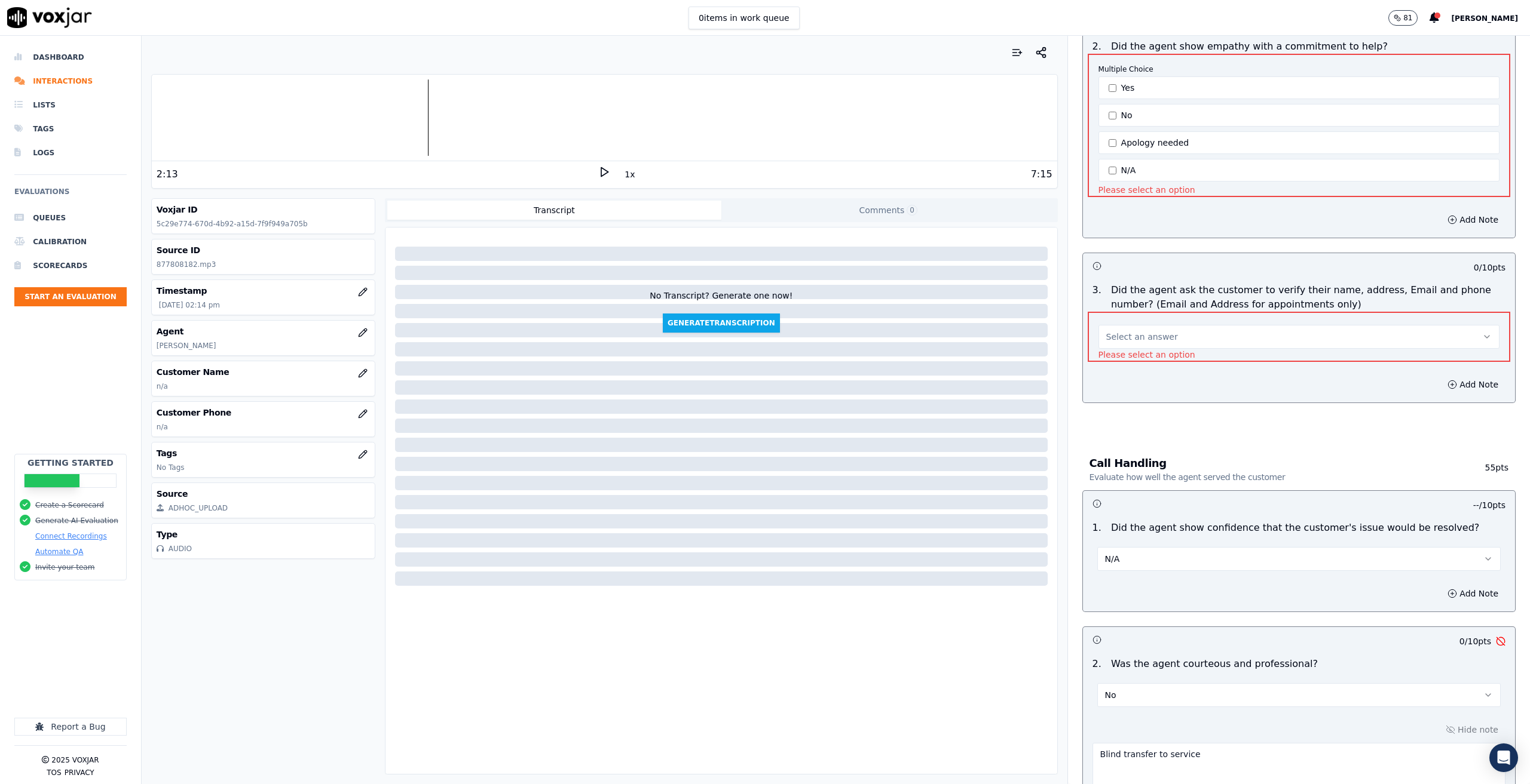
scroll to position [236, 0]
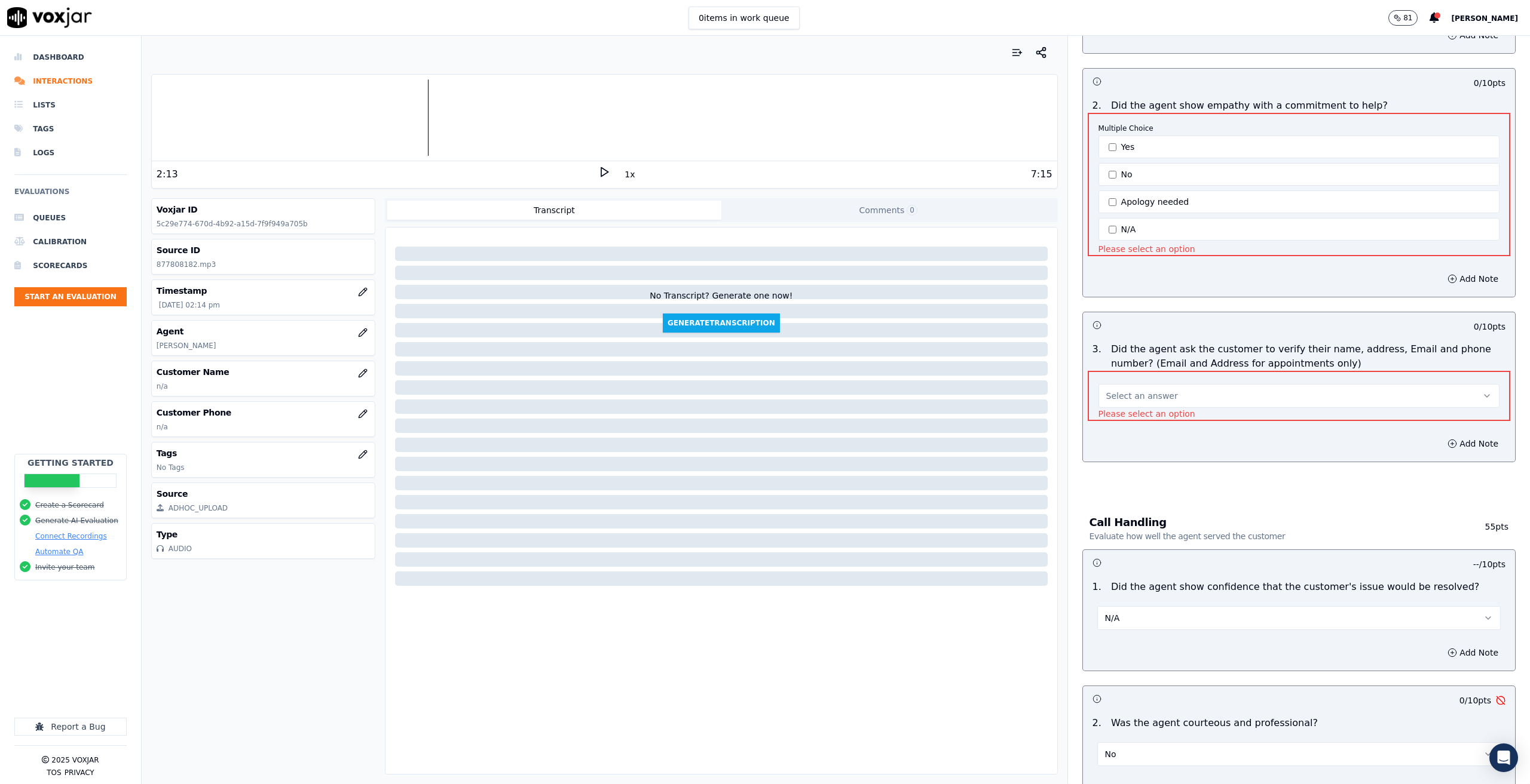
click at [1149, 390] on span "Select an answer" at bounding box center [1142, 395] width 72 height 12
click at [1138, 437] on div "N/A" at bounding box center [1279, 447] width 380 height 19
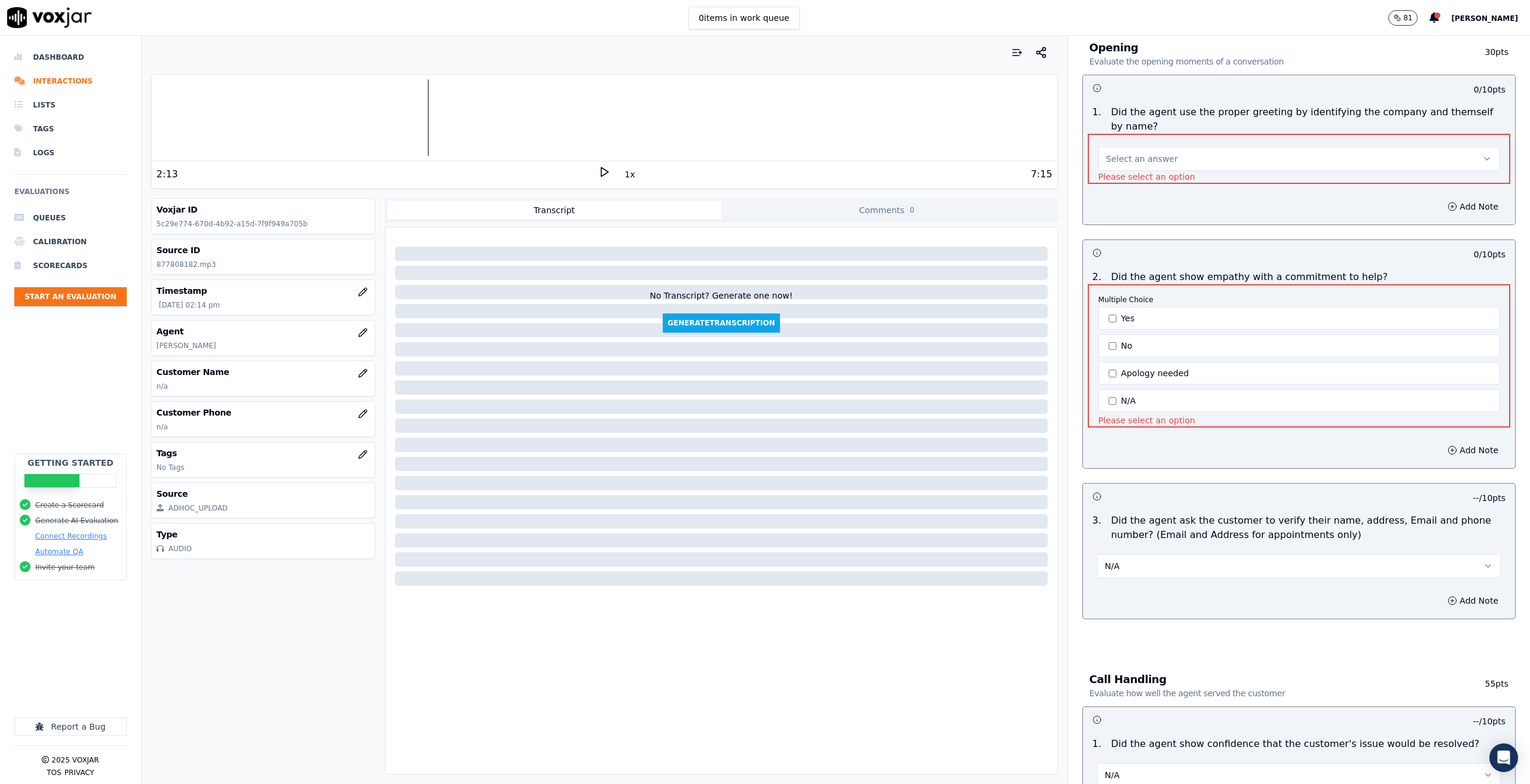
scroll to position [56, 0]
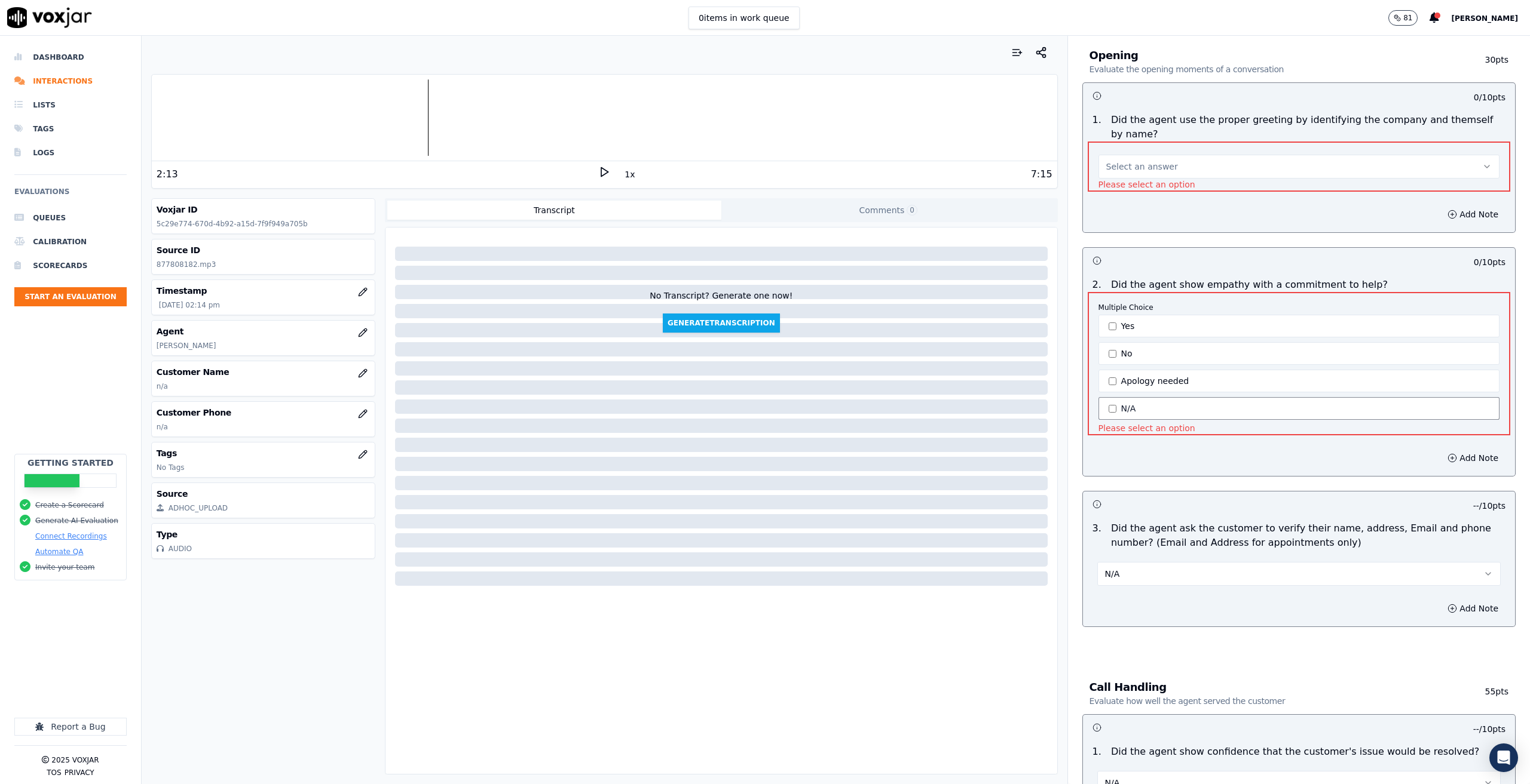
click at [1159, 397] on button "N/A" at bounding box center [1299, 409] width 401 height 22
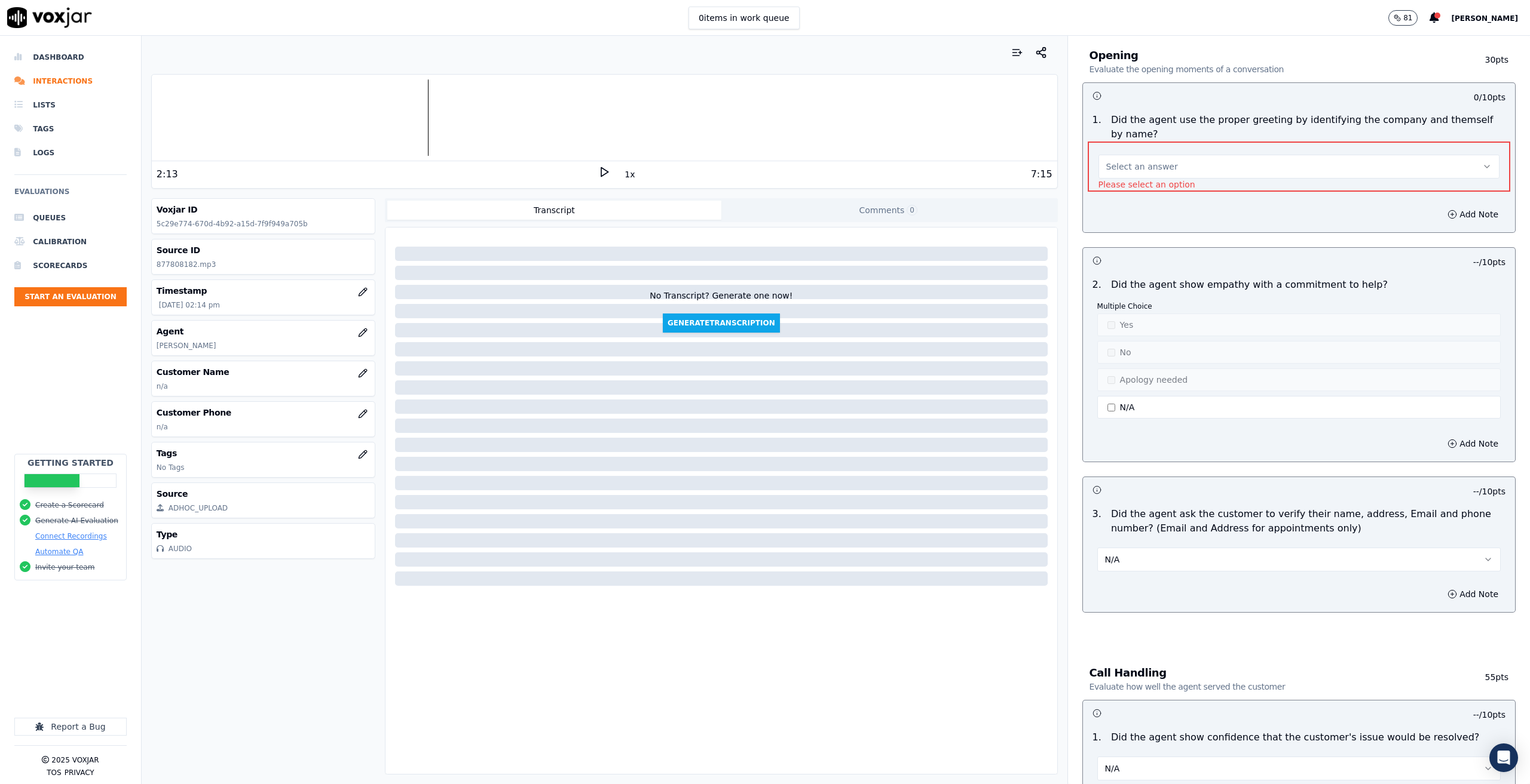
scroll to position [0, 0]
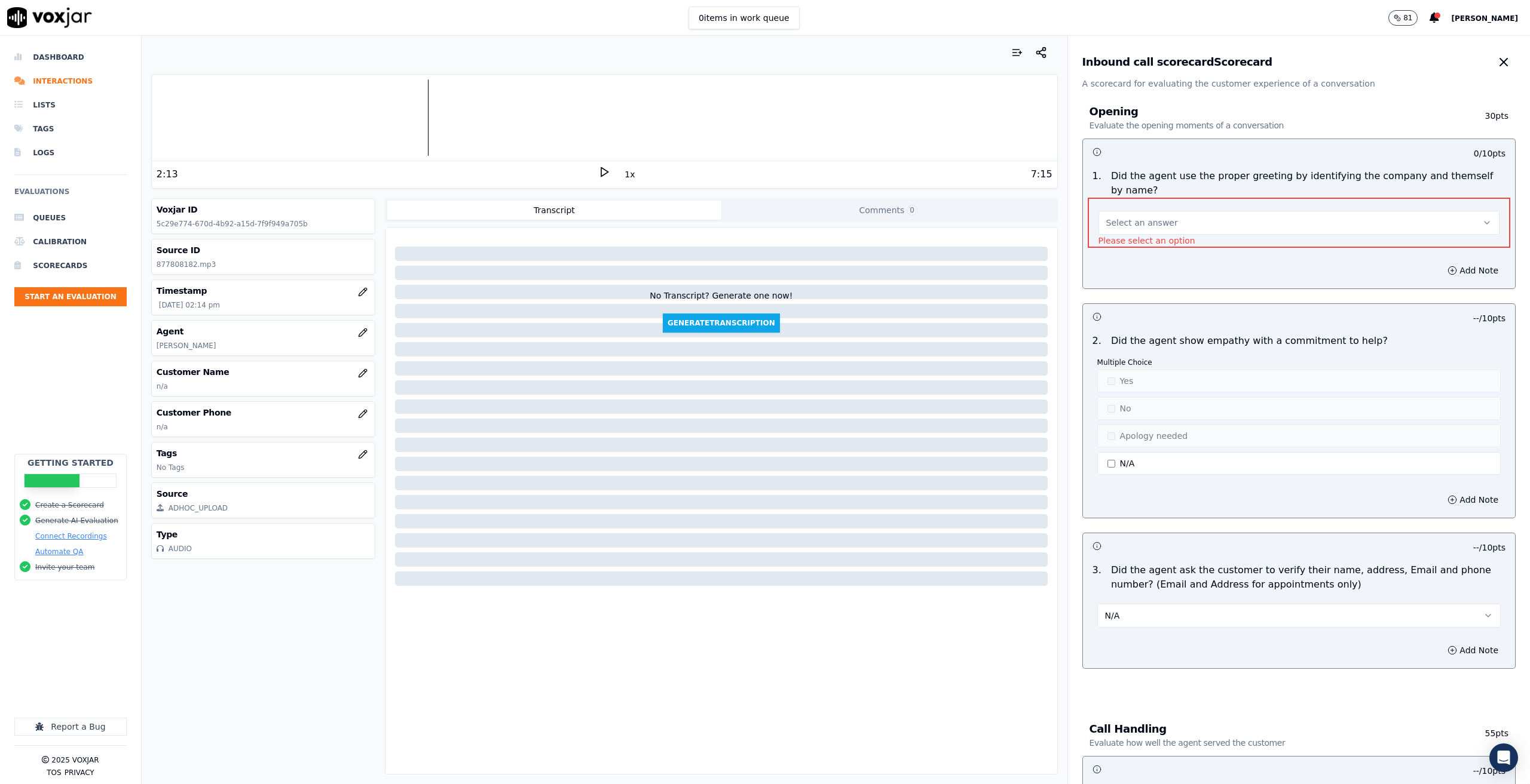
click at [1162, 211] on button "Select an answer" at bounding box center [1299, 223] width 401 height 24
click at [1149, 278] on div "N/A" at bounding box center [1279, 274] width 380 height 19
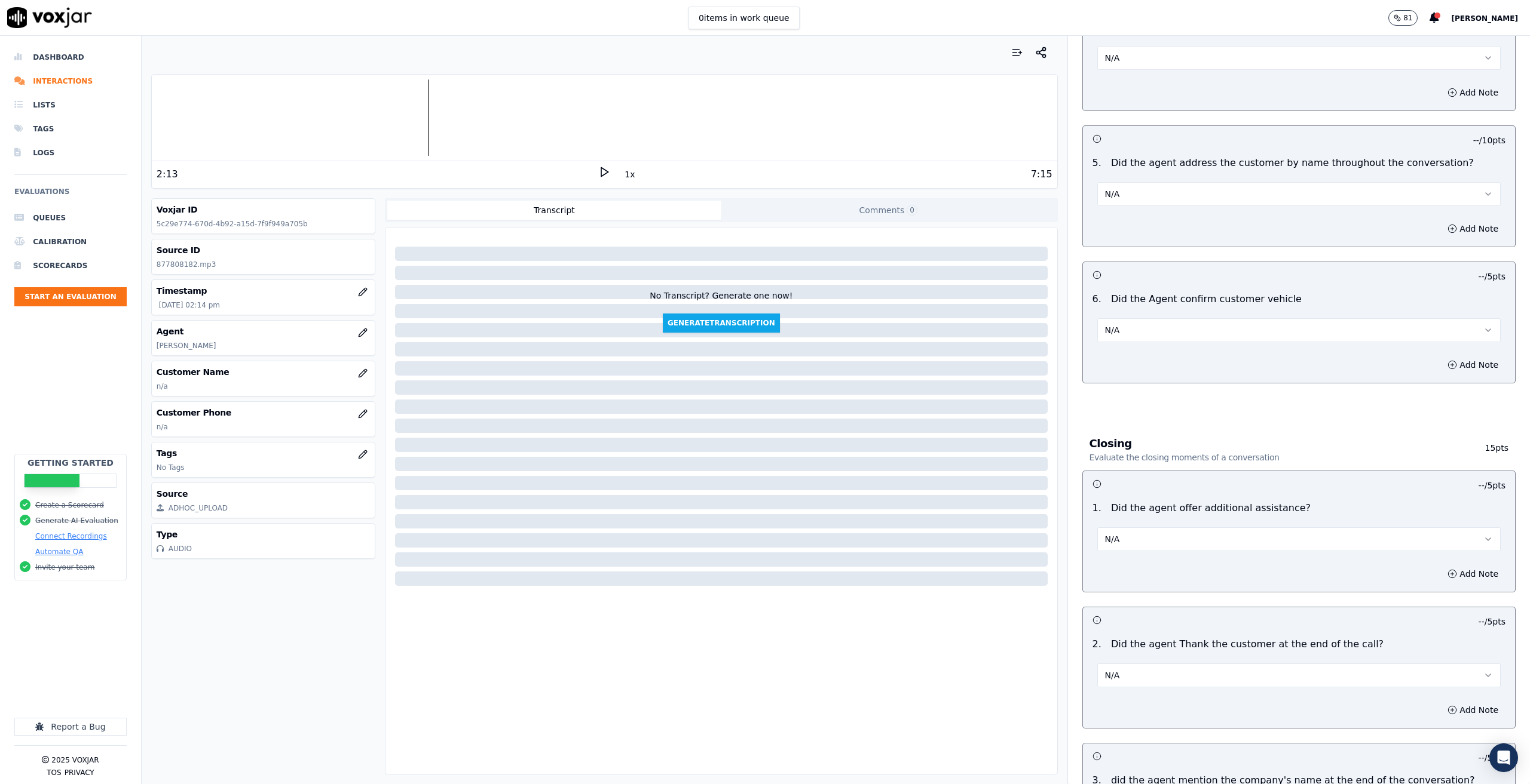
scroll to position [1389, 0]
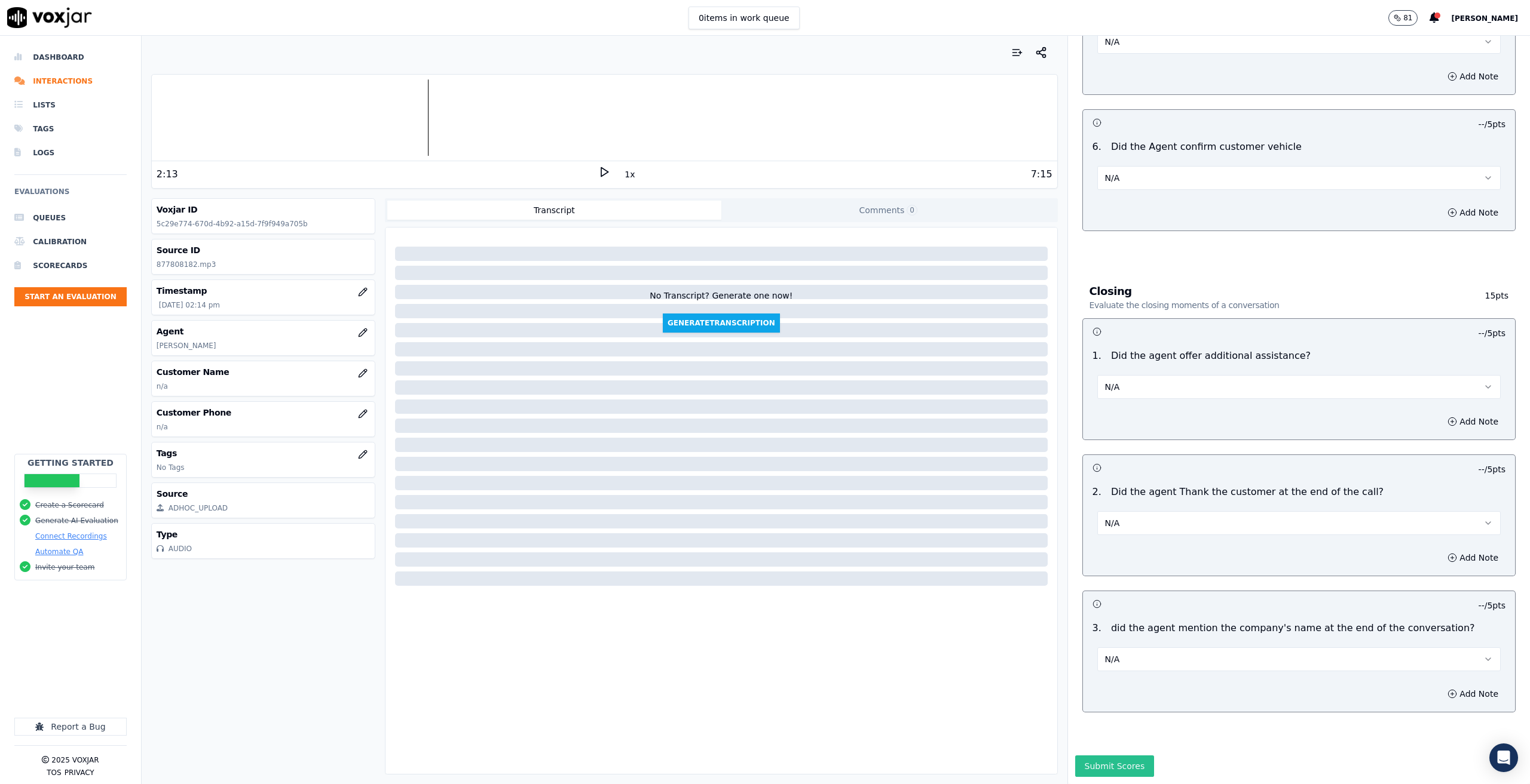
click at [1100, 756] on button "Submit Scores" at bounding box center [1114, 767] width 79 height 21
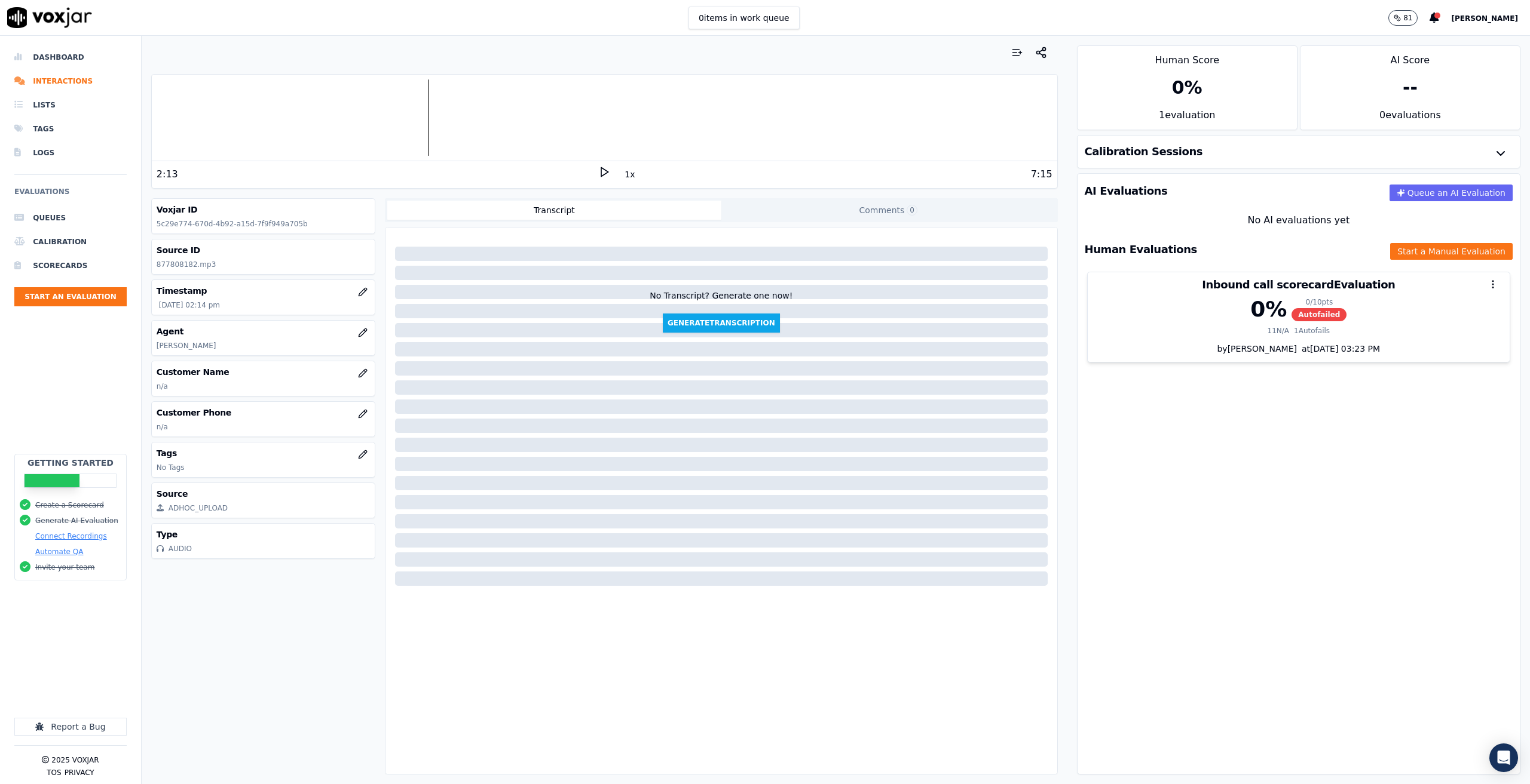
drag, startPoint x: 1262, startPoint y: 543, endPoint x: 1105, endPoint y: 519, distance: 158.8
click at [1256, 540] on div "AI Evaluations Queue an AI Evaluation No AI evaluations yet Human Evaluations S…" at bounding box center [1298, 474] width 443 height 602
drag, startPoint x: 1024, startPoint y: 179, endPoint x: 1049, endPoint y: 178, distance: 25.0
click at [1049, 178] on div "Your browser does not support the audio element. 2:13 1x 7:15 Voxjar ID 5c29e77…" at bounding box center [604, 410] width 926 height 748
click at [39, 74] on li "Interactions" at bounding box center [71, 81] width 112 height 24
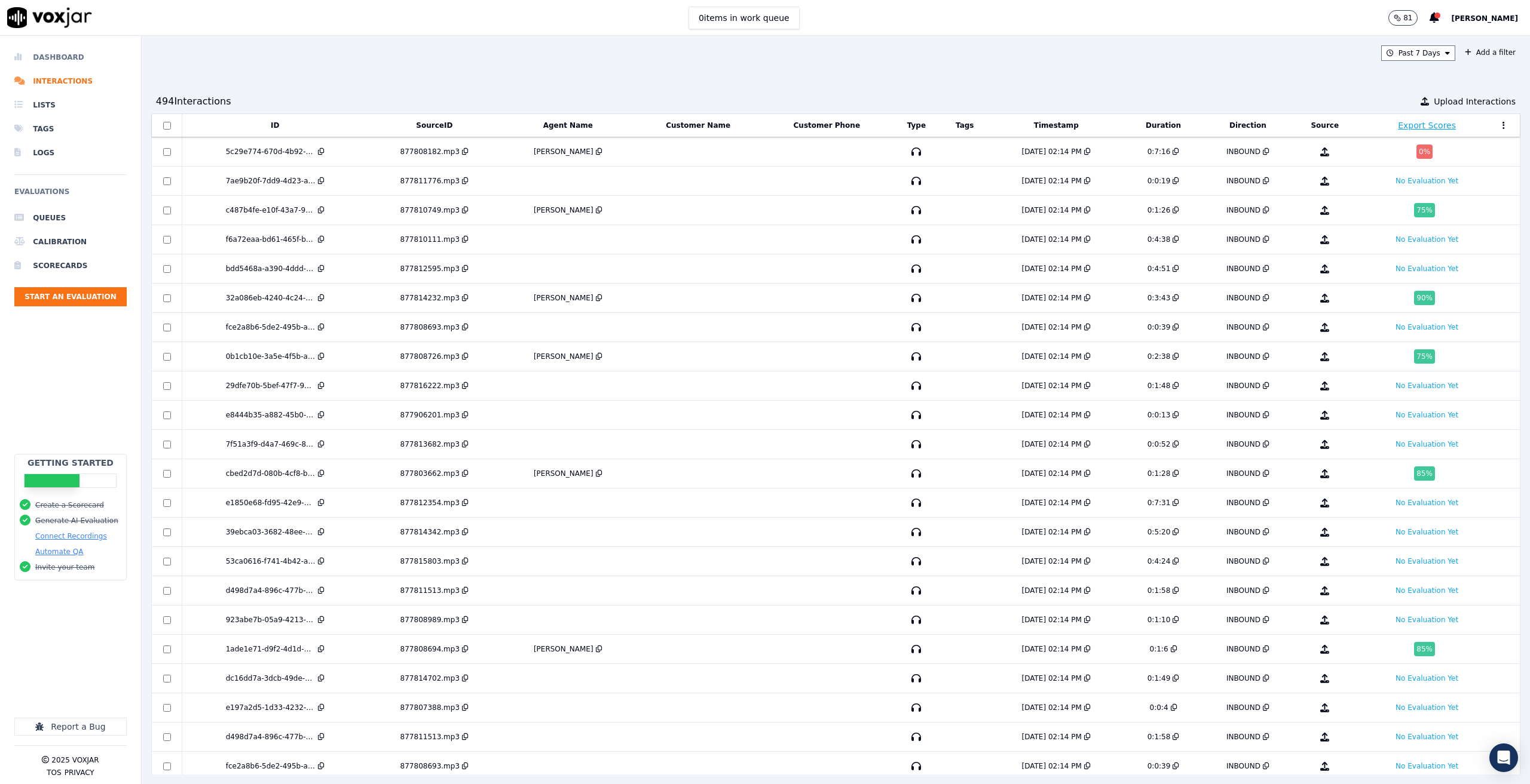
click at [55, 51] on li "Dashboard" at bounding box center [71, 57] width 112 height 24
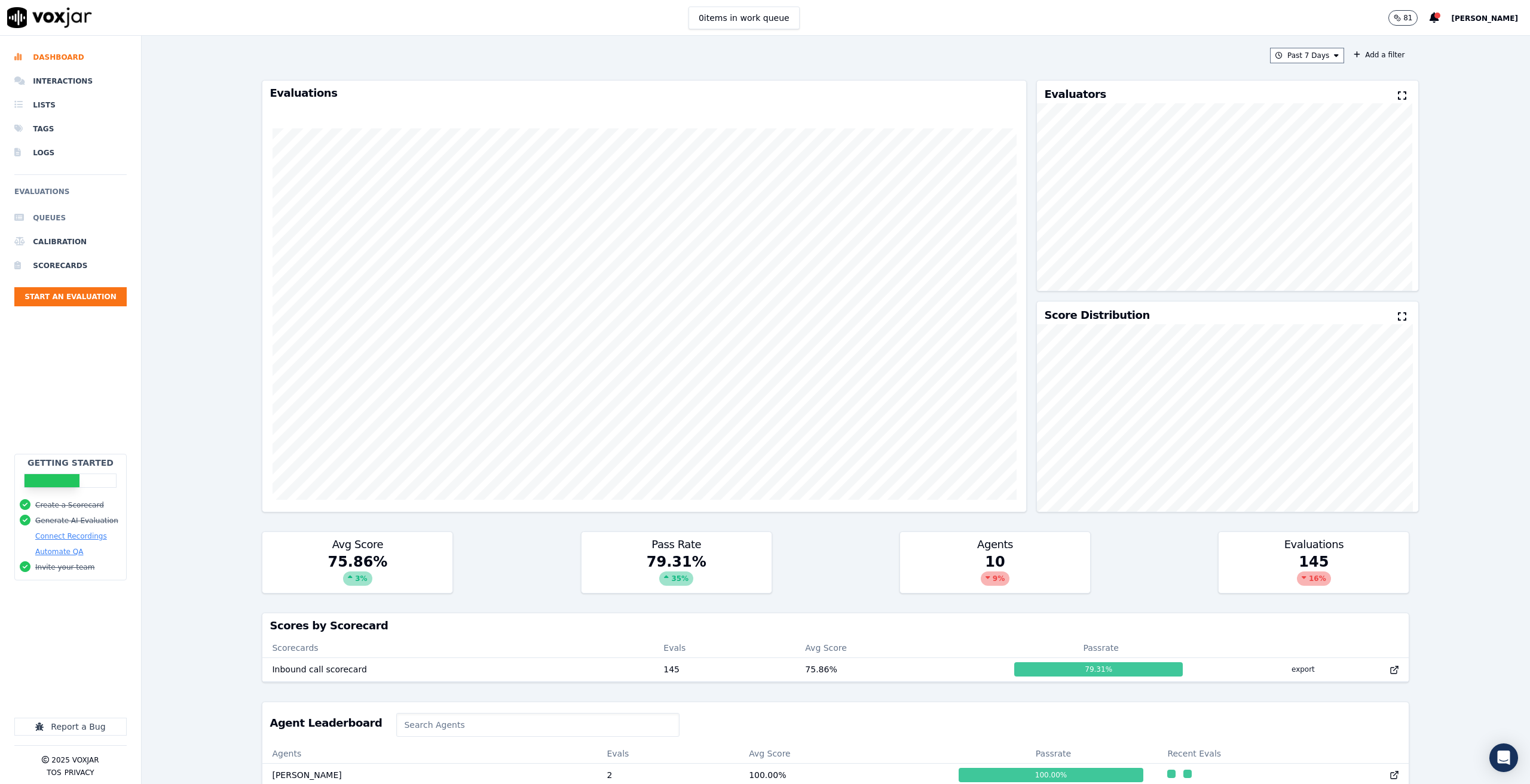
click at [56, 218] on li "Queues" at bounding box center [71, 218] width 112 height 24
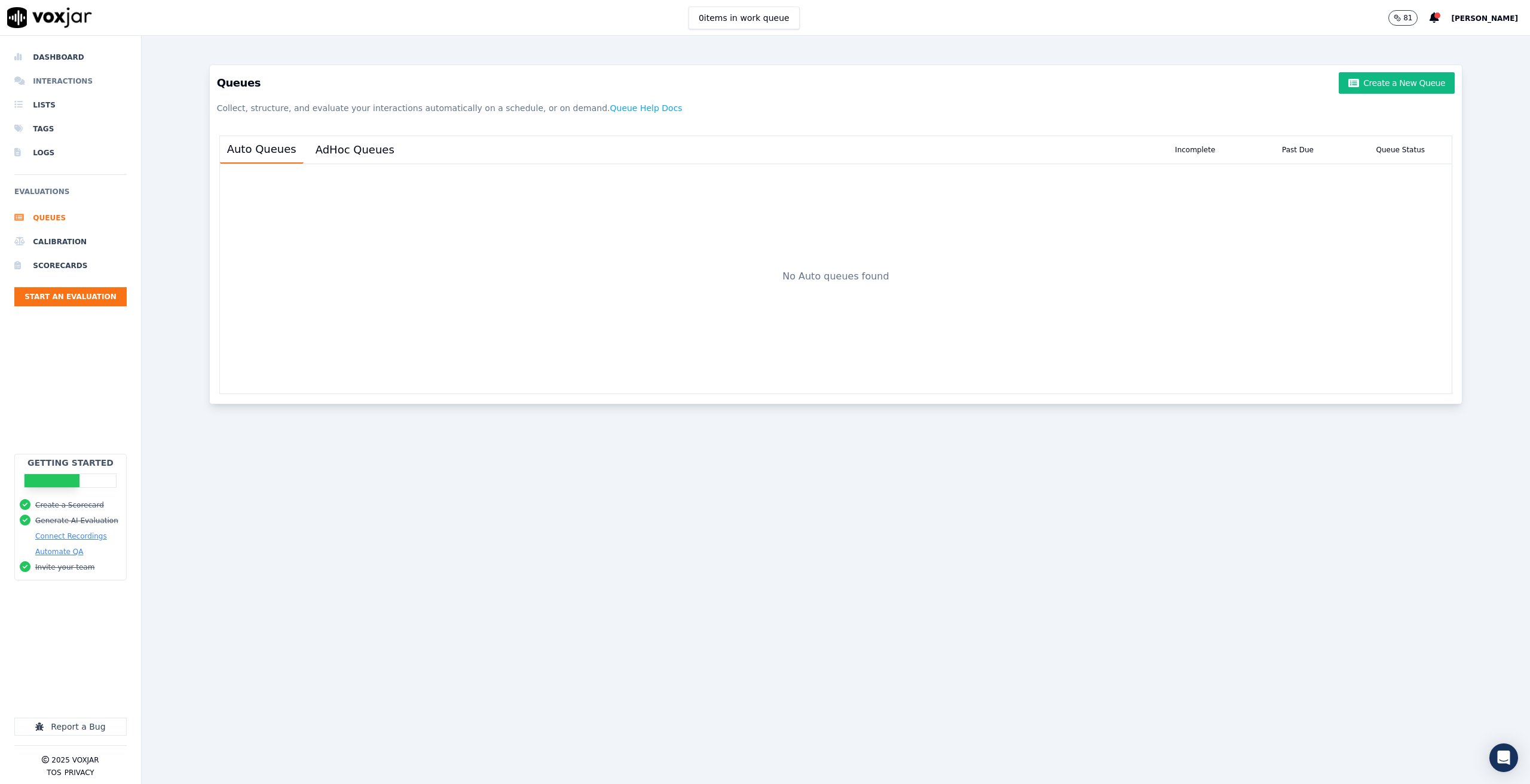
click at [58, 80] on li "Interactions" at bounding box center [71, 81] width 112 height 24
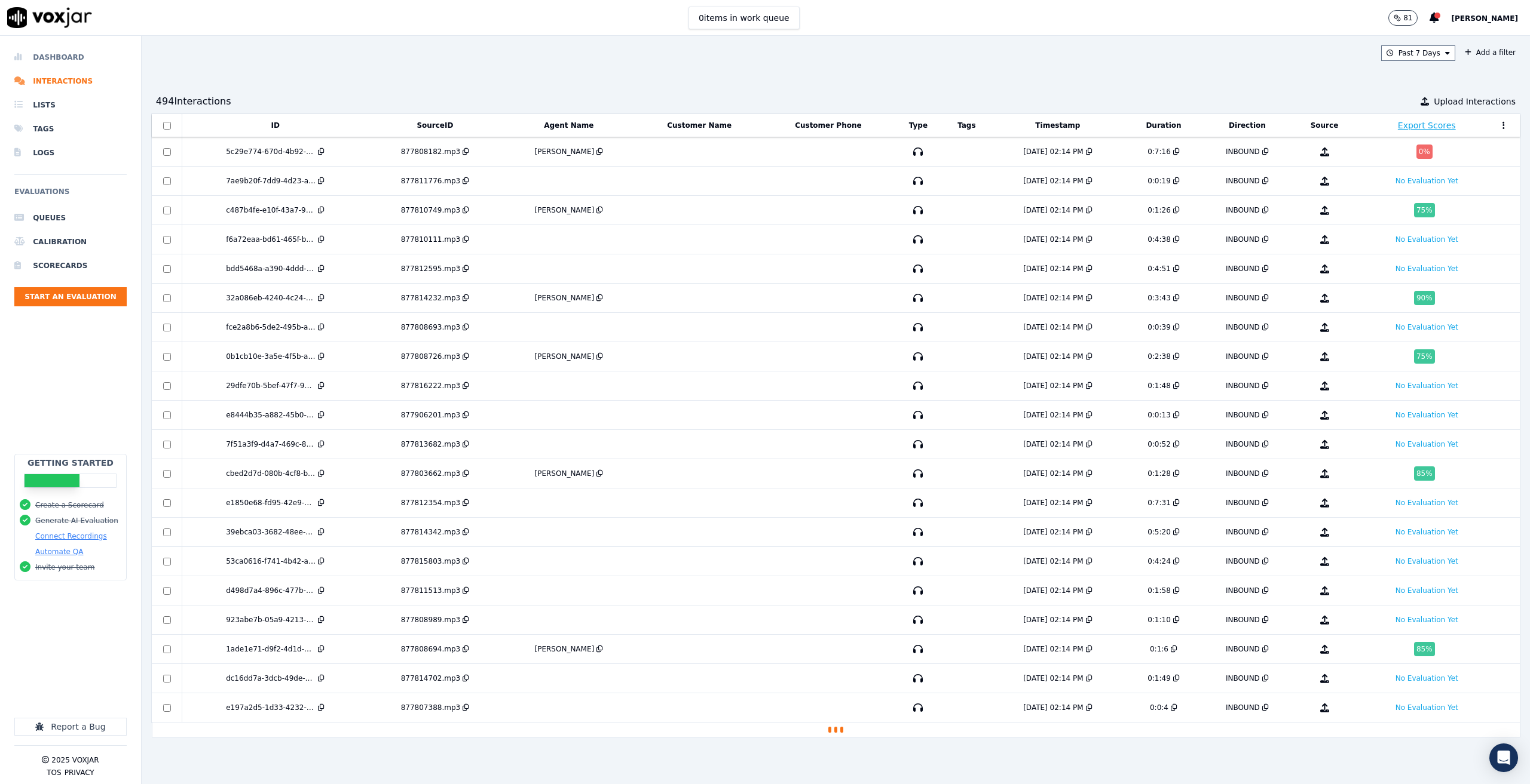
click at [66, 52] on li "Dashboard" at bounding box center [71, 57] width 112 height 24
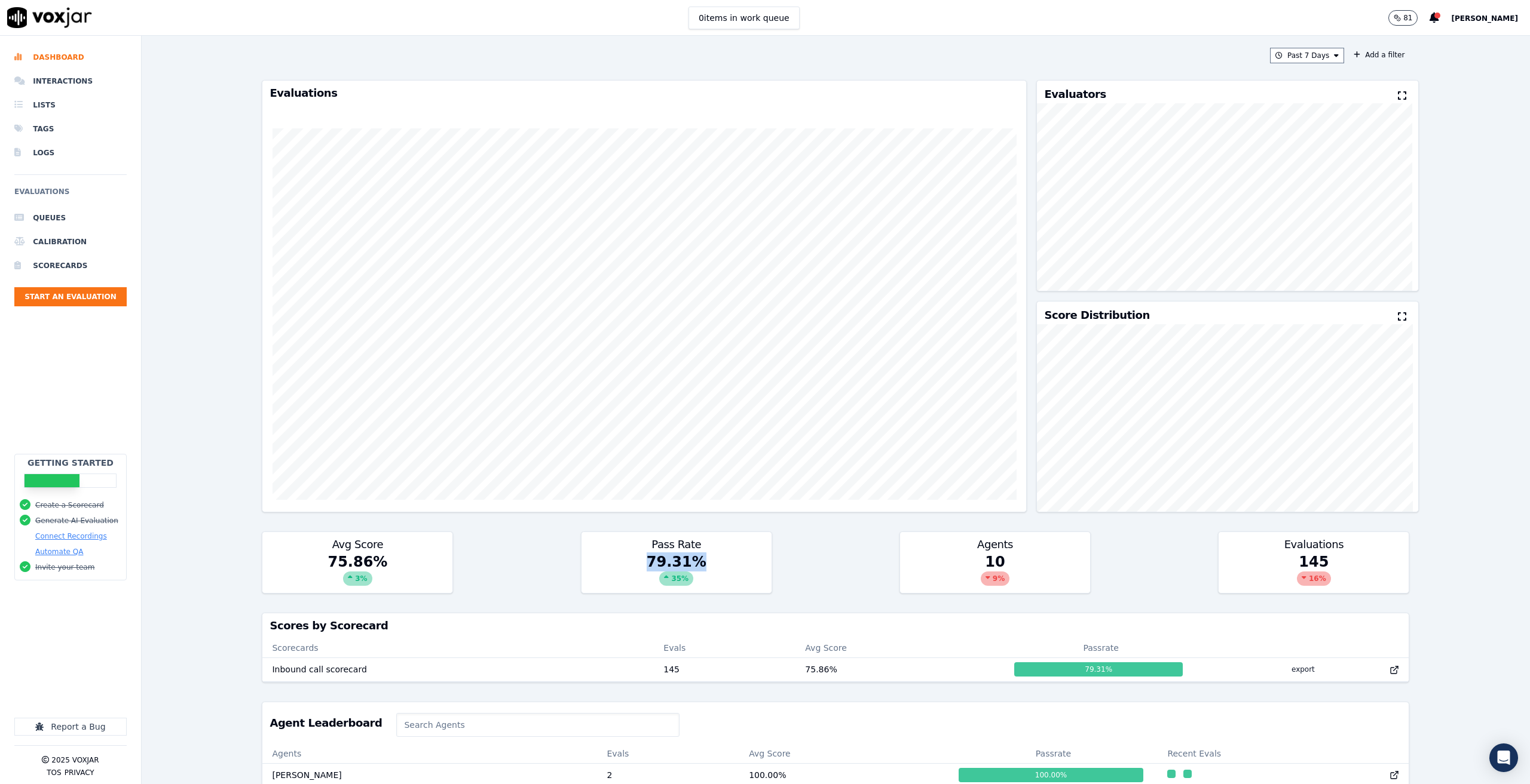
drag, startPoint x: 704, startPoint y: 565, endPoint x: 589, endPoint y: 564, distance: 115.0
click at [591, 564] on div "79.31 % 35 %" at bounding box center [676, 572] width 190 height 41
drag, startPoint x: 409, startPoint y: 567, endPoint x: 309, endPoint y: 555, distance: 100.7
click at [309, 555] on div "75.86 % 3 %" at bounding box center [358, 572] width 190 height 41
drag, startPoint x: 712, startPoint y: 567, endPoint x: 612, endPoint y: 564, distance: 100.0
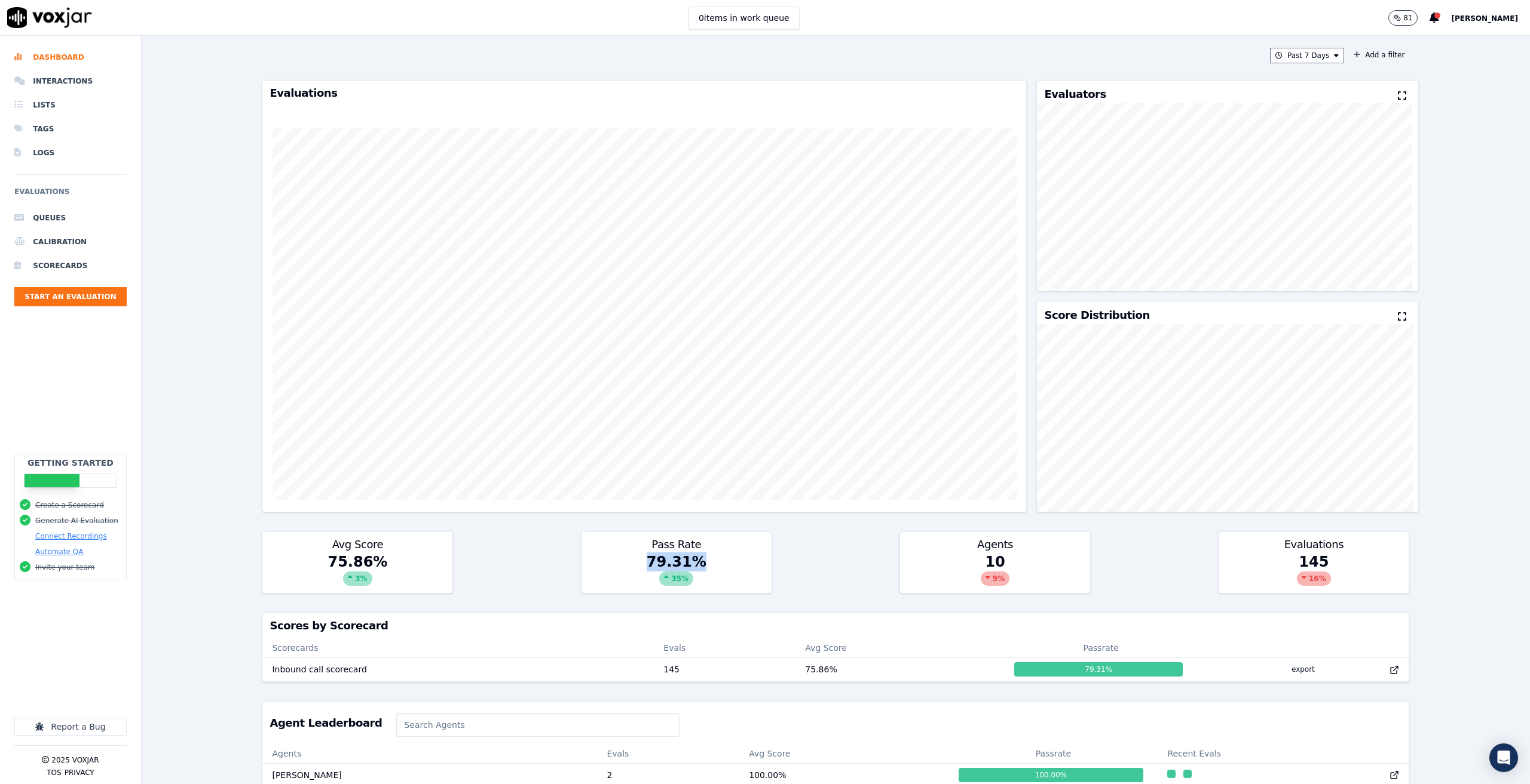
click at [612, 564] on div "79.31 % 35 %" at bounding box center [676, 572] width 190 height 41
drag, startPoint x: 402, startPoint y: 558, endPoint x: 308, endPoint y: 559, distance: 94.0
click at [308, 559] on div "75.86 % 3 %" at bounding box center [358, 572] width 190 height 41
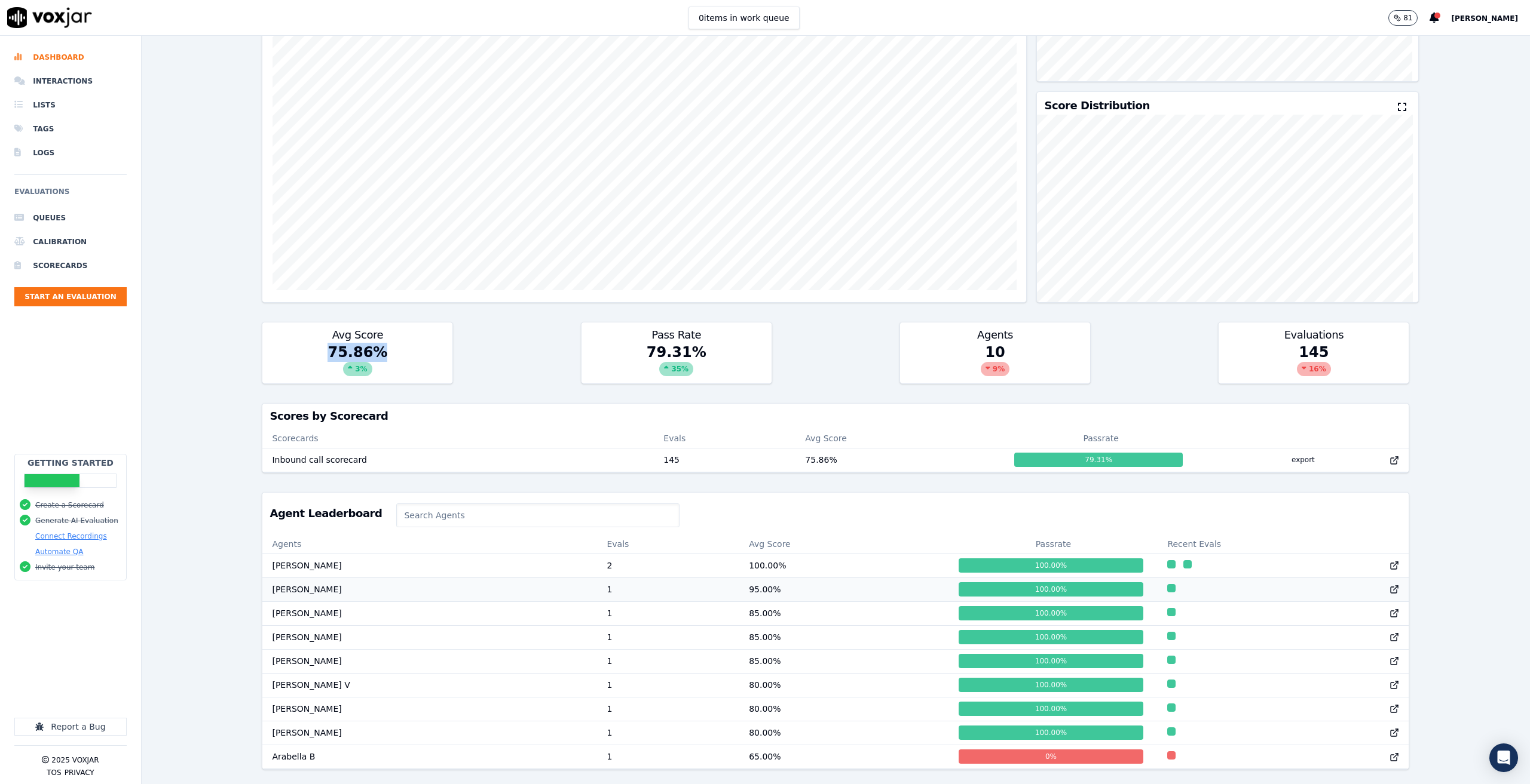
scroll to position [1, 0]
click at [461, 720] on td "[PERSON_NAME]" at bounding box center [429, 732] width 334 height 24
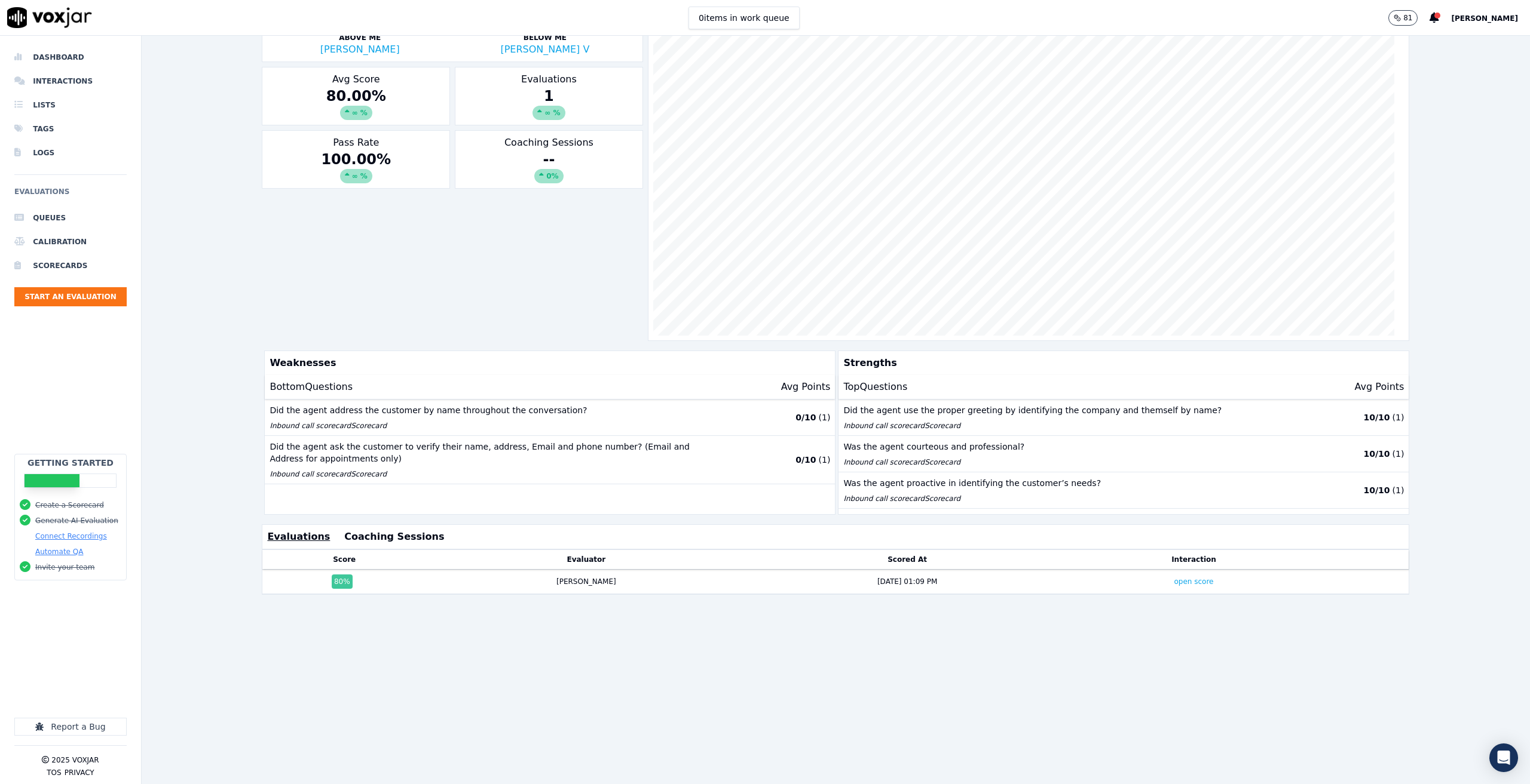
scroll to position [157, 0]
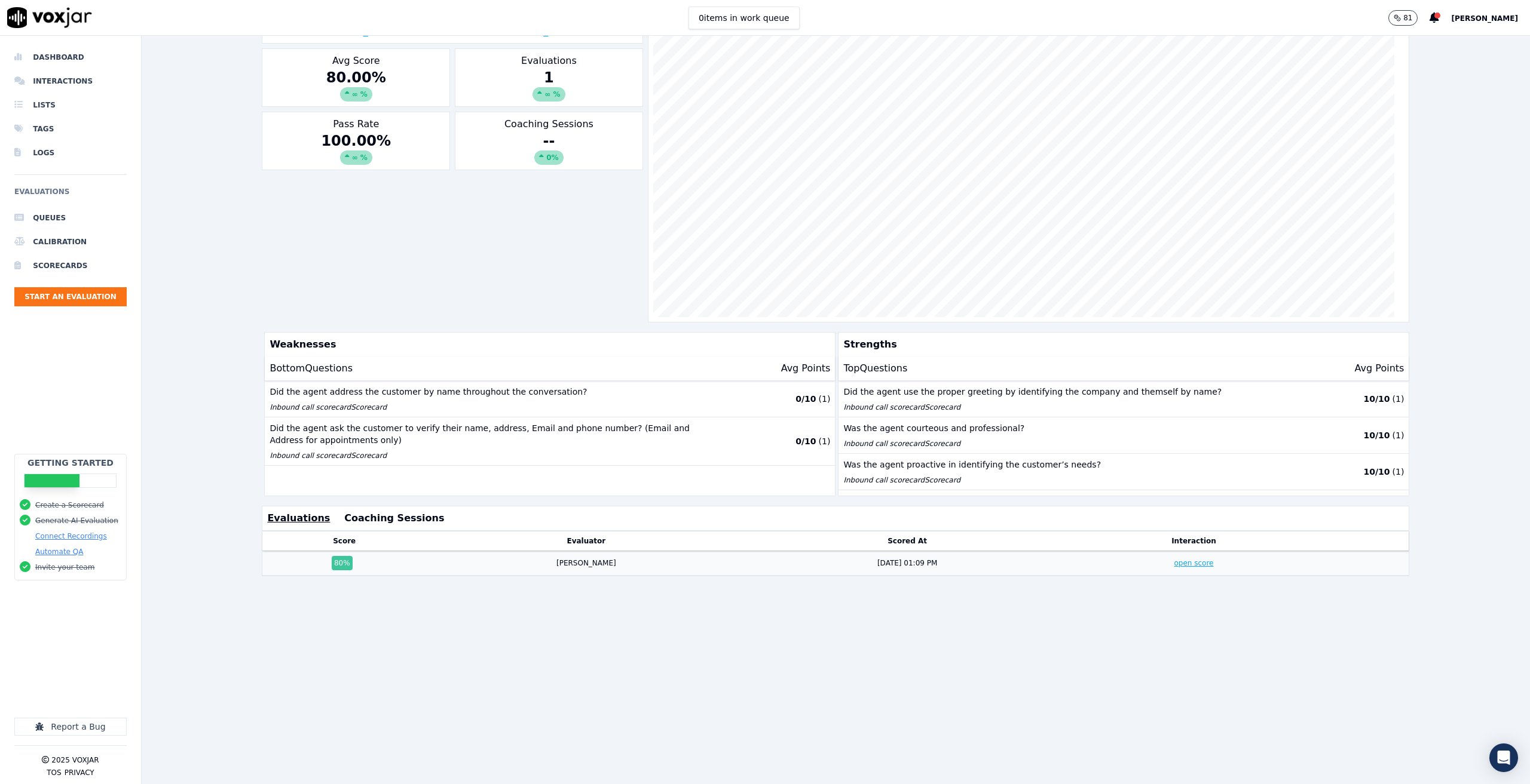
click at [1174, 559] on link "open score" at bounding box center [1193, 563] width 39 height 8
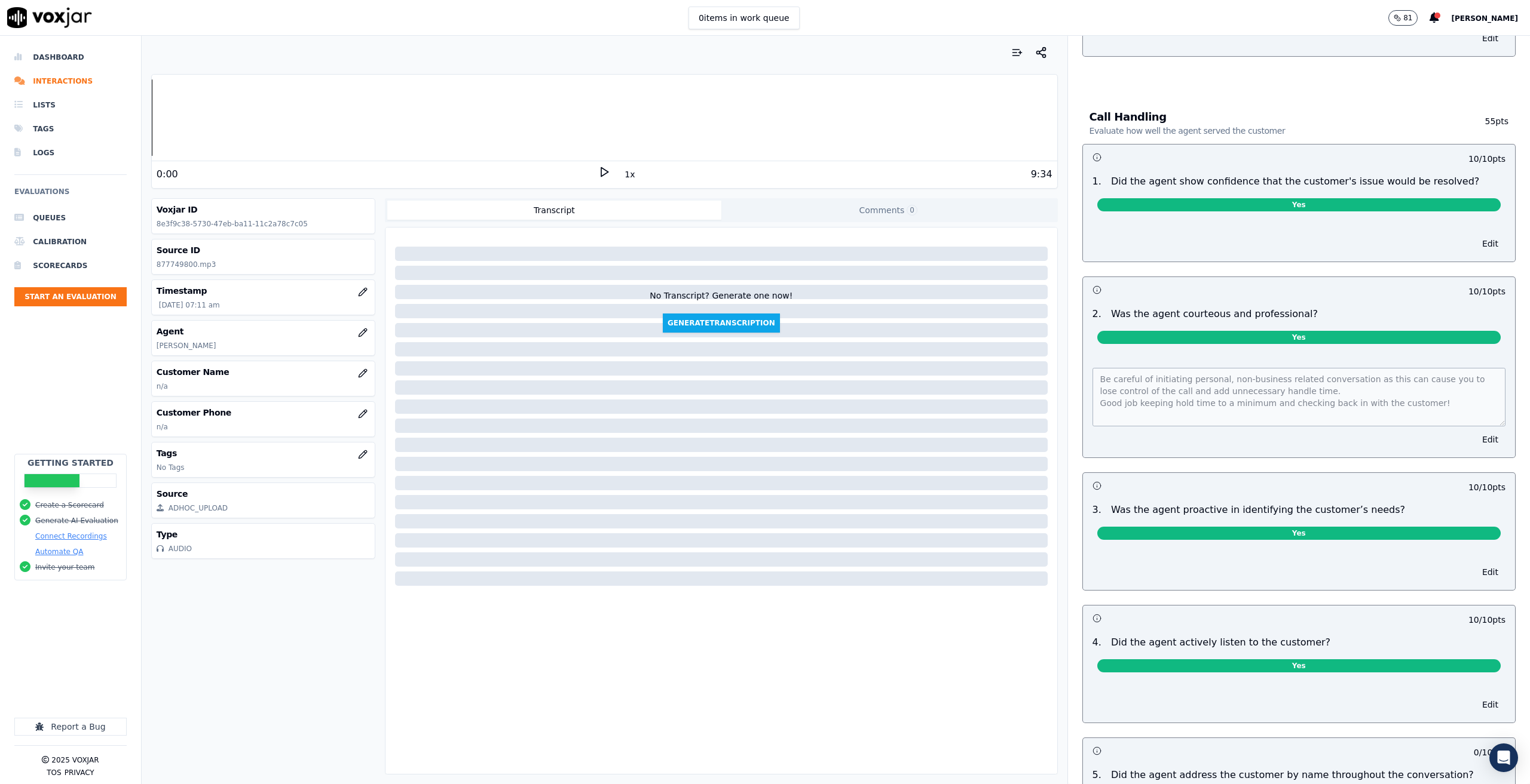
scroll to position [657, 0]
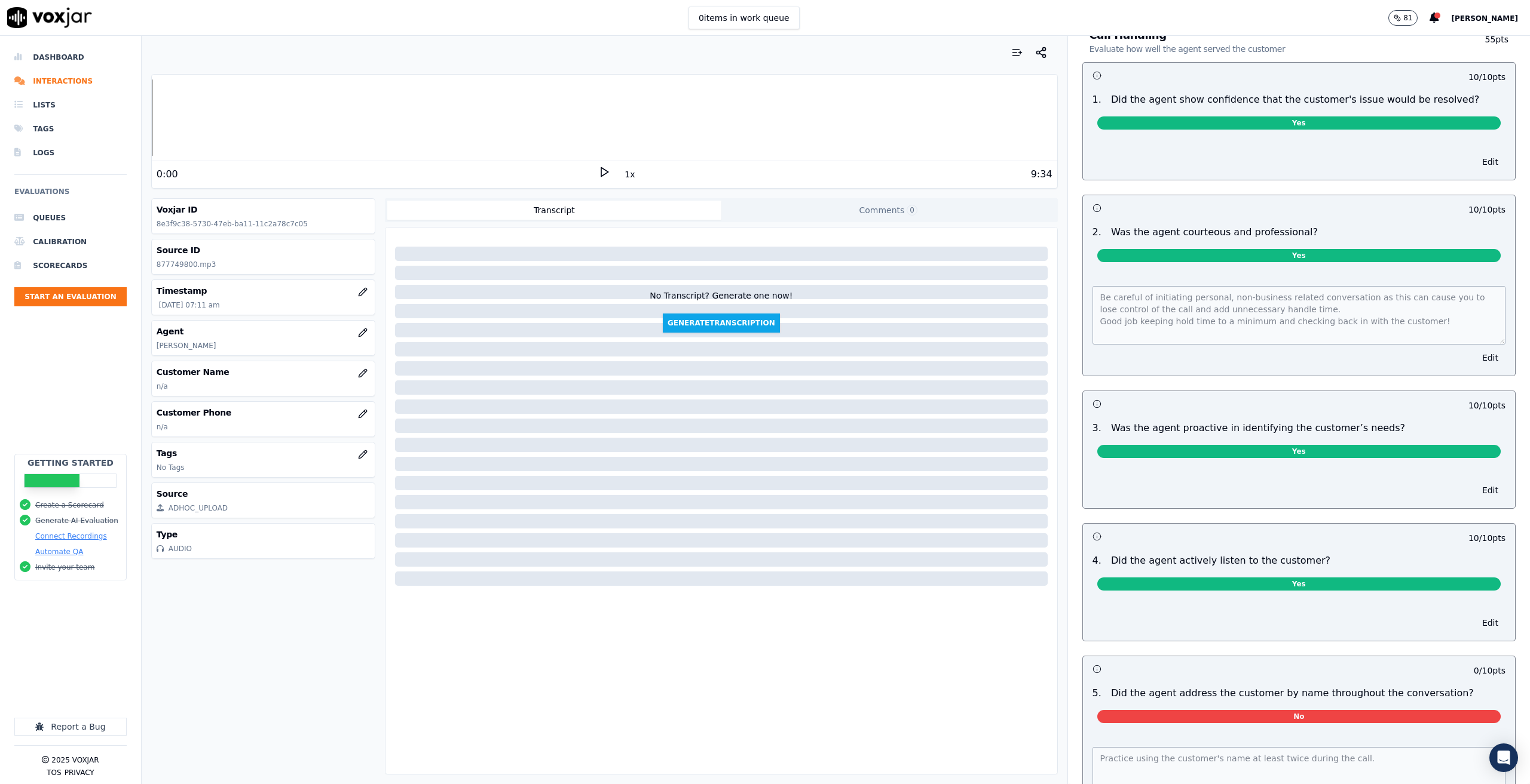
click at [838, 676] on div at bounding box center [721, 505] width 672 height 547
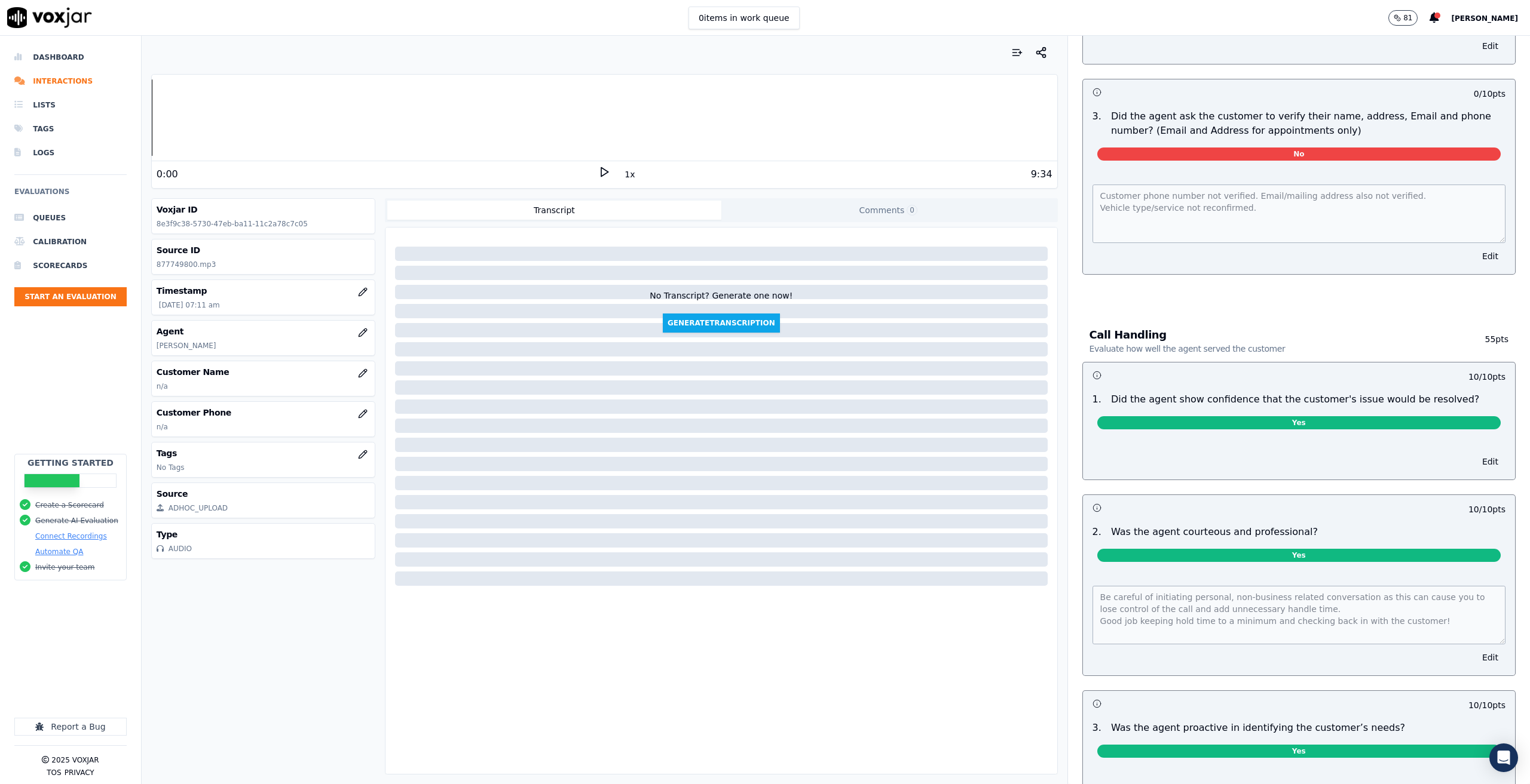
scroll to position [0, 0]
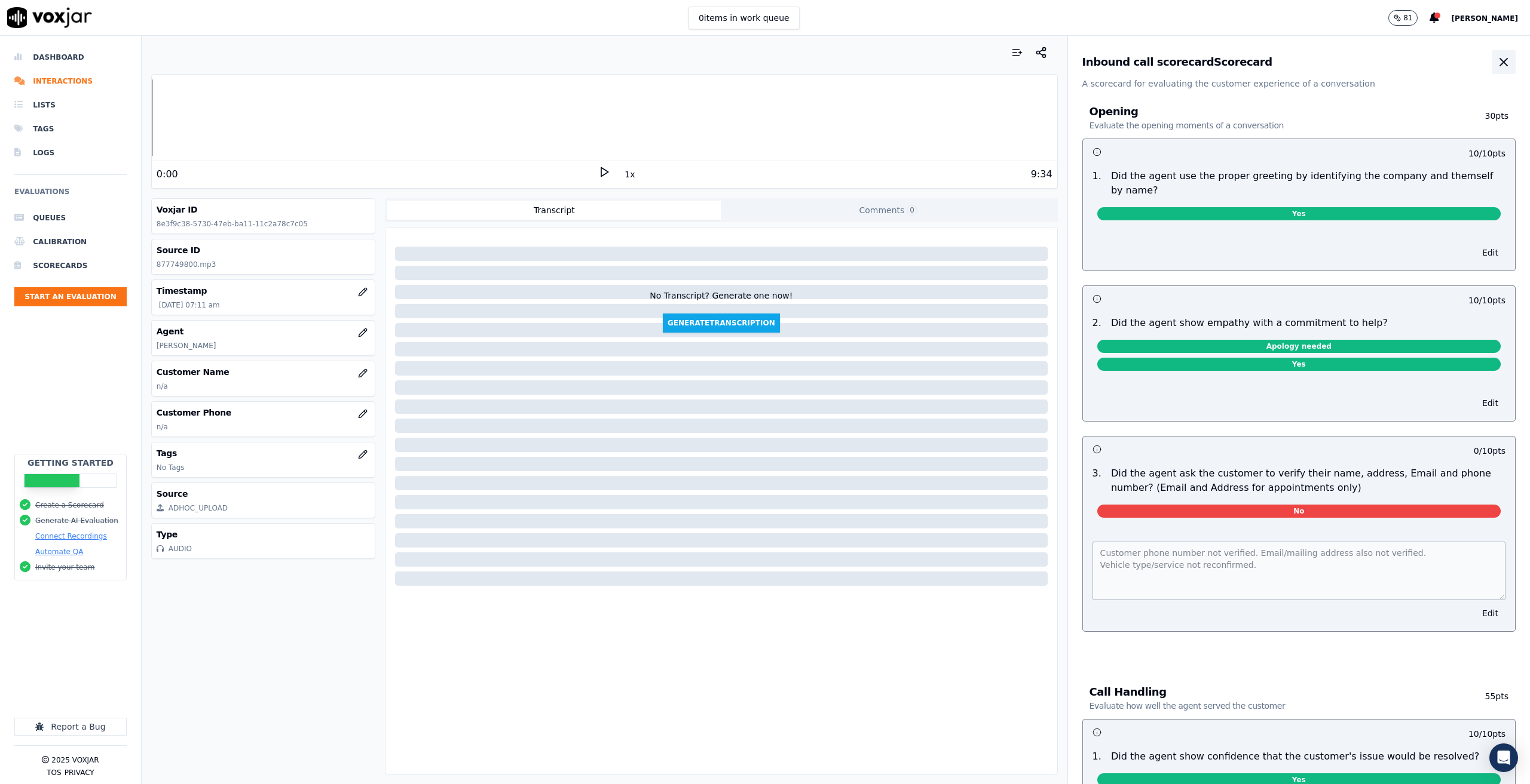
click at [1492, 62] on button "button" at bounding box center [1504, 62] width 24 height 24
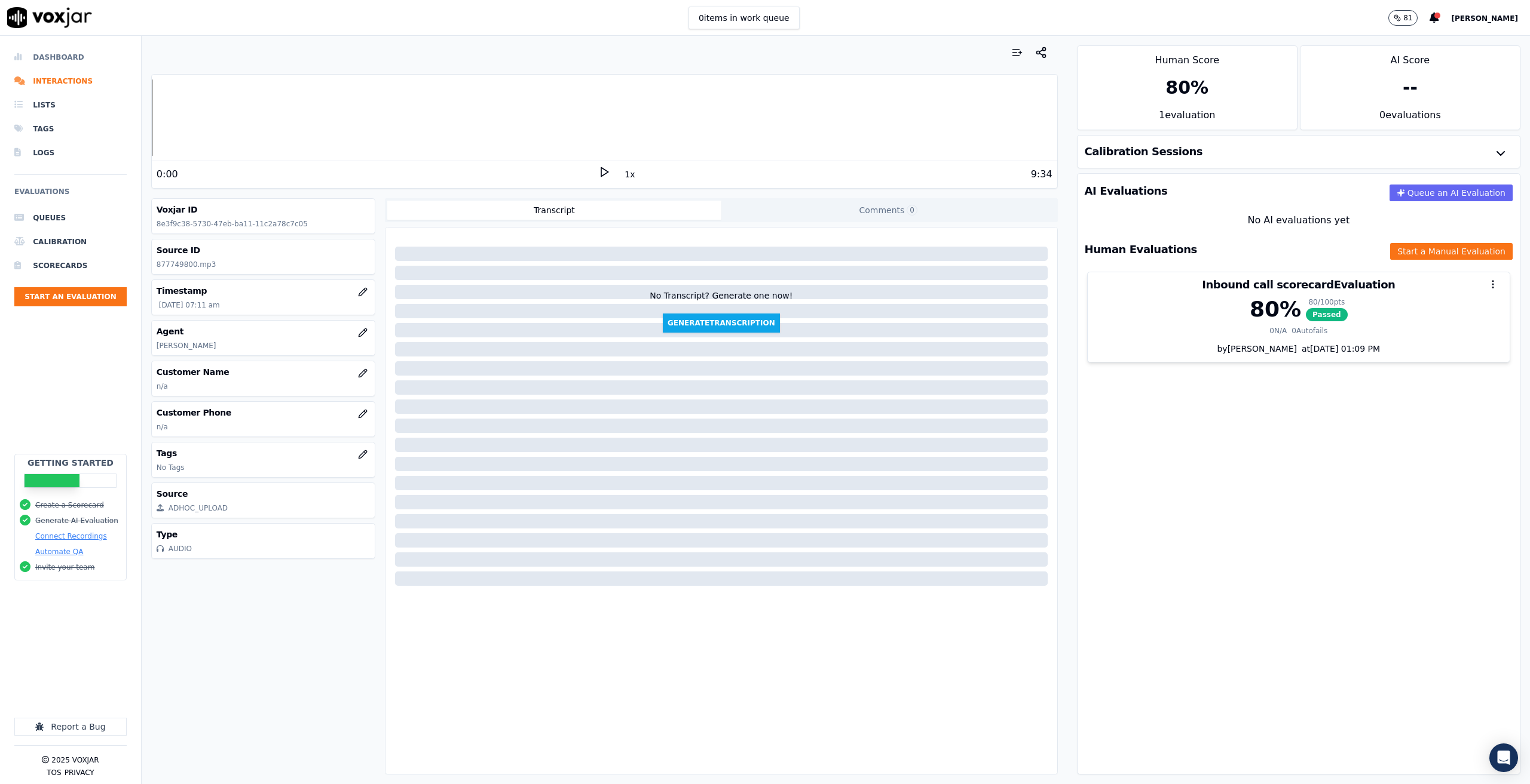
click at [56, 61] on li "Dashboard" at bounding box center [71, 57] width 112 height 24
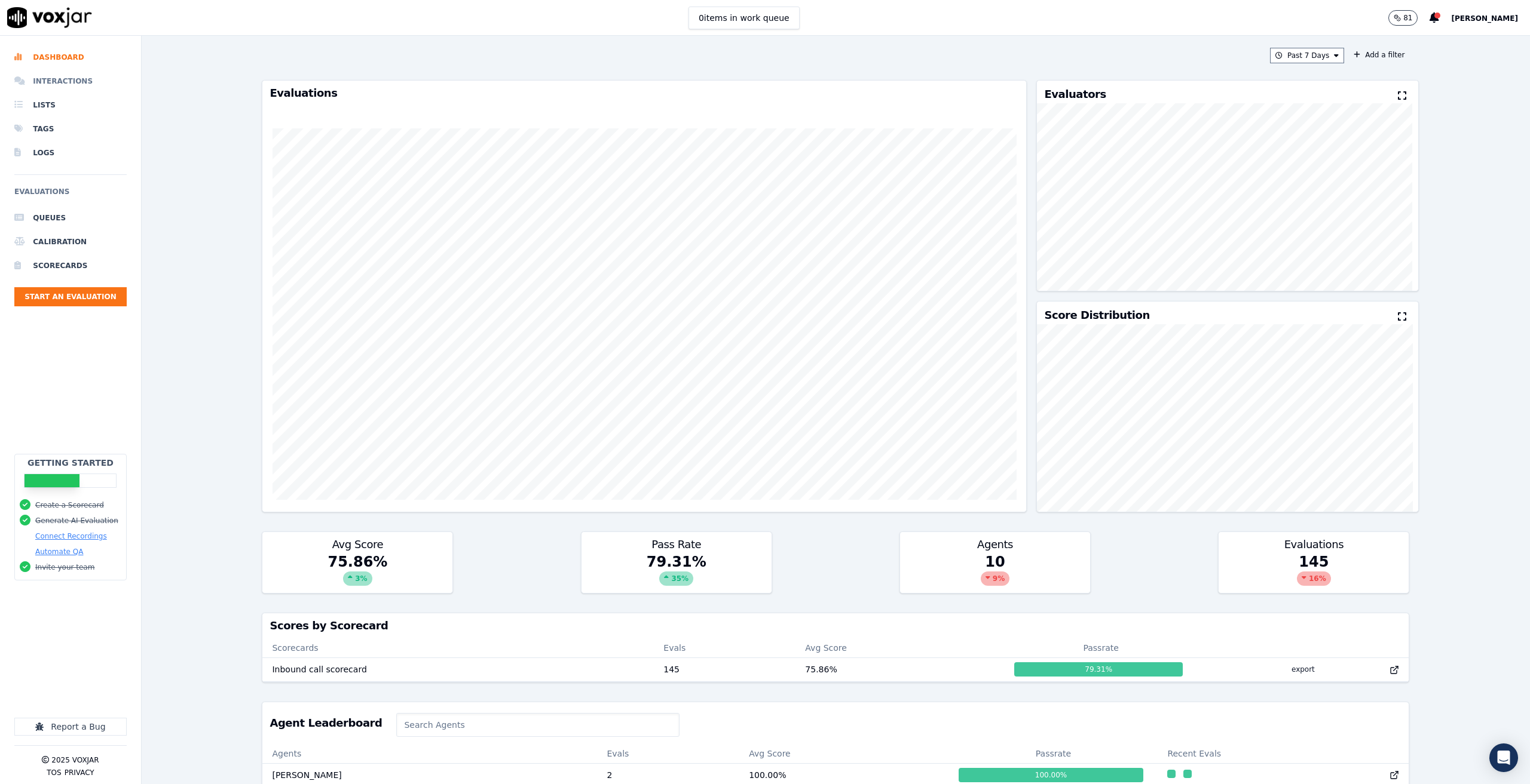
click at [38, 75] on li "Interactions" at bounding box center [71, 81] width 112 height 24
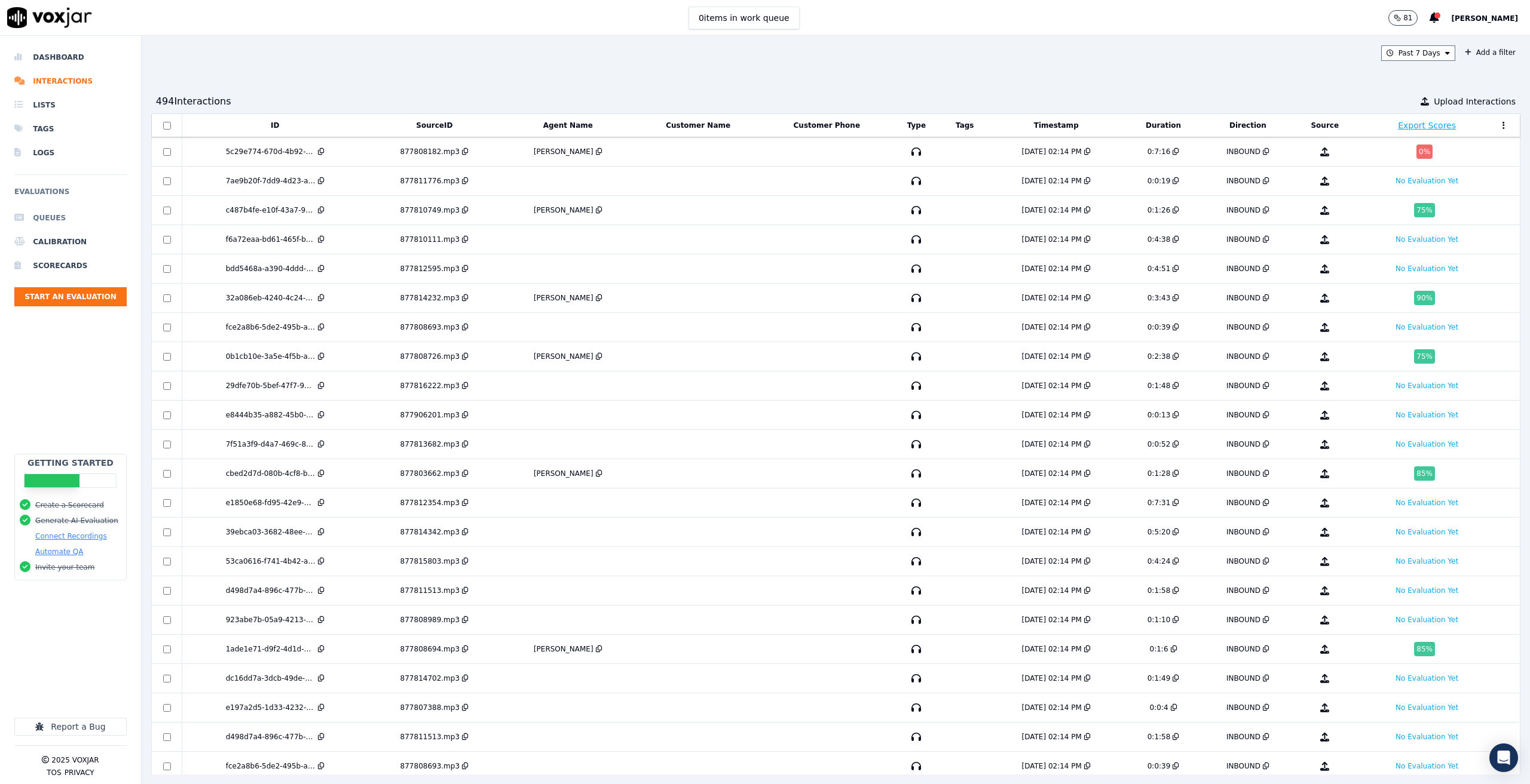
click at [58, 219] on li "Queues" at bounding box center [71, 218] width 112 height 24
